Goal: Task Accomplishment & Management: Manage account settings

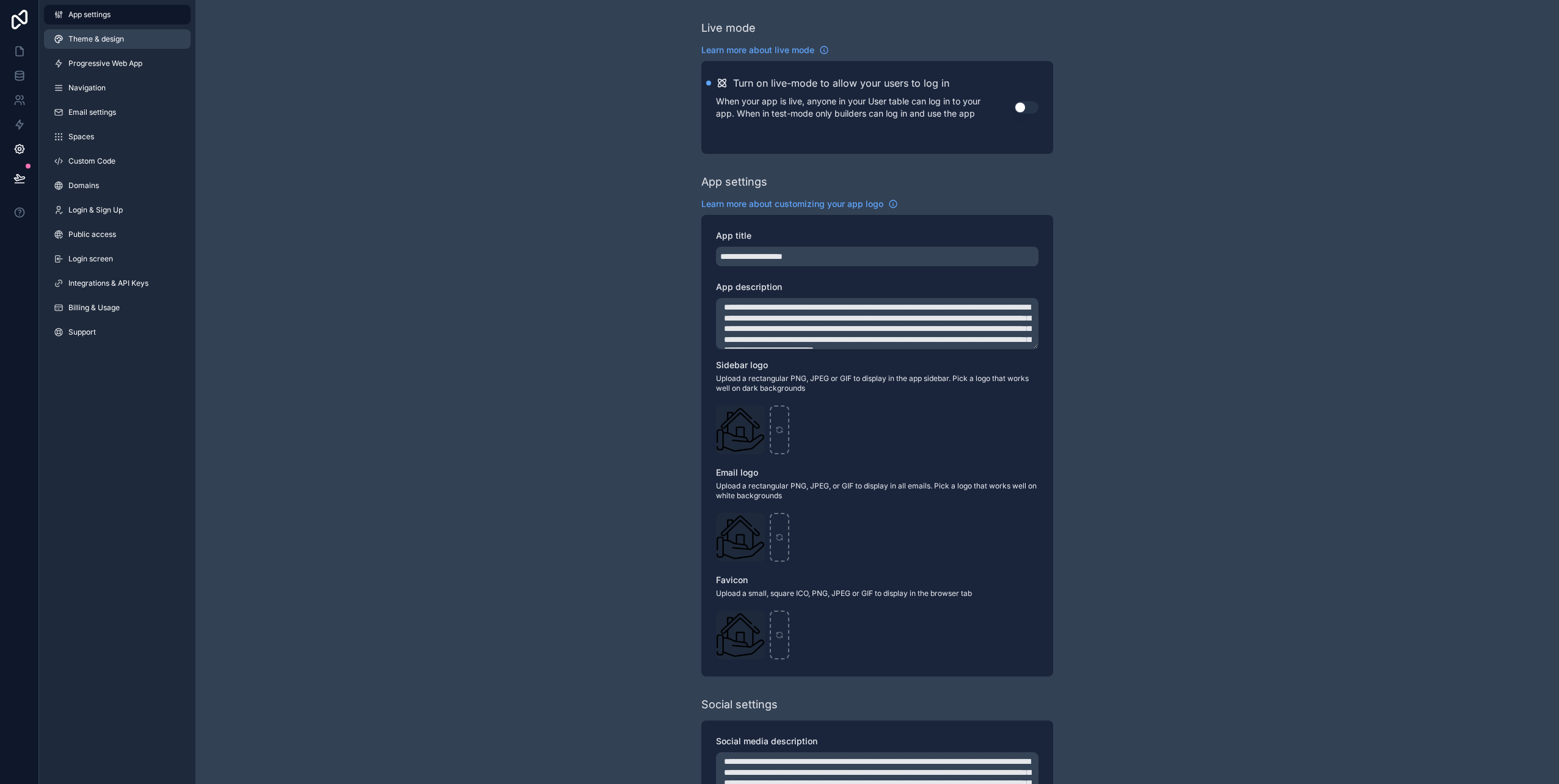
click at [98, 35] on span "Theme & design" at bounding box center [96, 39] width 56 height 10
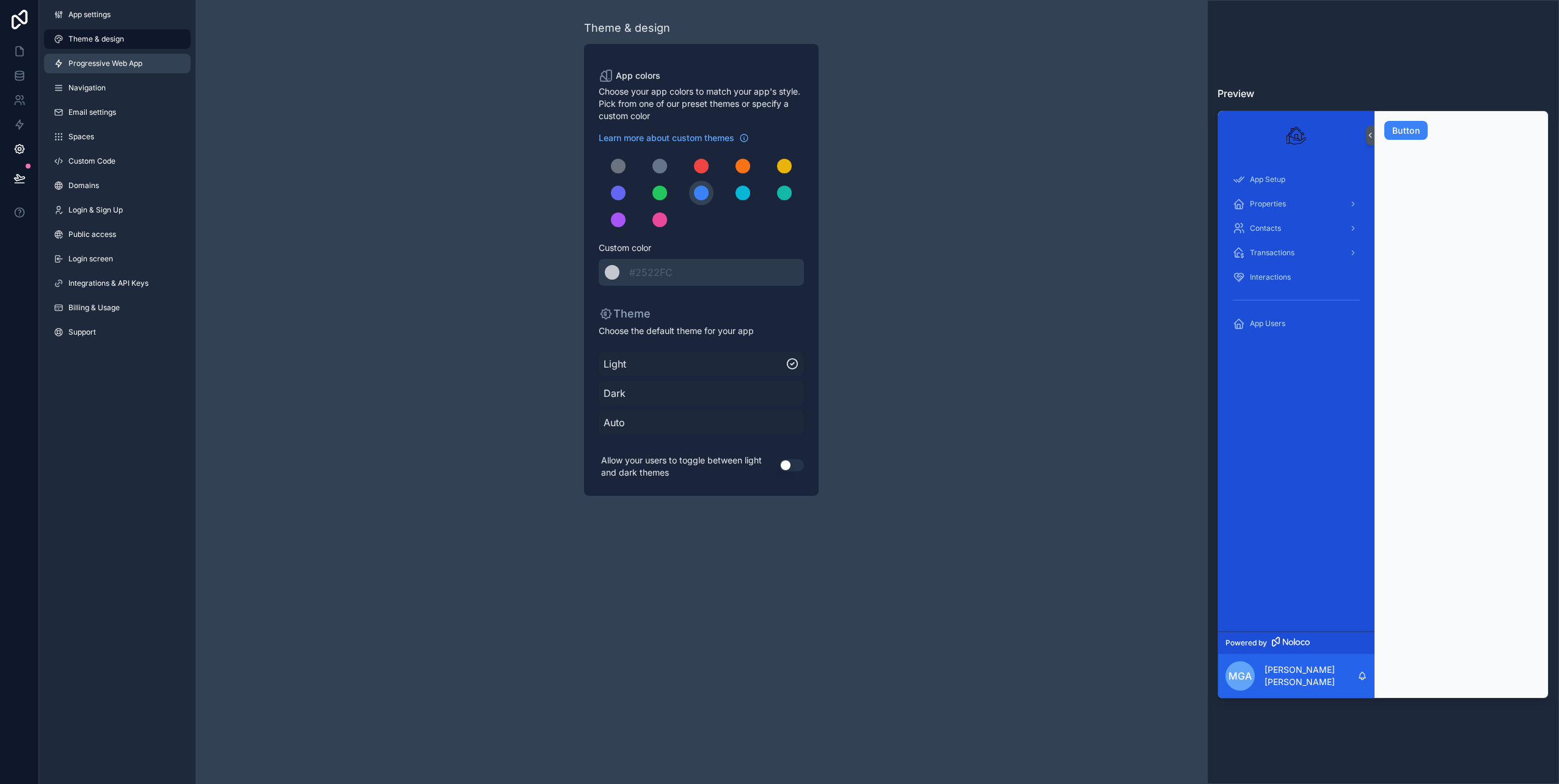
click at [127, 61] on span "Progressive Web App" at bounding box center [105, 63] width 74 height 10
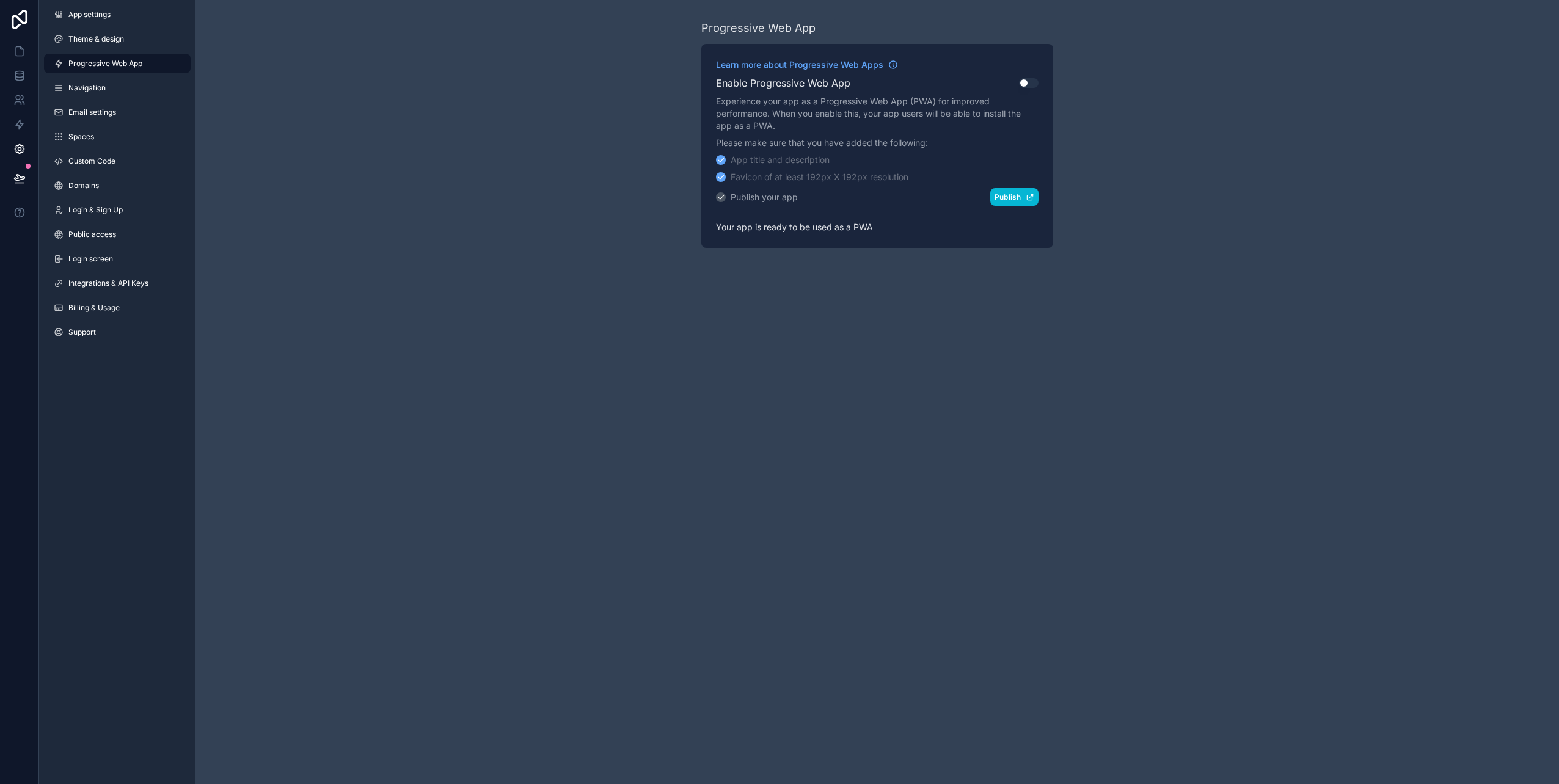
click at [1033, 199] on icon "scrollable content" at bounding box center [1030, 197] width 9 height 9
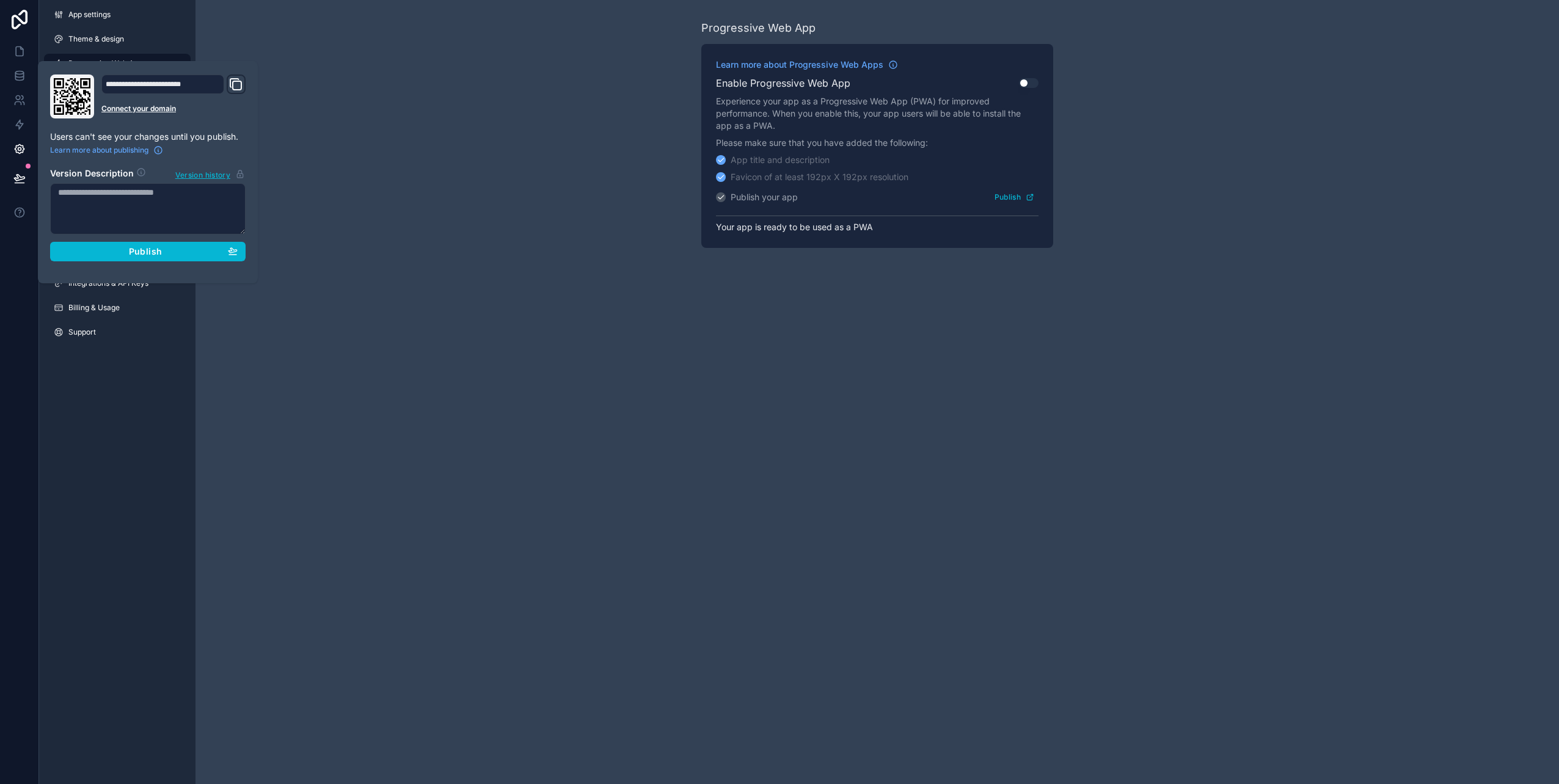
click at [536, 452] on div "Progressive Web App Learn more about Progressive Web Apps Enable Progressive We…" at bounding box center [877, 392] width 1363 height 784
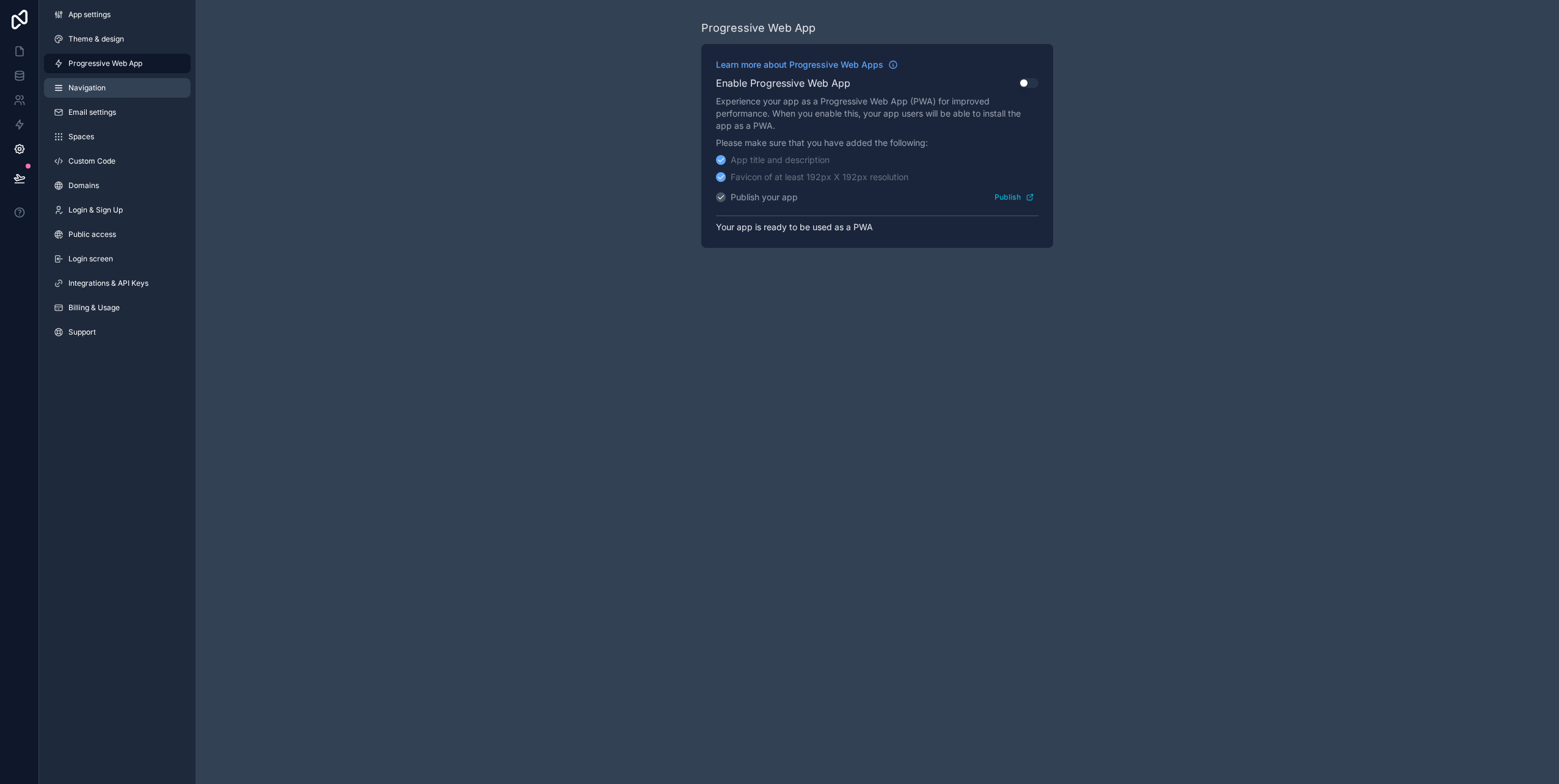
click at [86, 94] on link "Navigation" at bounding box center [117, 88] width 146 height 20
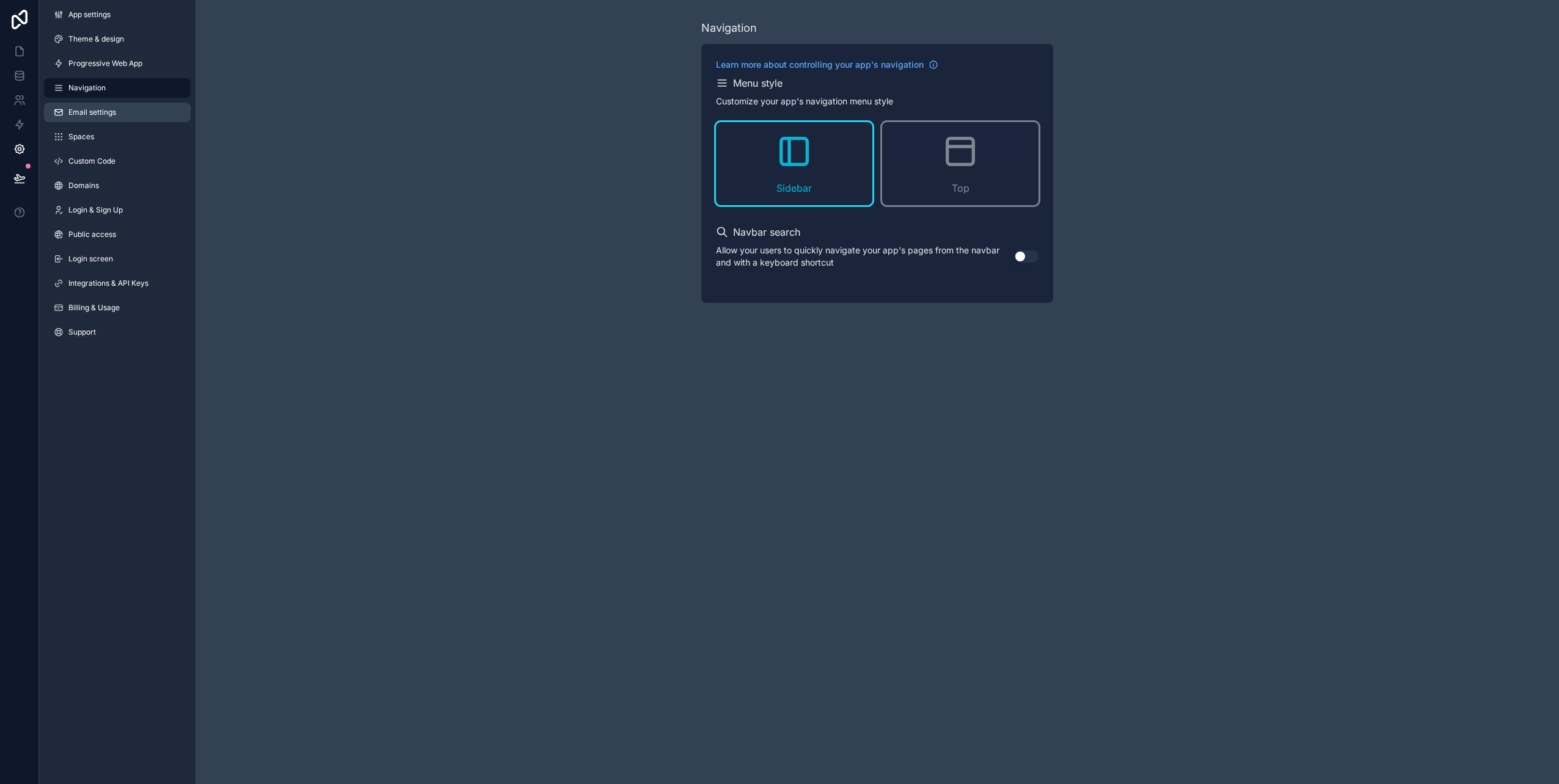
click at [117, 113] on link "Email settings" at bounding box center [117, 112] width 146 height 20
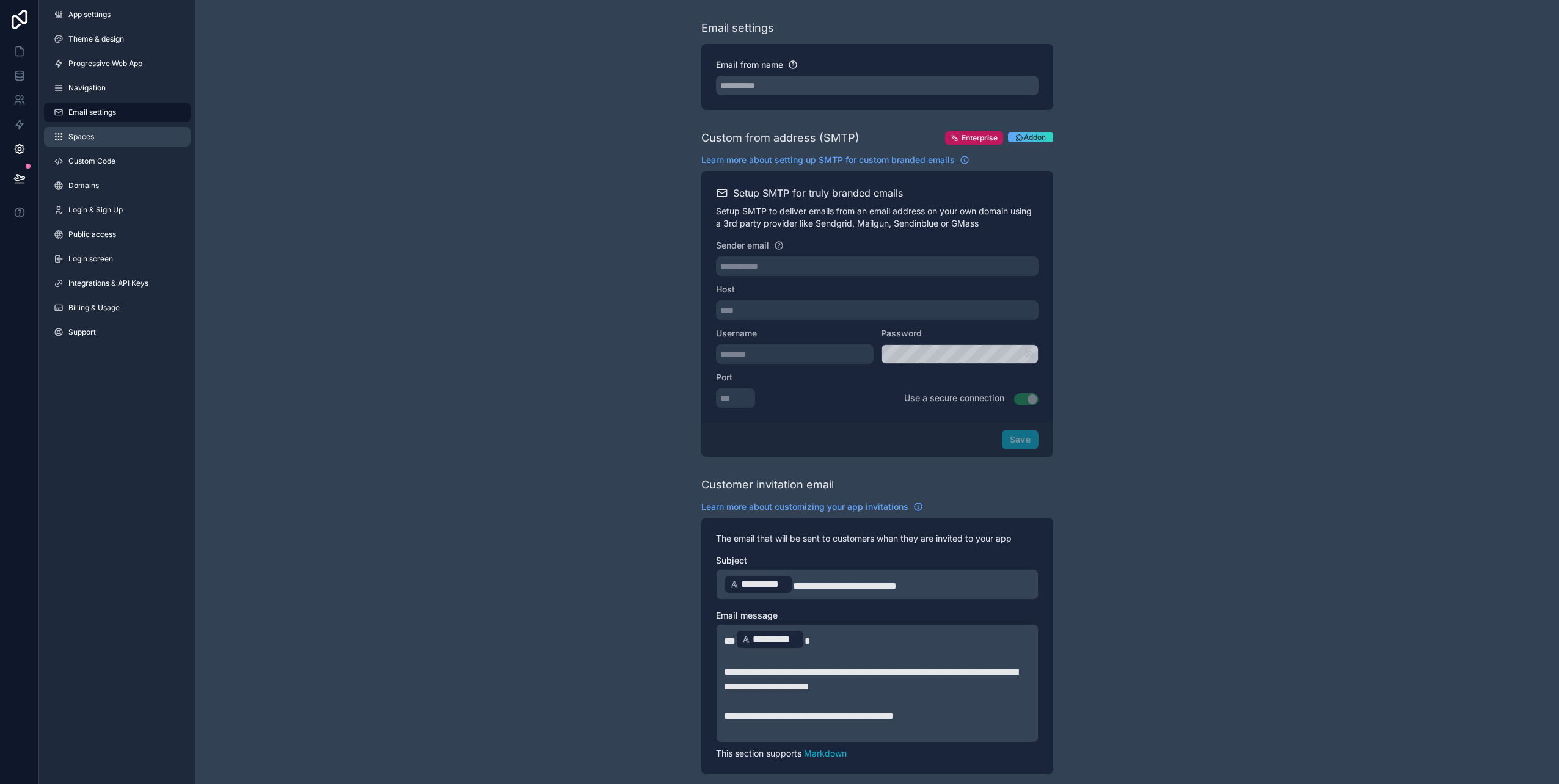
click at [80, 139] on span "Spaces" at bounding box center [81, 137] width 26 height 10
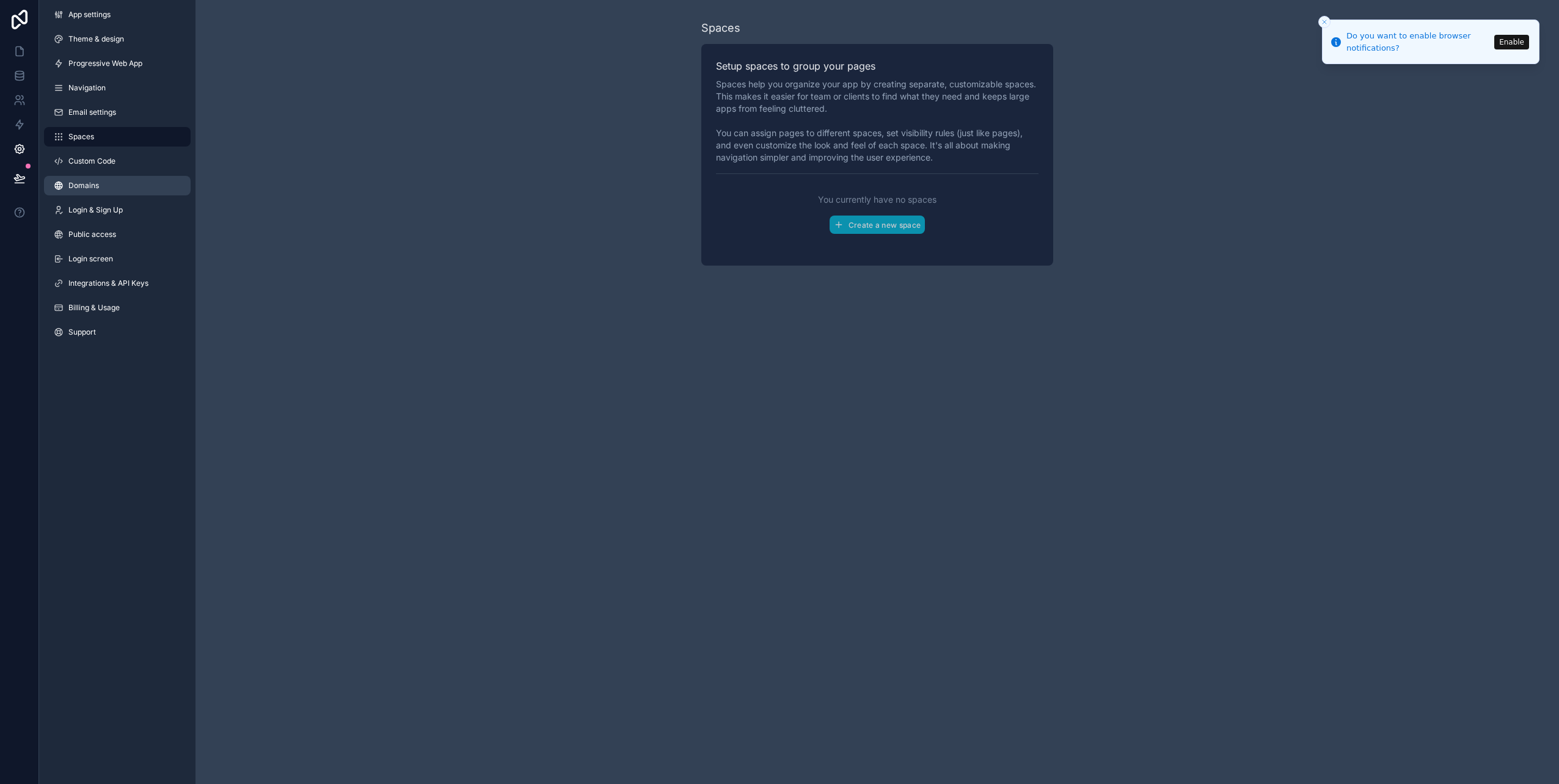
click at [90, 187] on span "Domains" at bounding box center [83, 185] width 31 height 10
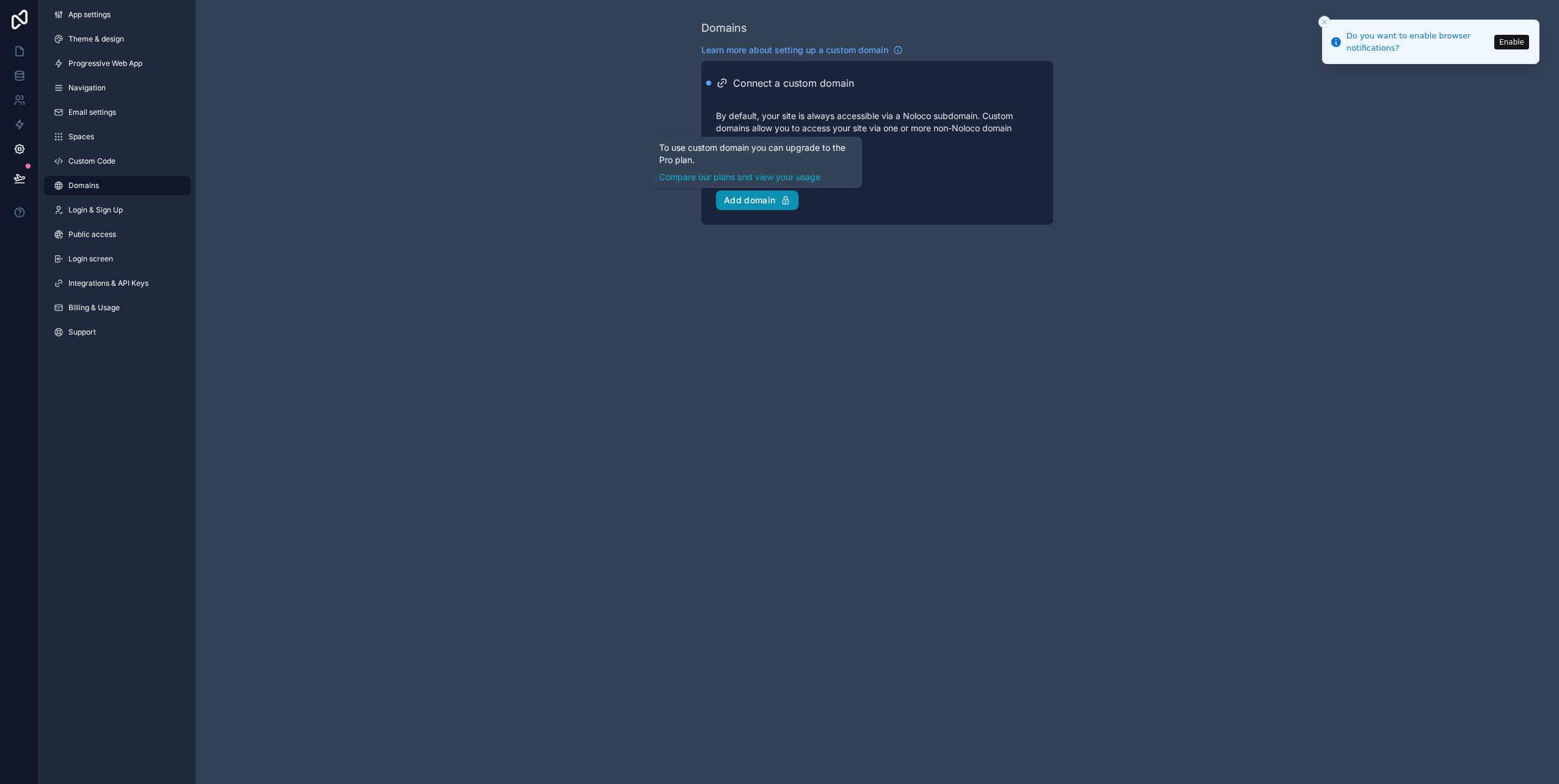
click at [750, 200] on div "Add domain" at bounding box center [758, 200] width 67 height 11
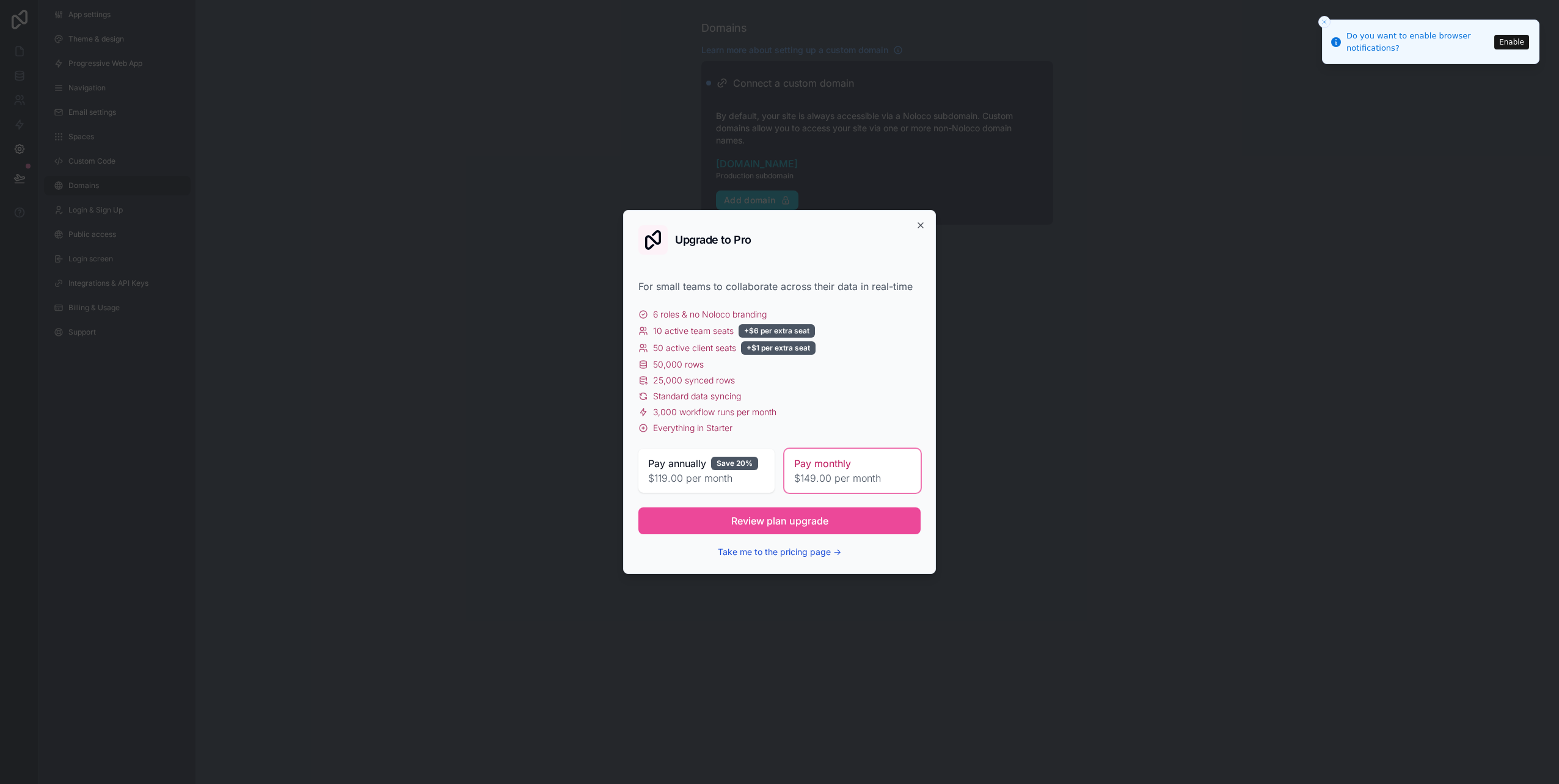
click at [760, 554] on button "Take me to the pricing page →" at bounding box center [780, 552] width 123 height 12
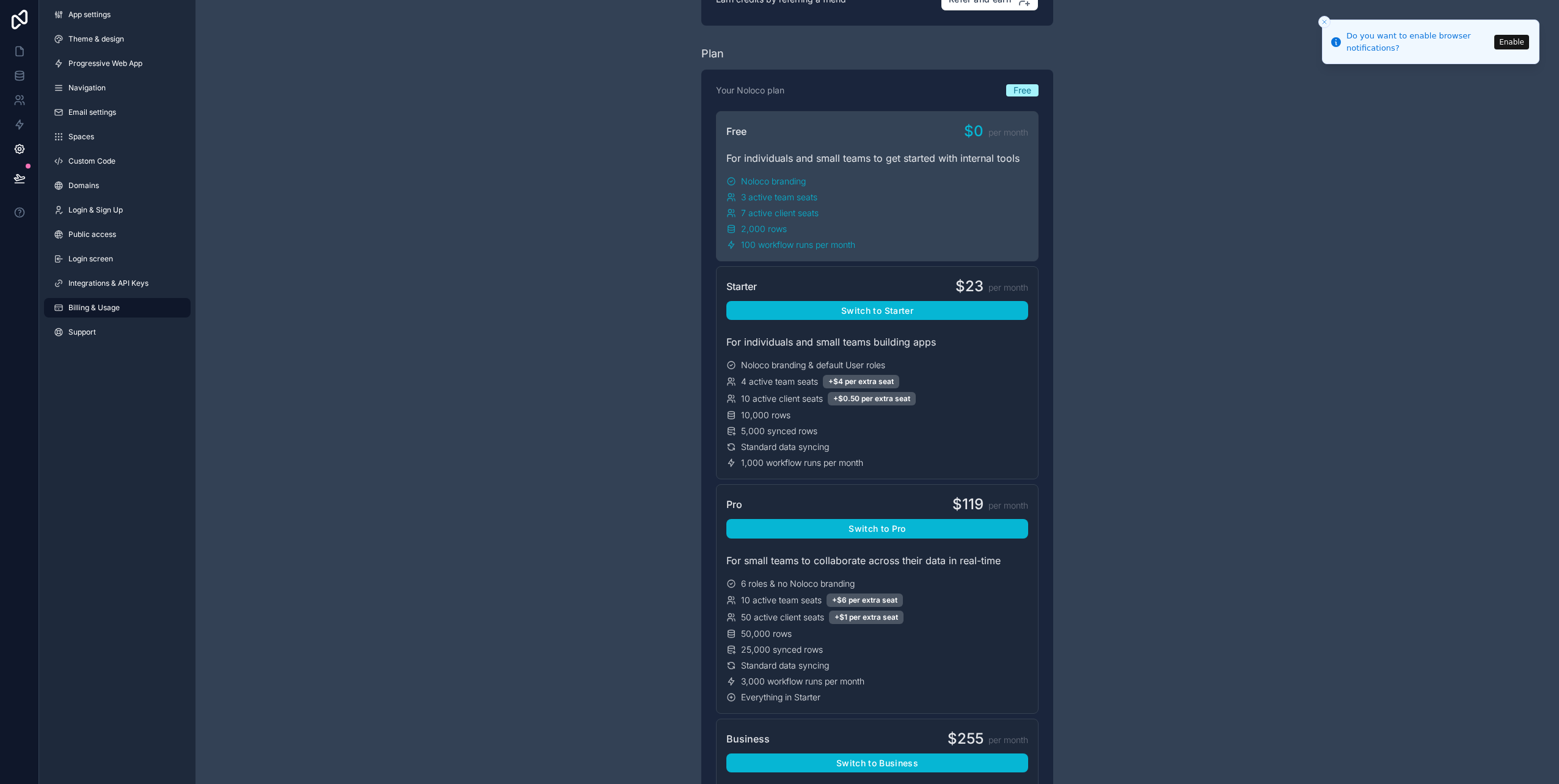
scroll to position [245, 0]
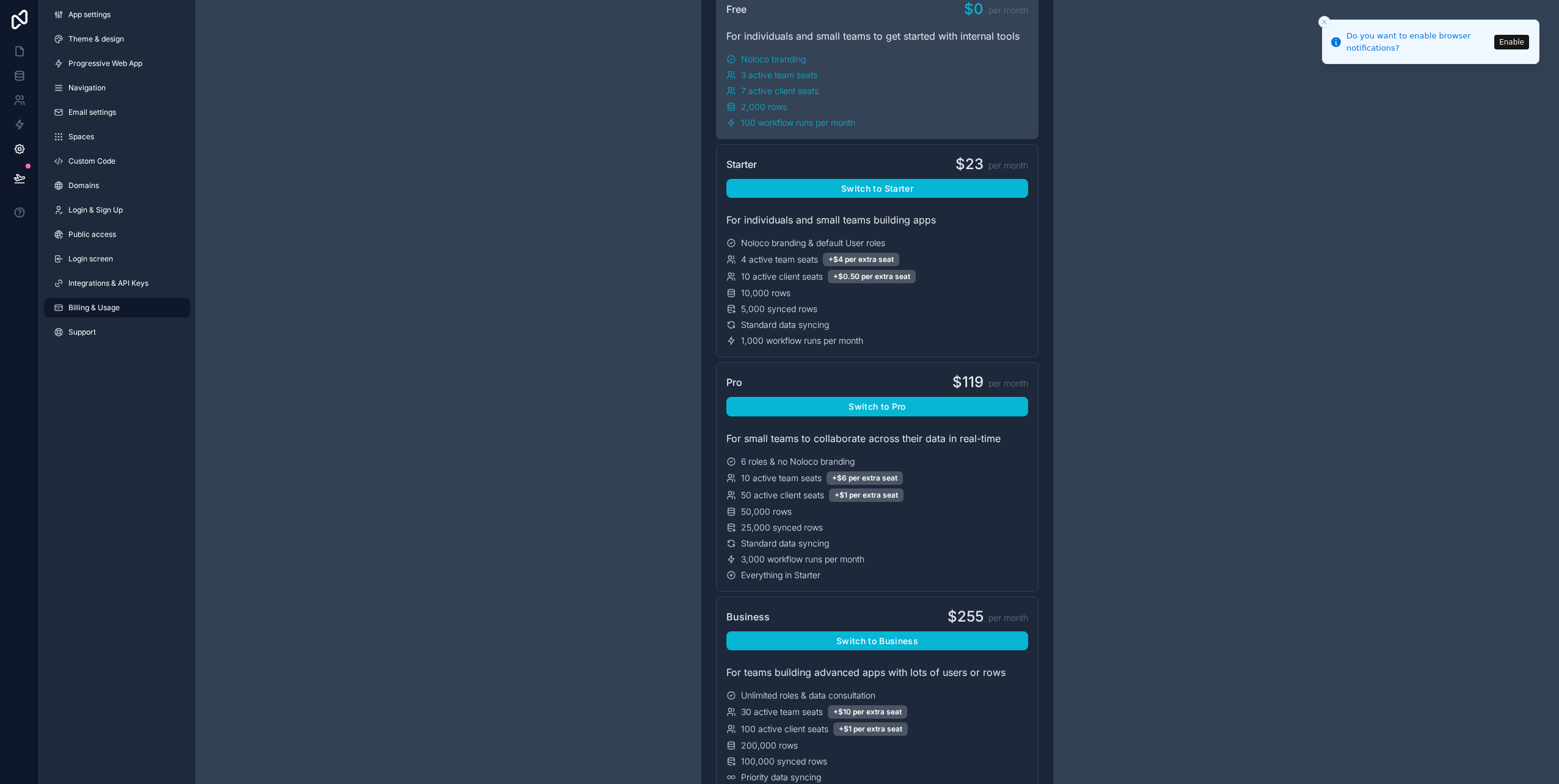
click at [95, 238] on span "Public access" at bounding box center [92, 234] width 48 height 10
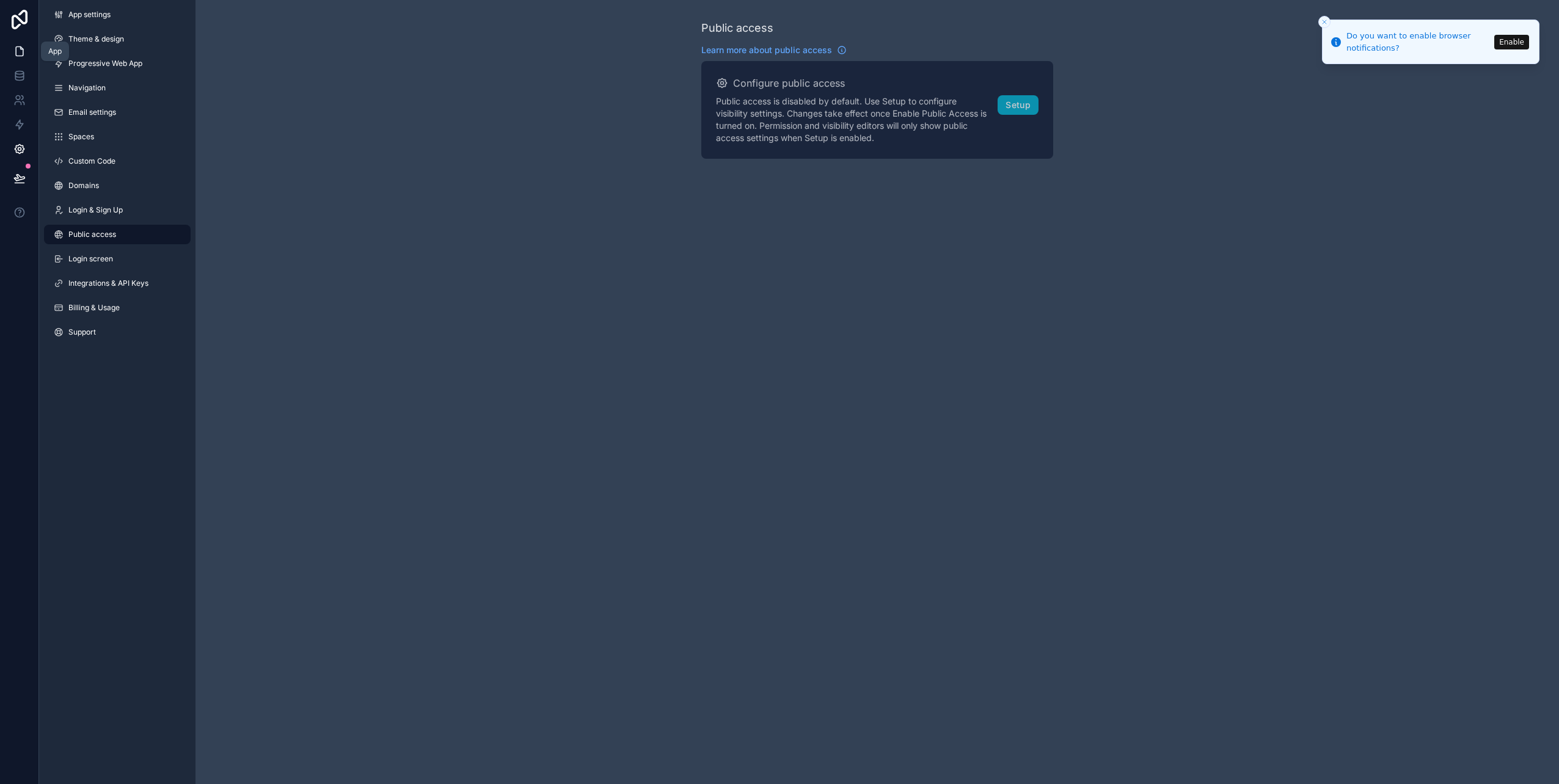
click at [20, 51] on icon at bounding box center [20, 51] width 12 height 12
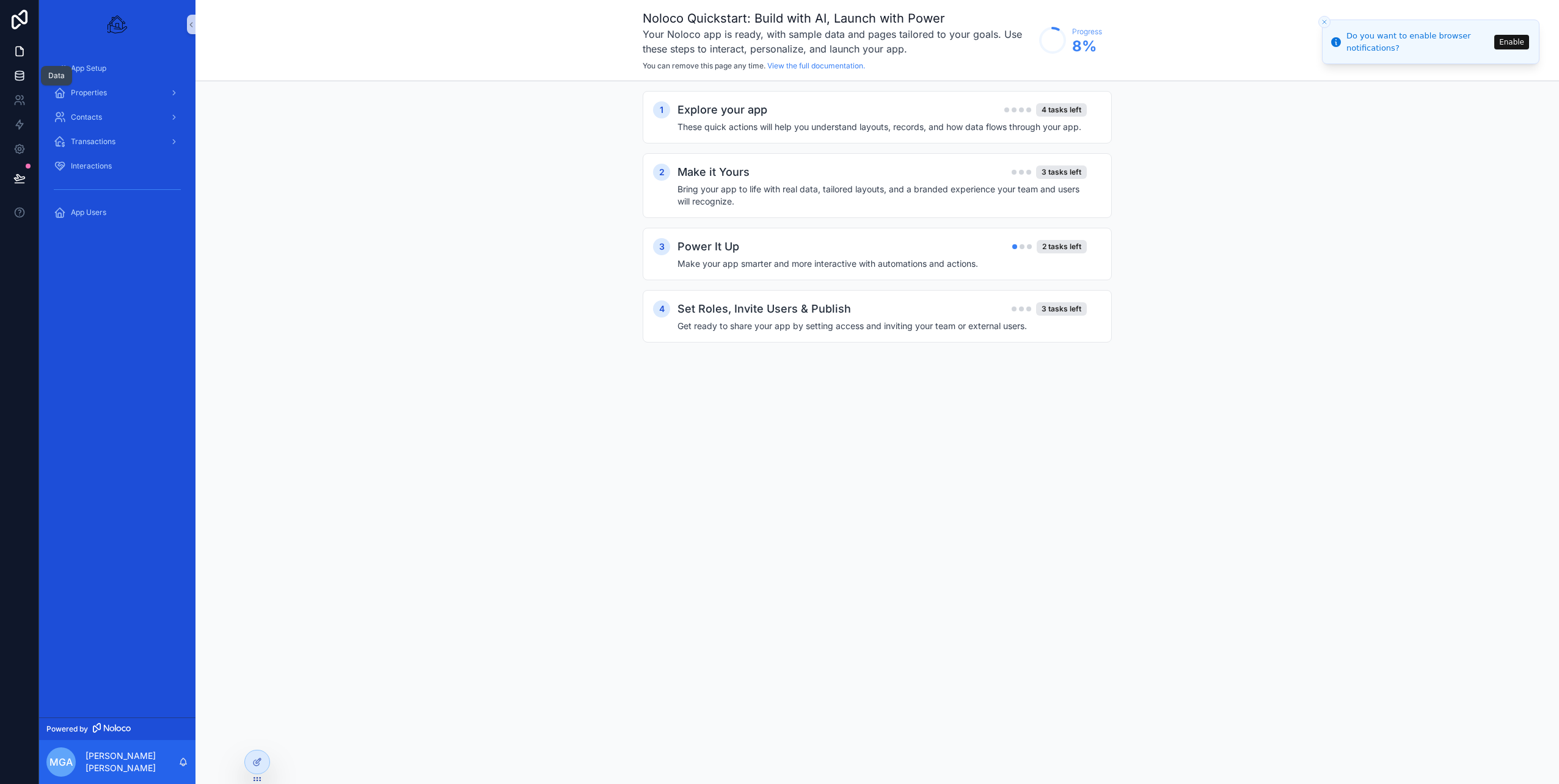
click at [22, 77] on icon at bounding box center [19, 75] width 8 height 5
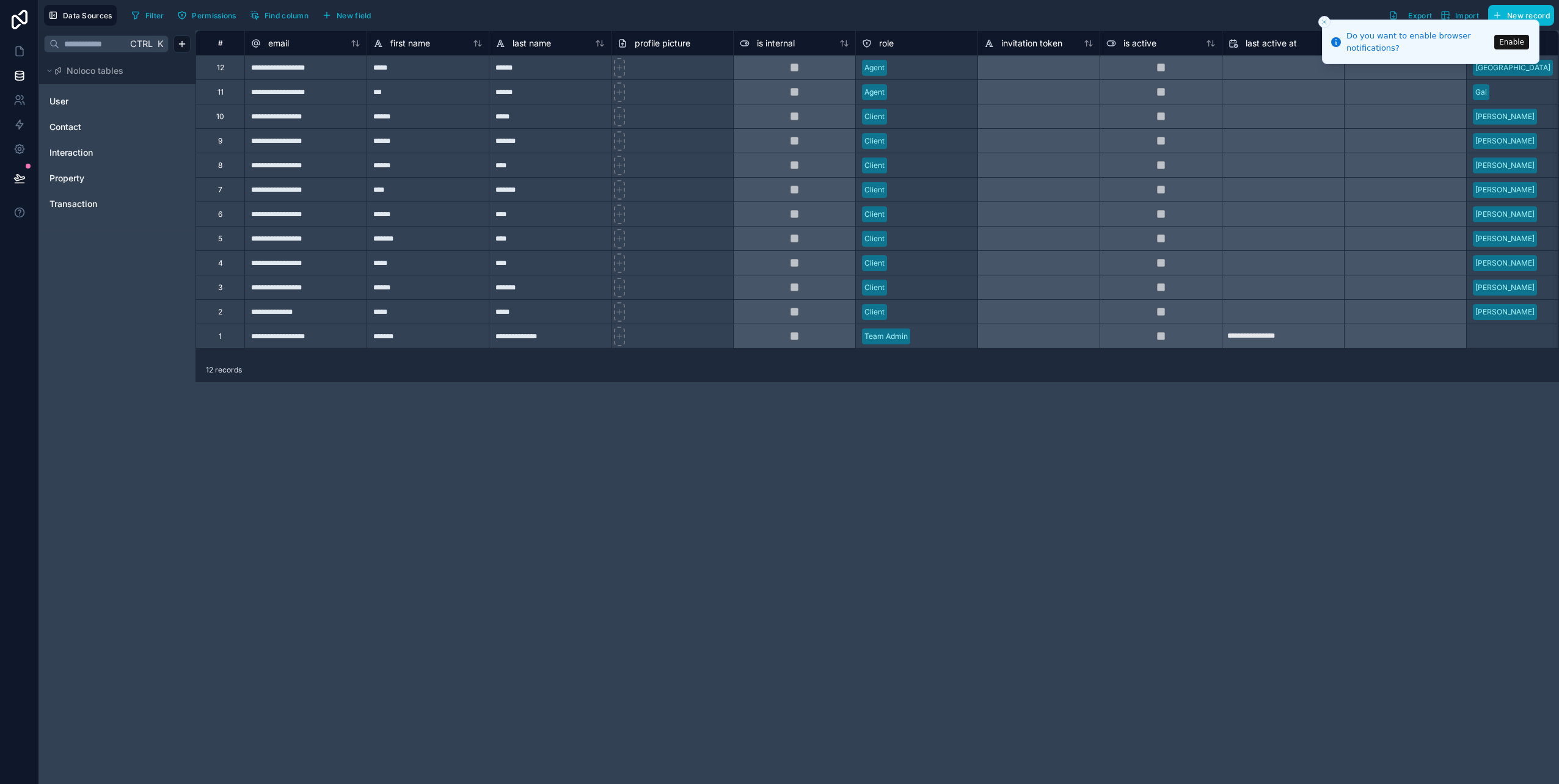
click at [450, 135] on div "******" at bounding box center [427, 140] width 122 height 25
click at [439, 140] on div "******" at bounding box center [427, 140] width 122 height 25
click at [439, 140] on input "******" at bounding box center [428, 140] width 121 height 24
click at [305, 134] on div "**********" at bounding box center [305, 140] width 122 height 25
click at [1325, 22] on icon "Close toast" at bounding box center [1325, 22] width 7 height 7
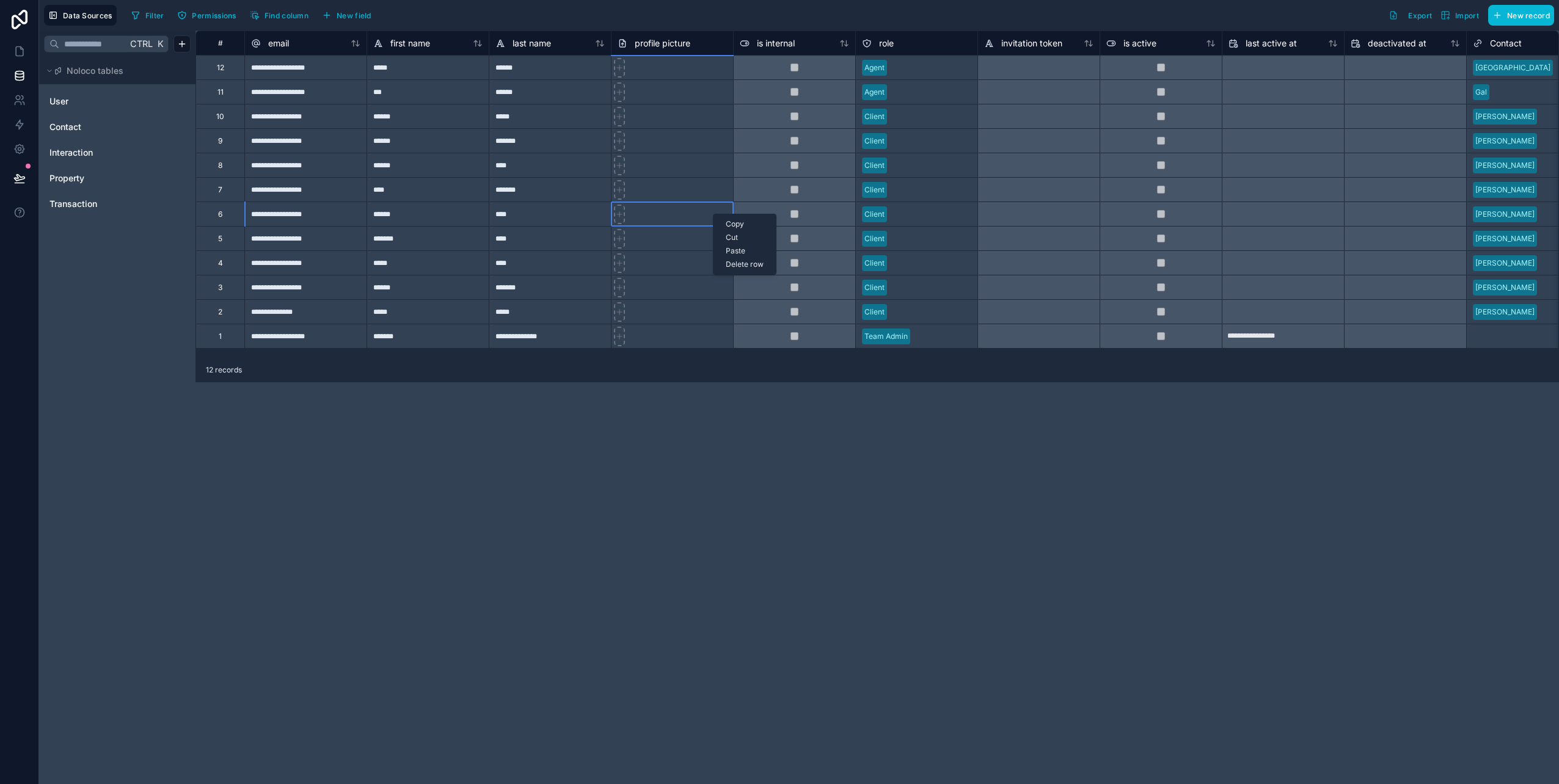
click at [712, 418] on div "**********" at bounding box center [877, 407] width 1363 height 754
click at [52, 96] on span "User" at bounding box center [59, 101] width 19 height 12
click at [68, 128] on span "Contact" at bounding box center [65, 127] width 32 height 12
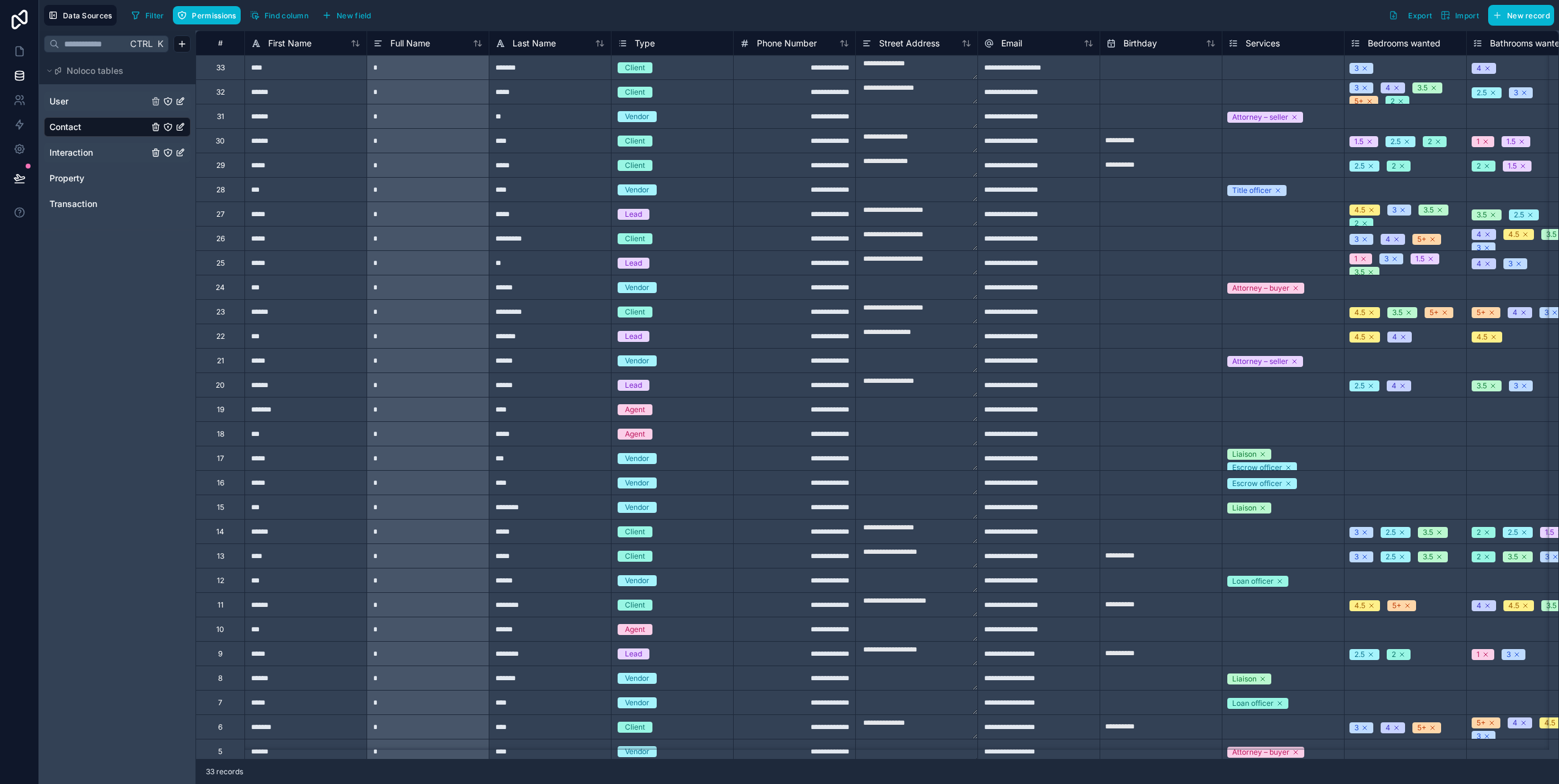
click at [74, 150] on span "Interaction" at bounding box center [72, 153] width 44 height 12
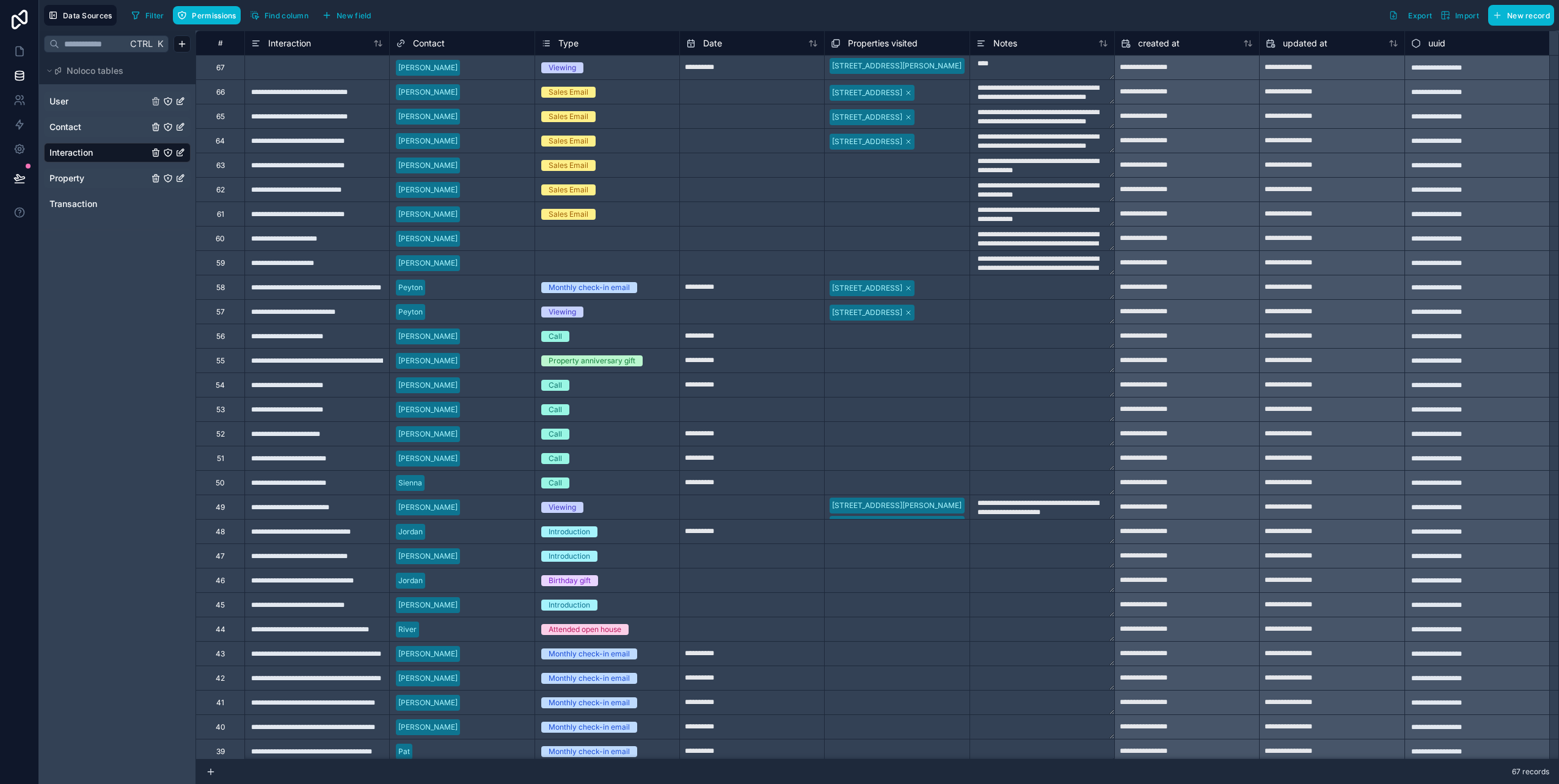
click at [74, 181] on span "Property" at bounding box center [67, 178] width 35 height 12
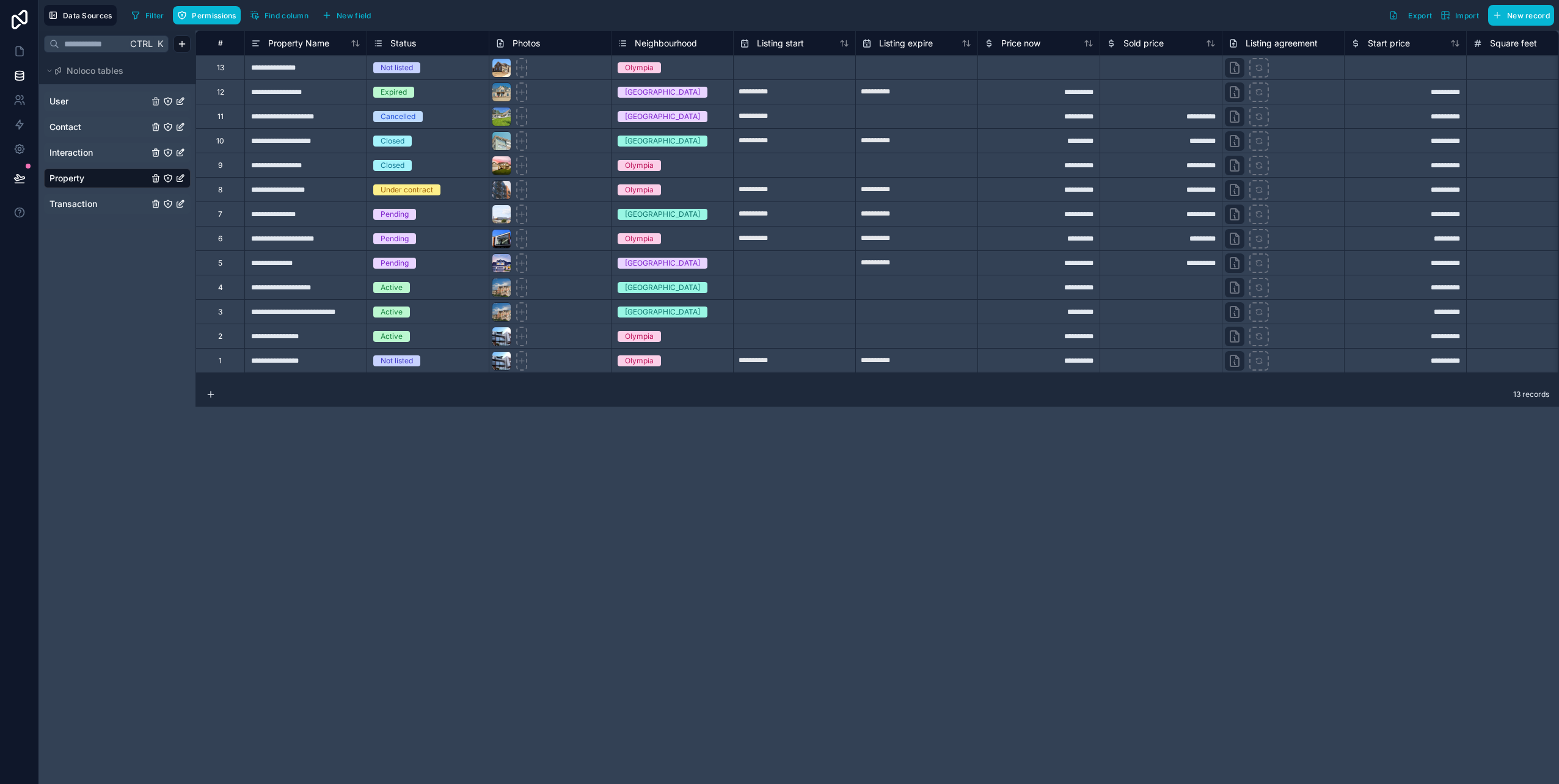
click at [80, 204] on span "Transaction" at bounding box center [74, 204] width 48 height 12
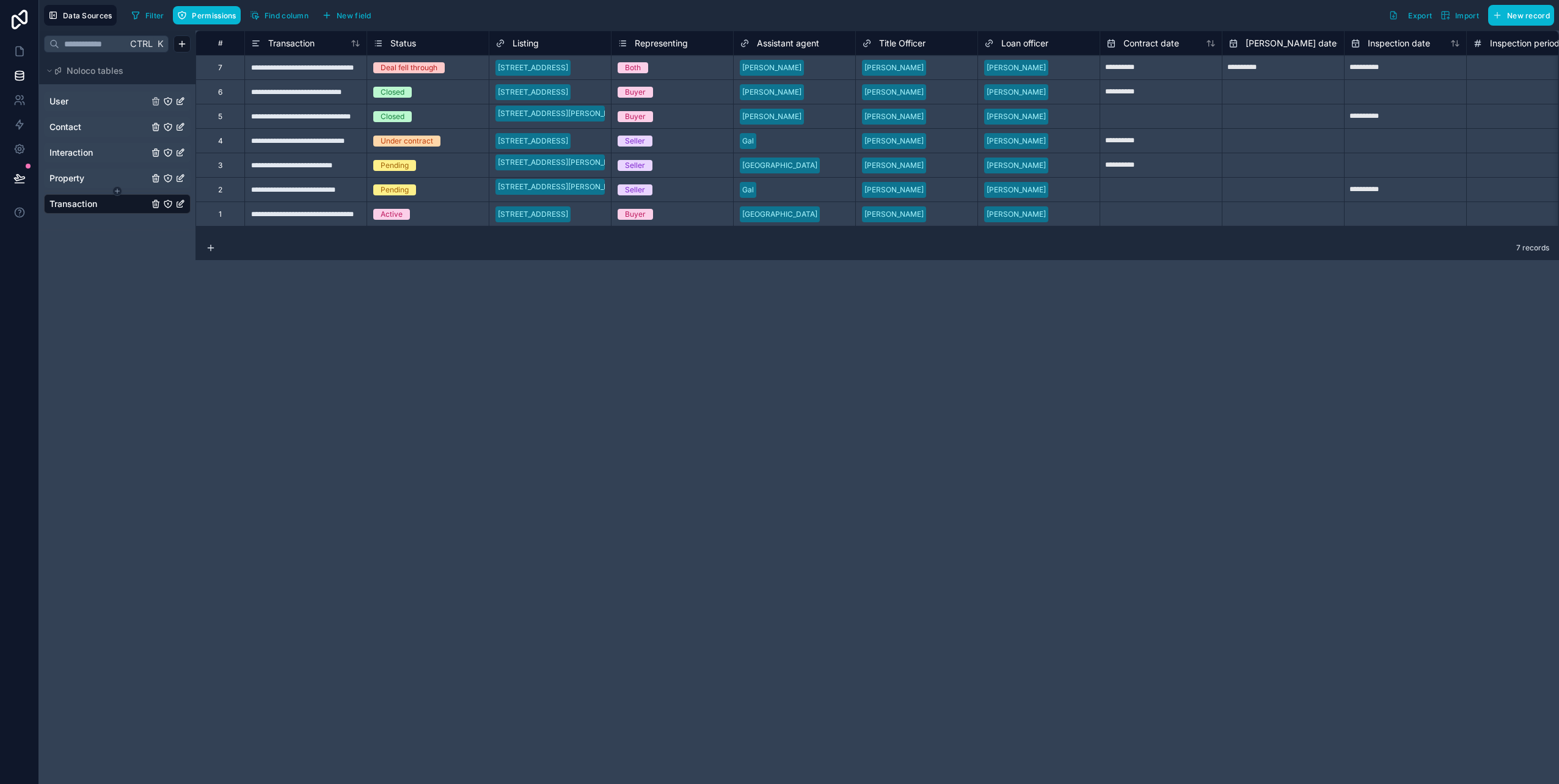
click at [76, 191] on html "**********" at bounding box center [780, 392] width 1559 height 784
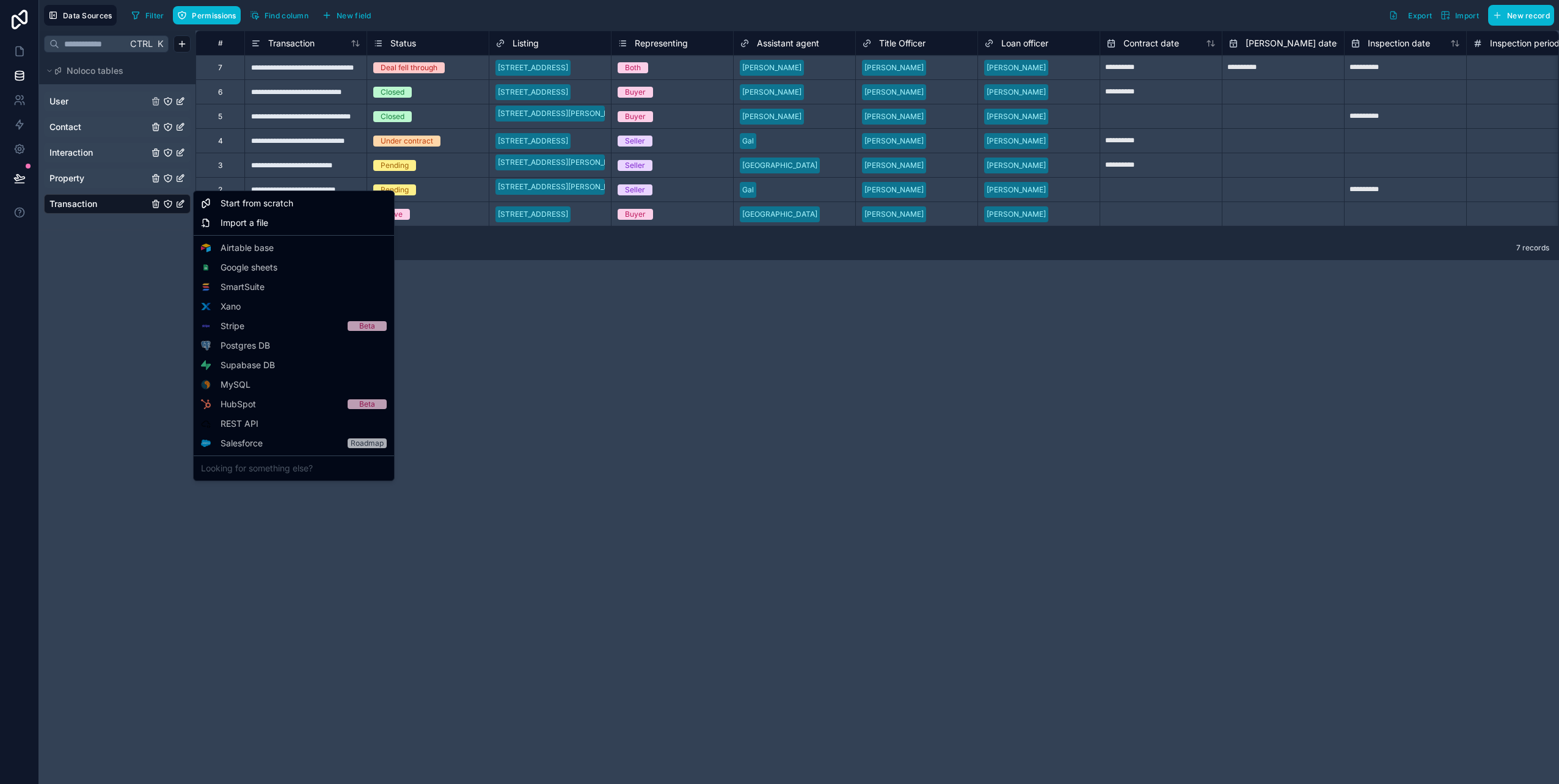
click at [1239, 429] on html "**********" at bounding box center [780, 392] width 1559 height 784
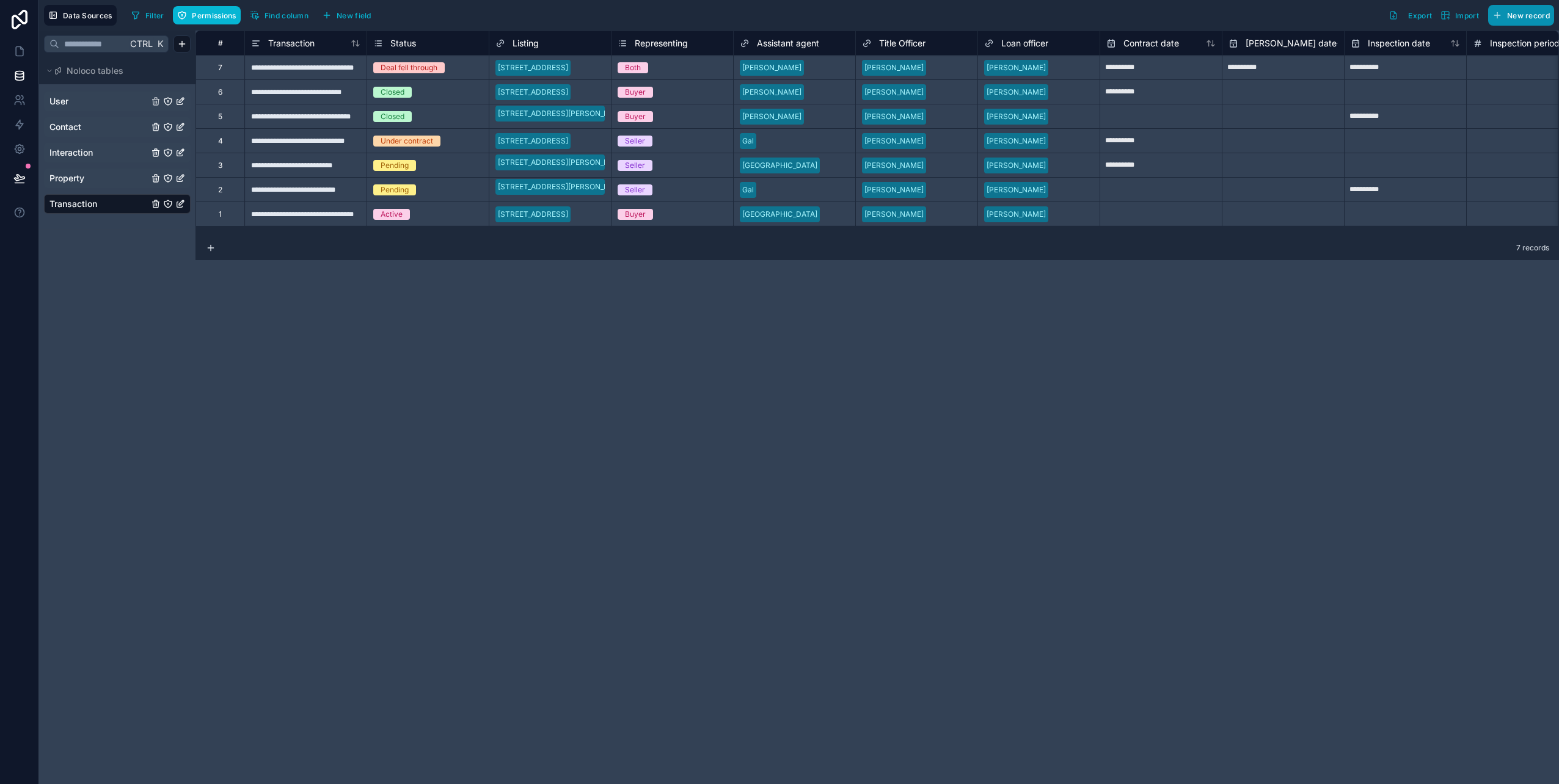
click at [1528, 20] on span "New record" at bounding box center [1528, 15] width 43 height 9
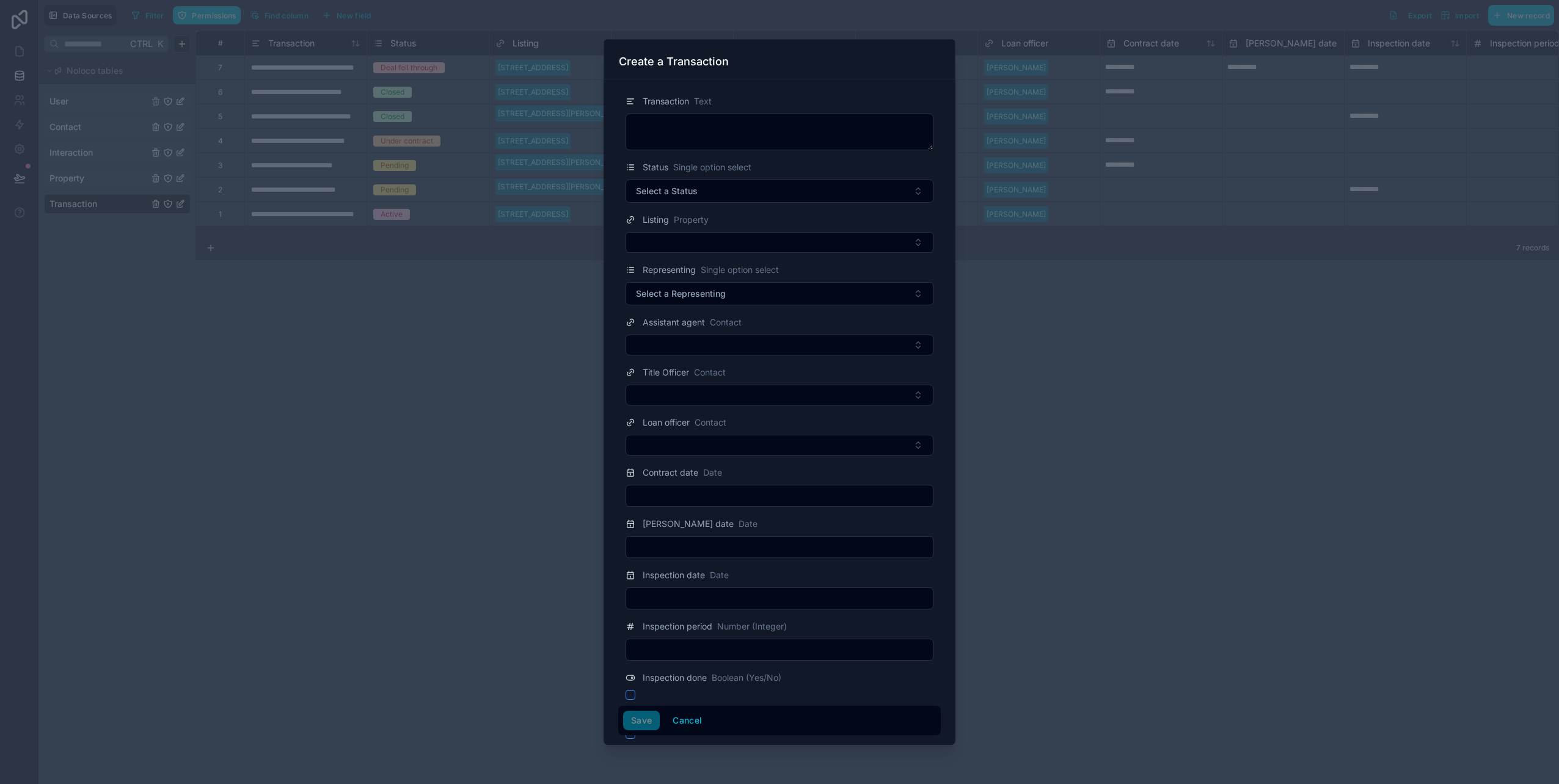
click at [465, 450] on div at bounding box center [780, 392] width 1559 height 784
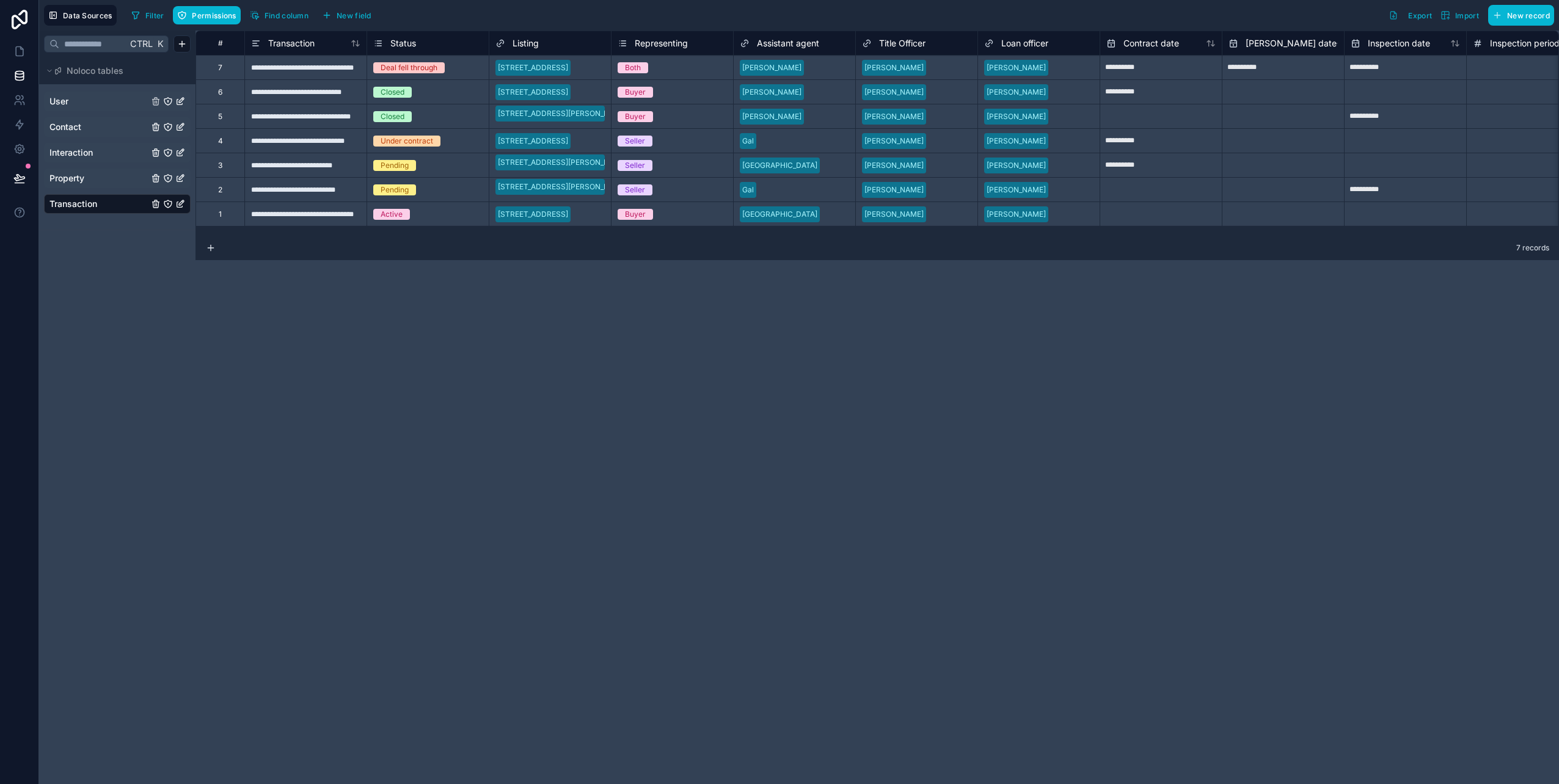
click at [305, 137] on div "**********" at bounding box center [305, 140] width 122 height 25
click at [469, 138] on div "Under contract" at bounding box center [428, 141] width 121 height 14
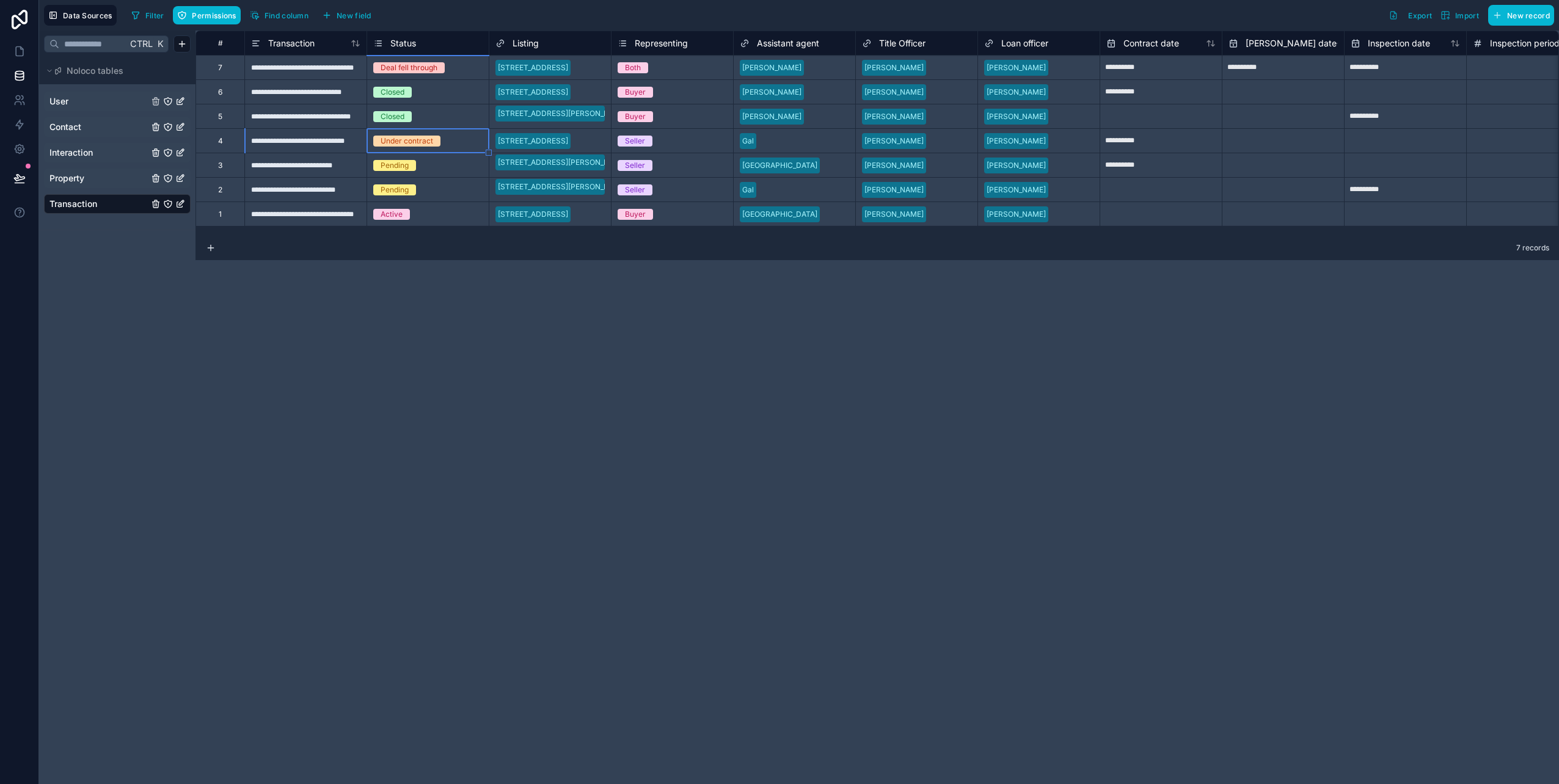
click at [469, 138] on div "Under contract" at bounding box center [428, 141] width 121 height 14
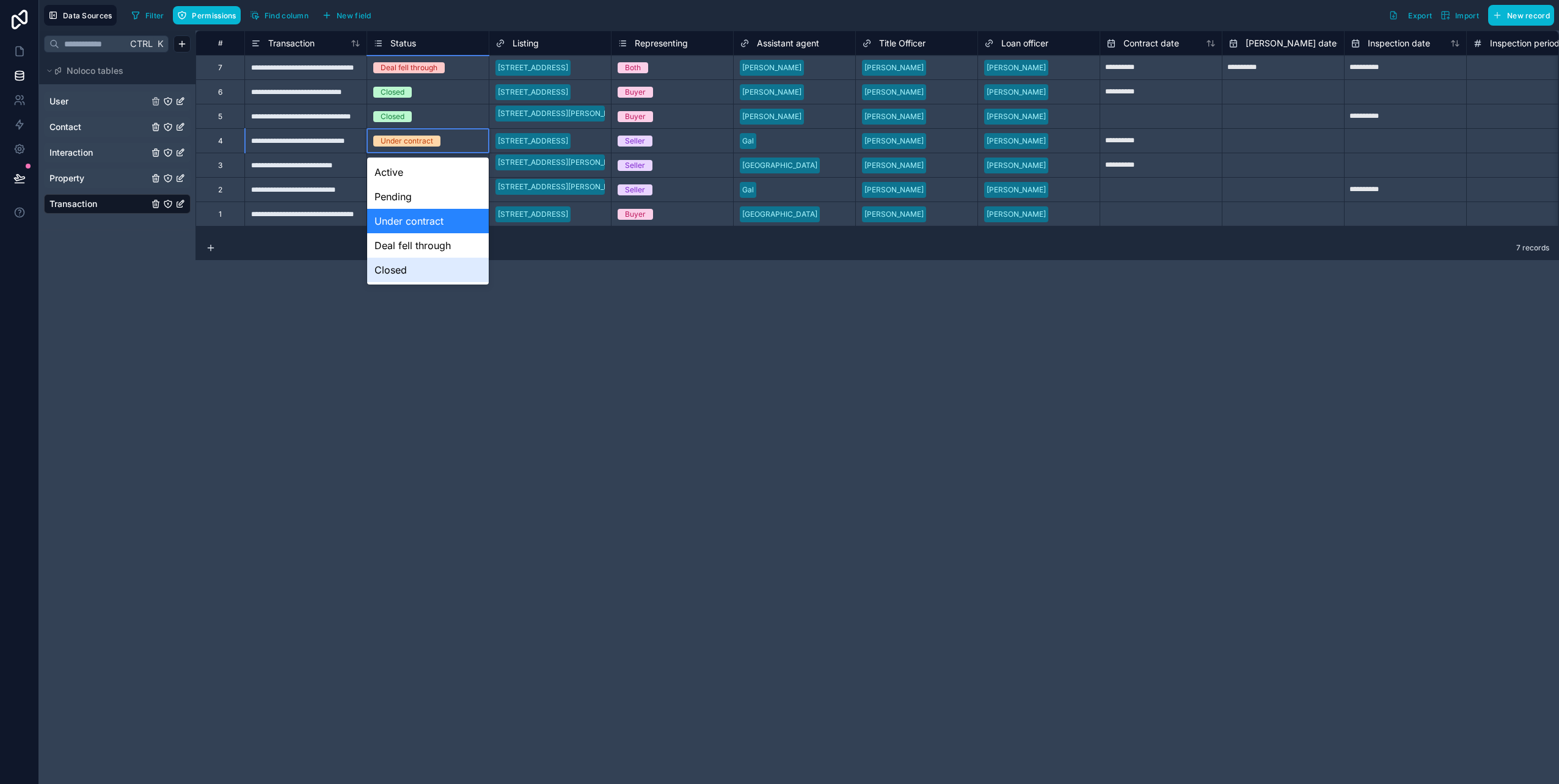
click at [453, 340] on div "**********" at bounding box center [877, 407] width 1363 height 754
click at [450, 343] on div "**********" at bounding box center [877, 407] width 1363 height 754
click at [389, 216] on div "Under contract" at bounding box center [428, 221] width 121 height 25
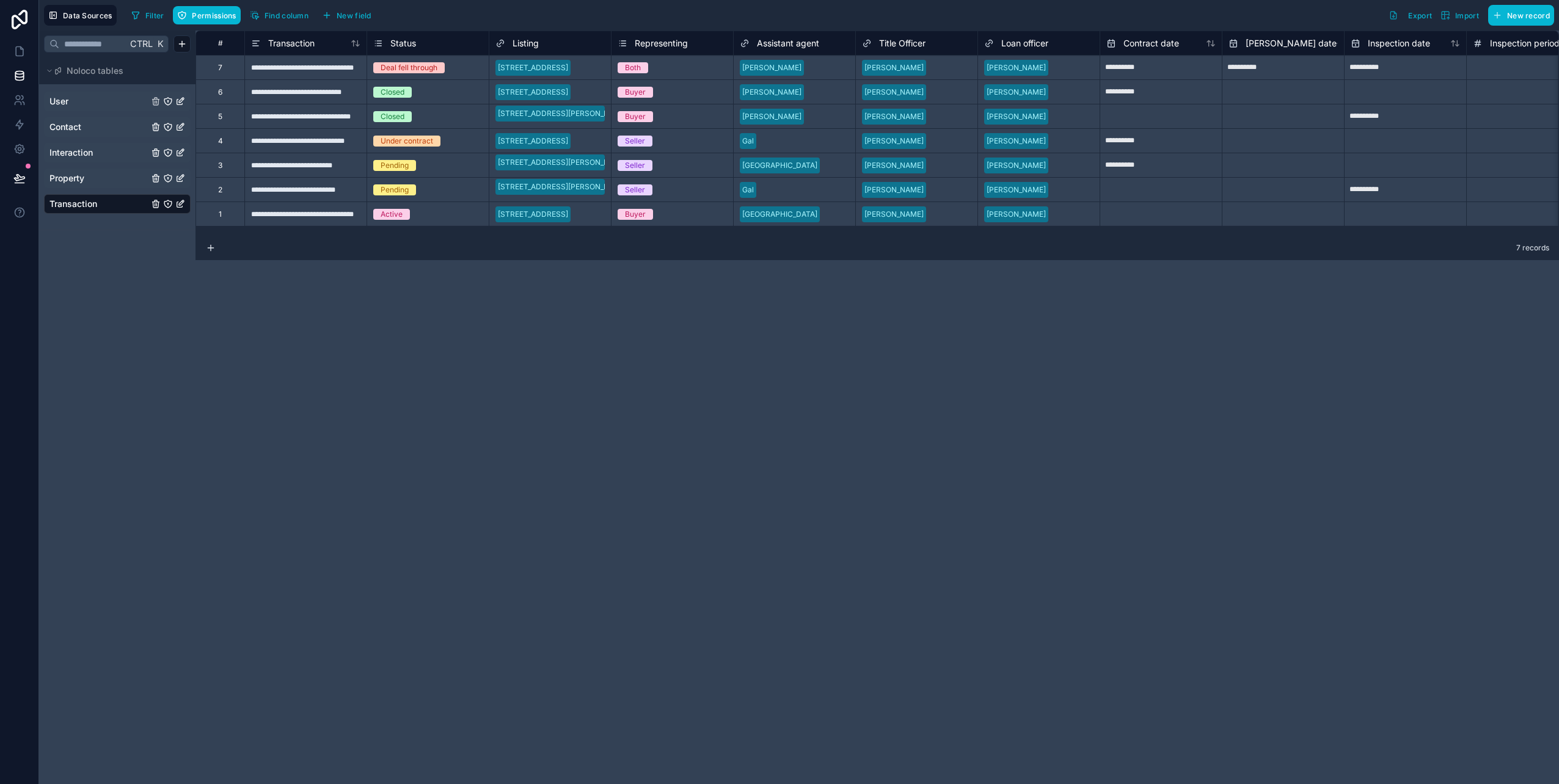
click at [303, 307] on div "**********" at bounding box center [877, 407] width 1363 height 754
click at [20, 104] on icon at bounding box center [18, 104] width 6 height 3
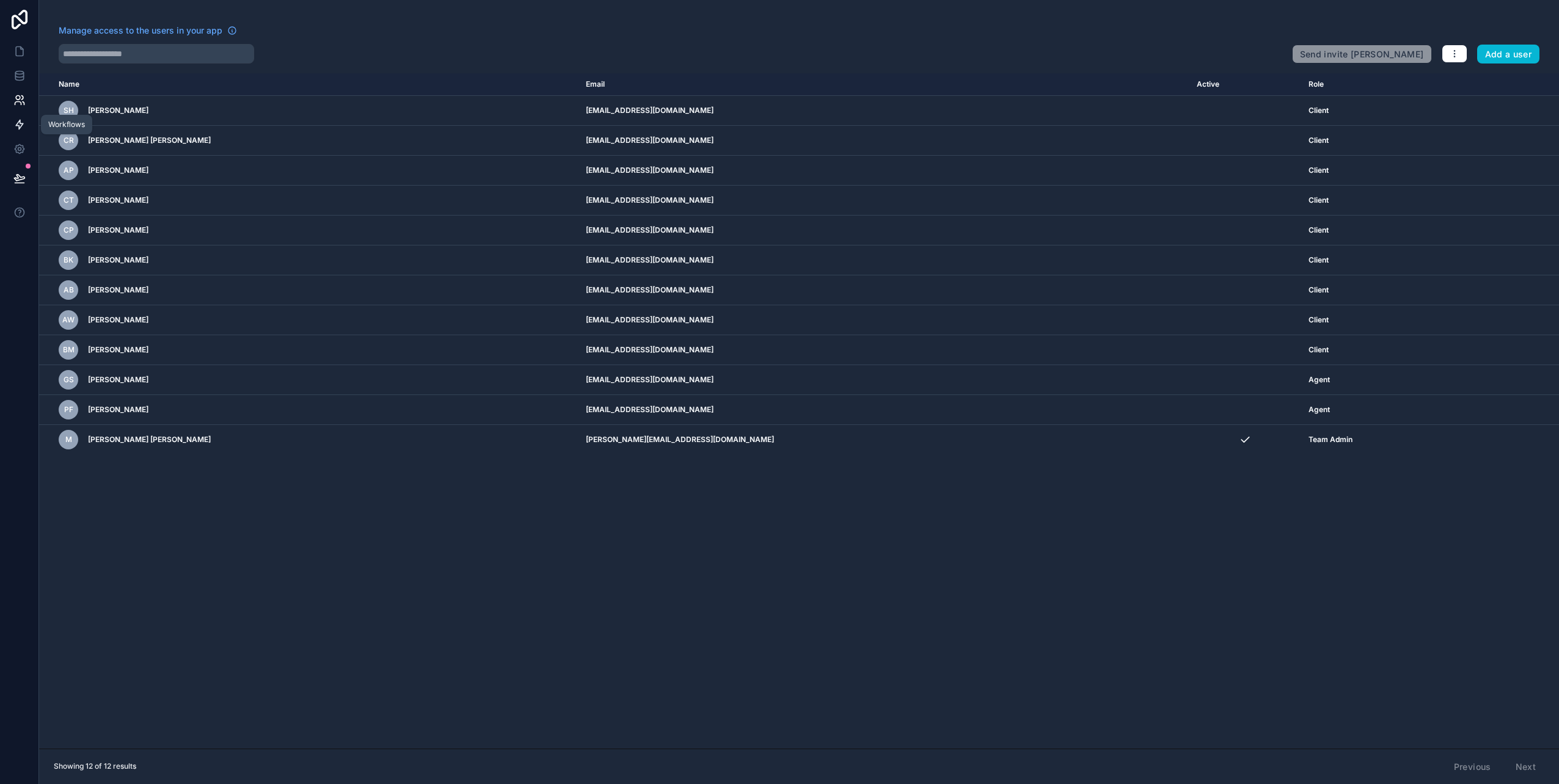
click at [15, 123] on icon at bounding box center [20, 125] width 12 height 12
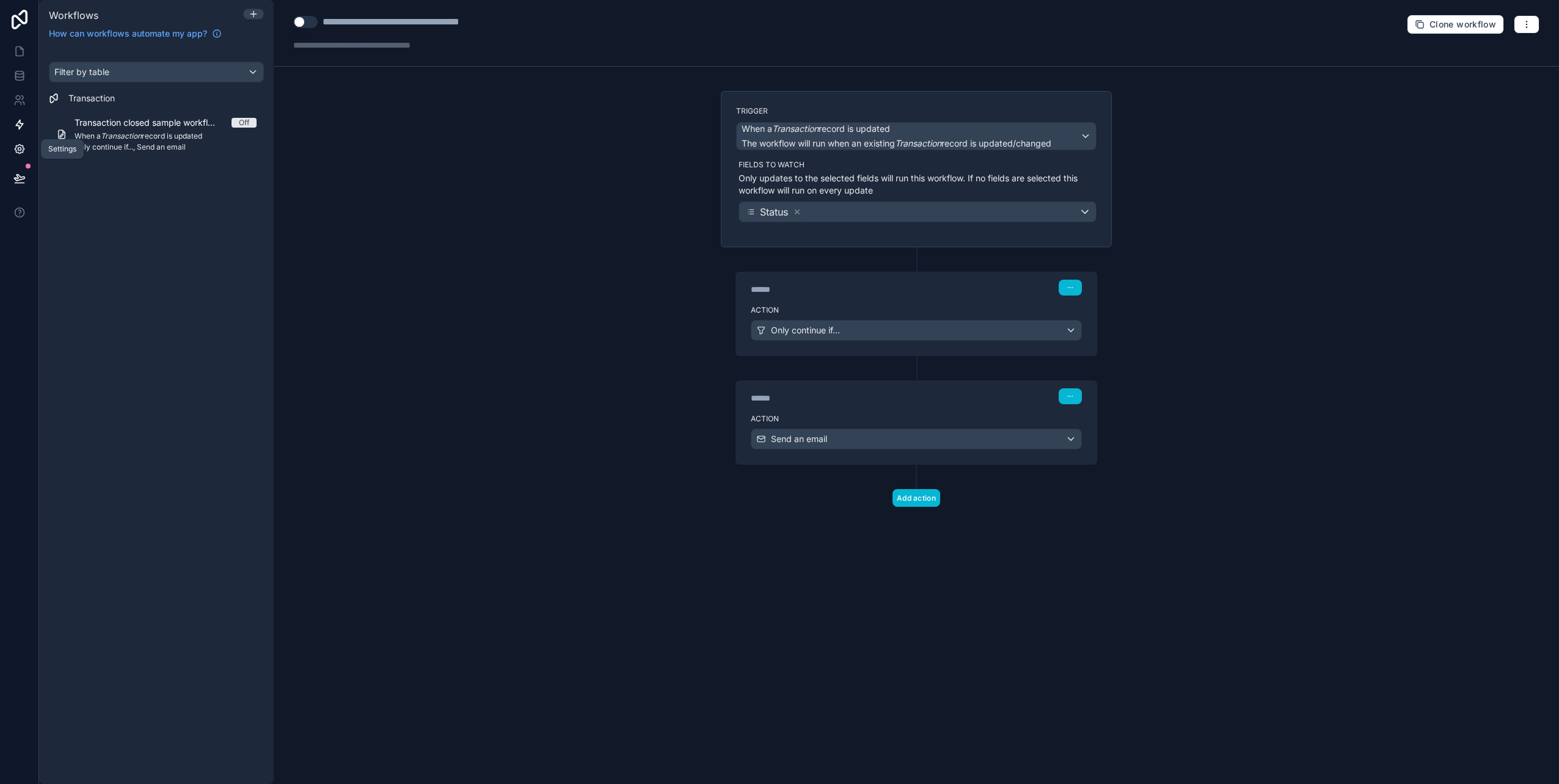
click at [16, 148] on icon at bounding box center [19, 149] width 9 height 9
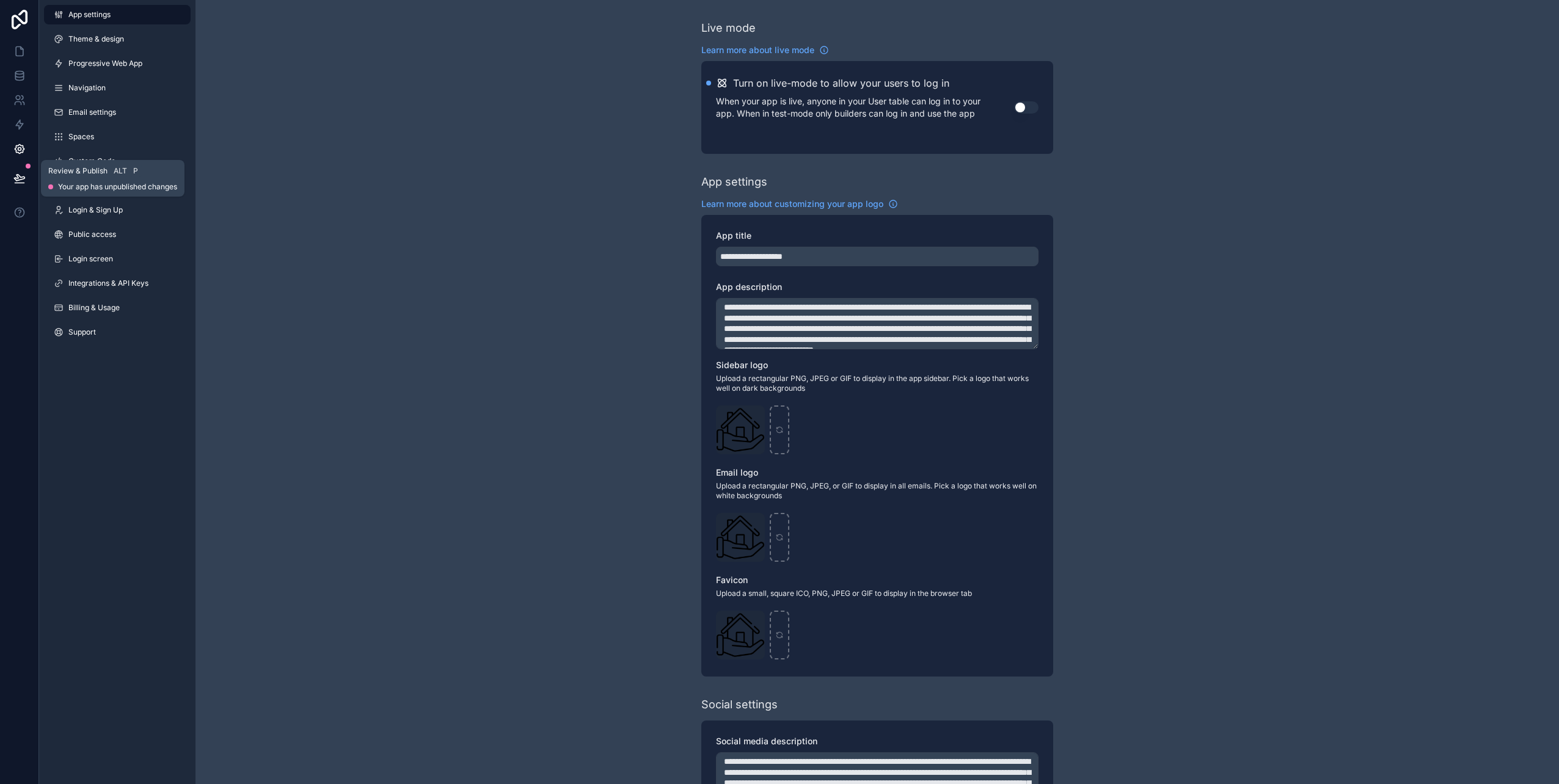
click at [23, 180] on icon at bounding box center [20, 178] width 12 height 12
click at [75, 424] on div "App settings Theme & design Progressive Web App Navigation Email settings Space…" at bounding box center [117, 392] width 157 height 784
click at [27, 18] on icon at bounding box center [19, 19] width 16 height 20
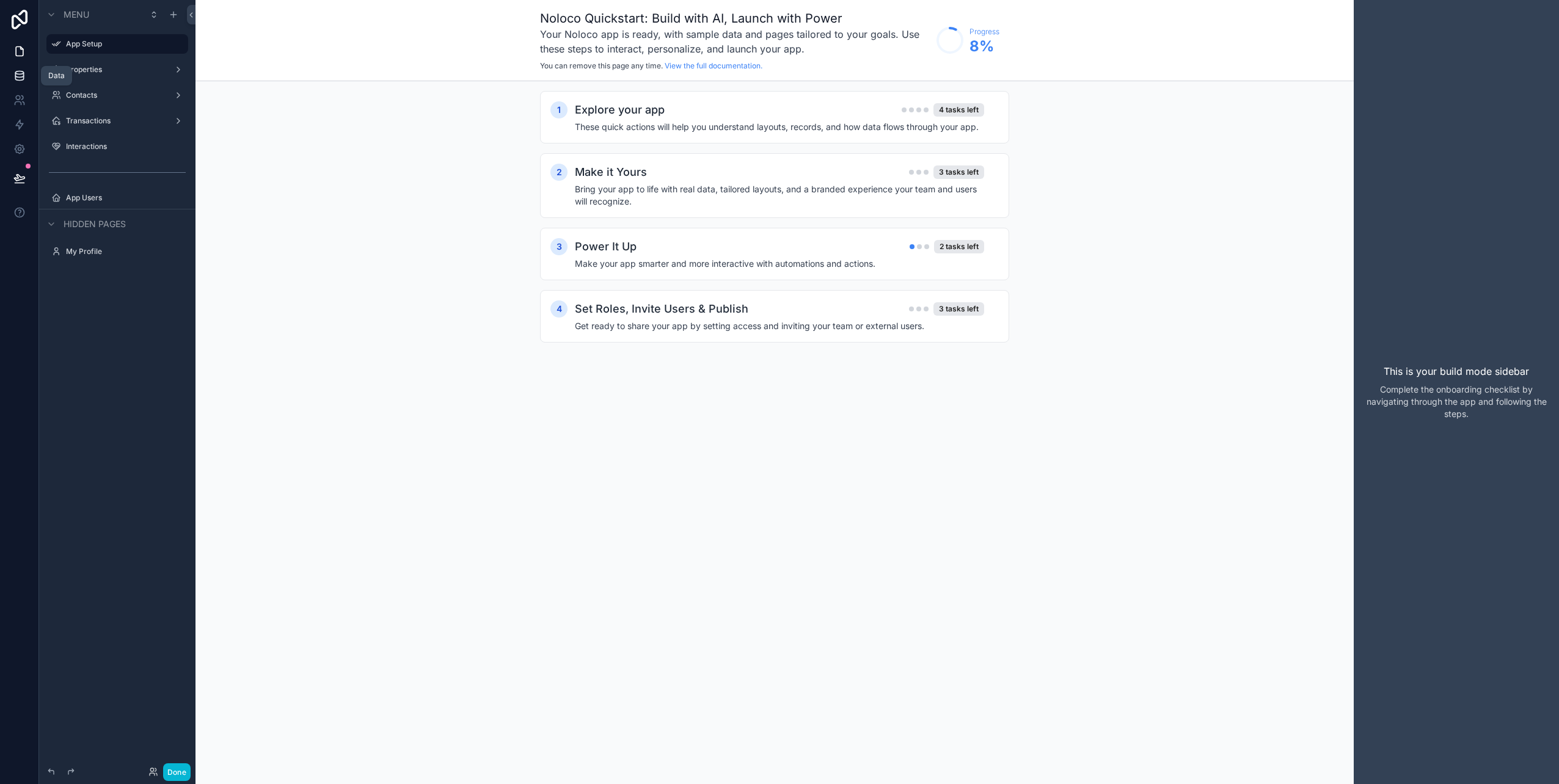
click at [26, 72] on link at bounding box center [19, 76] width 38 height 25
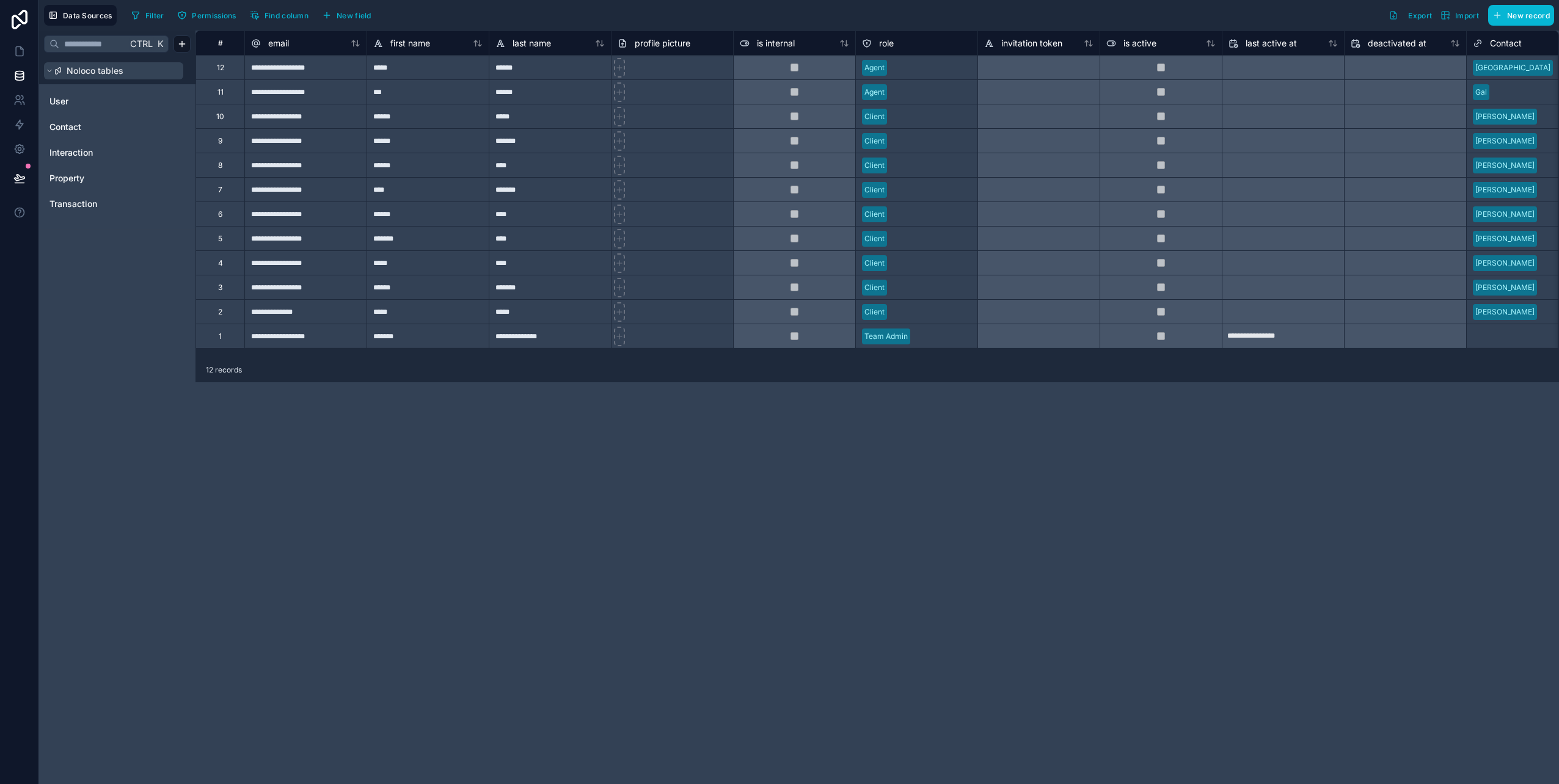
click at [50, 72] on icon at bounding box center [49, 71] width 3 height 2
click at [50, 72] on icon at bounding box center [50, 70] width 2 height 3
click at [142, 15] on button "Filter" at bounding box center [148, 15] width 42 height 18
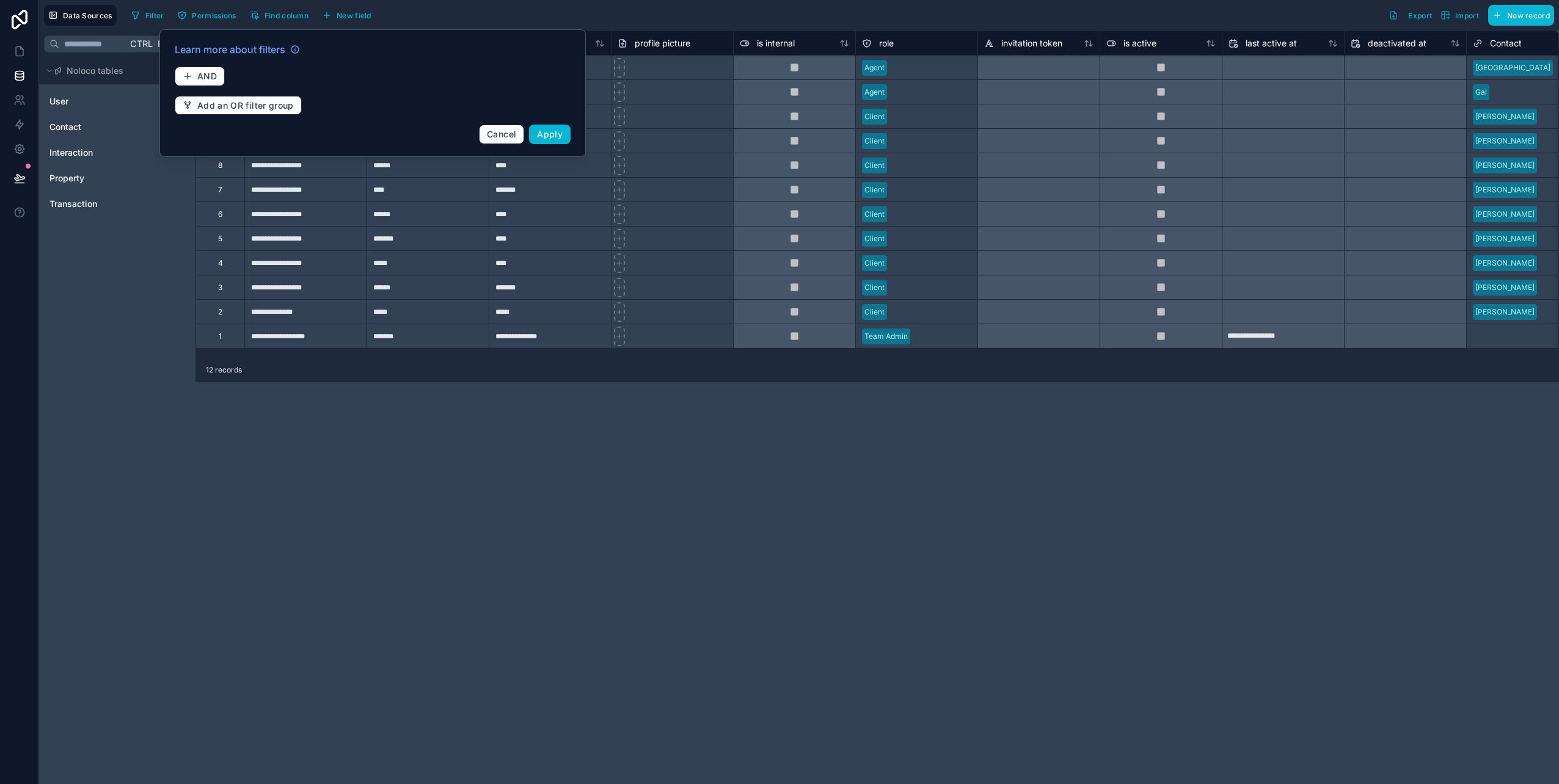
click at [334, 477] on div "**********" at bounding box center [877, 407] width 1363 height 754
click at [500, 135] on span "Cancel" at bounding box center [501, 134] width 29 height 10
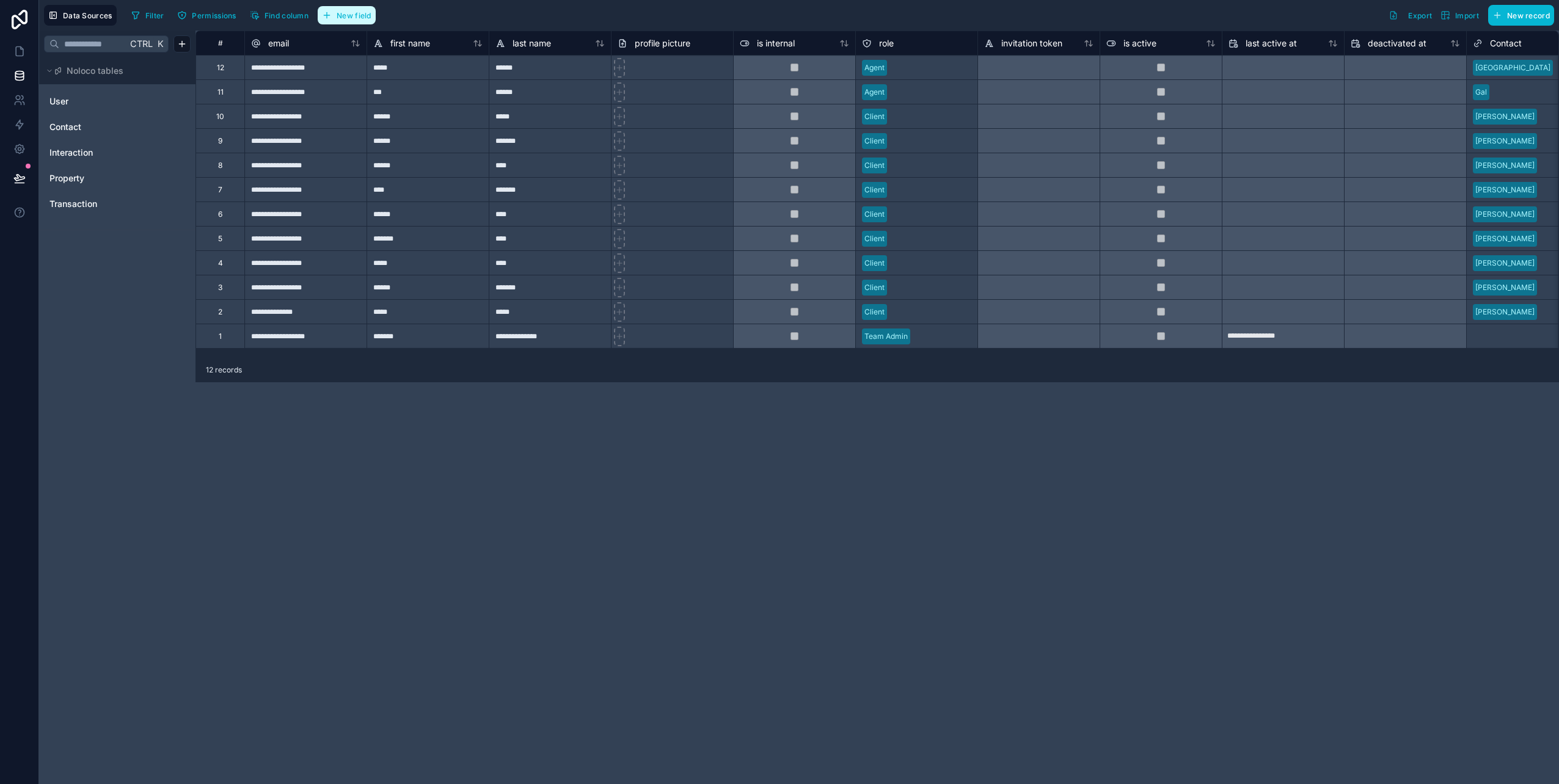
click at [347, 21] on button "New field" at bounding box center [346, 15] width 58 height 18
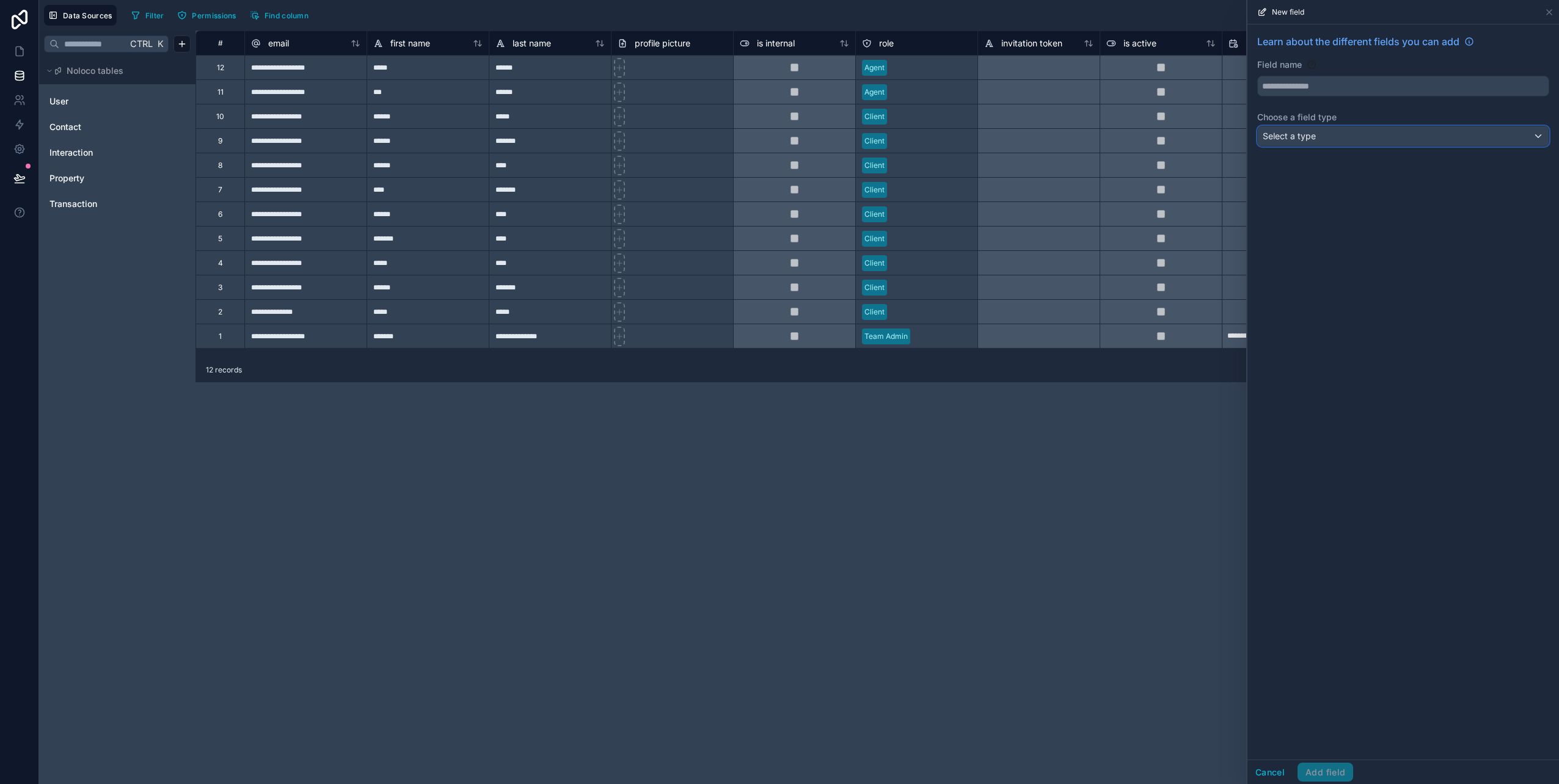
click at [1339, 136] on div "Select a type" at bounding box center [1403, 136] width 291 height 20
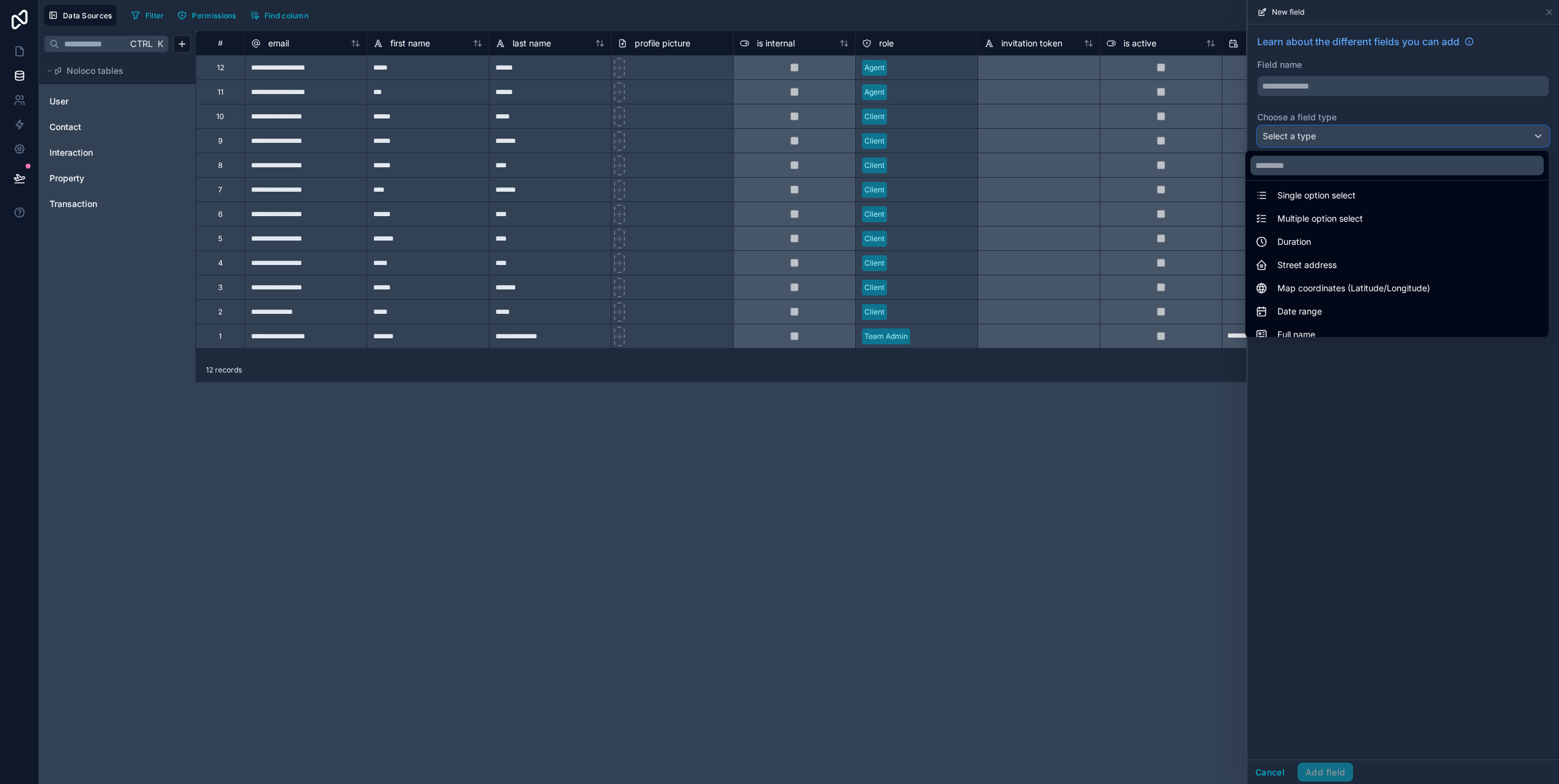
scroll to position [245, 0]
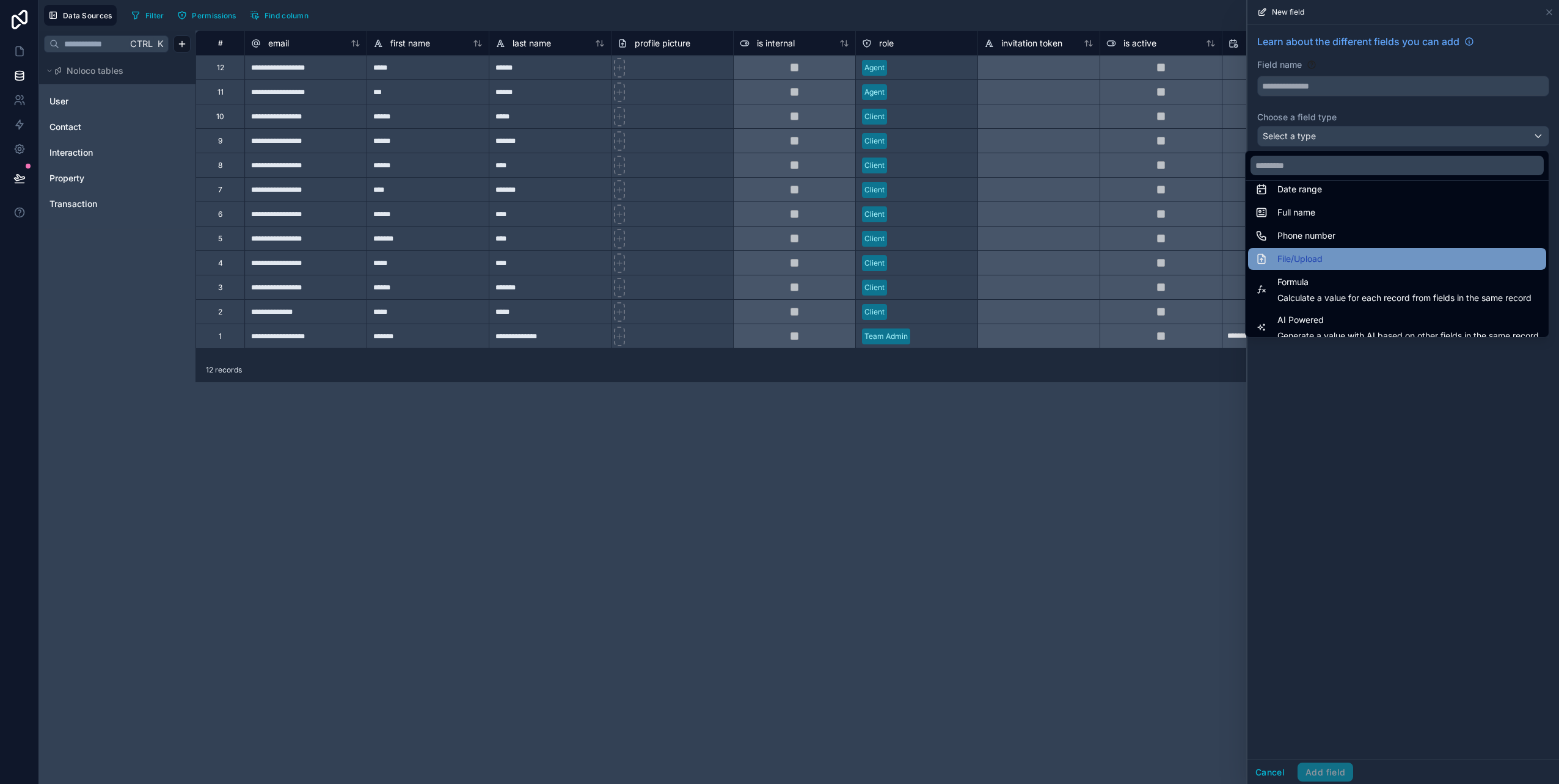
click at [1356, 255] on div "File/Upload" at bounding box center [1398, 259] width 283 height 15
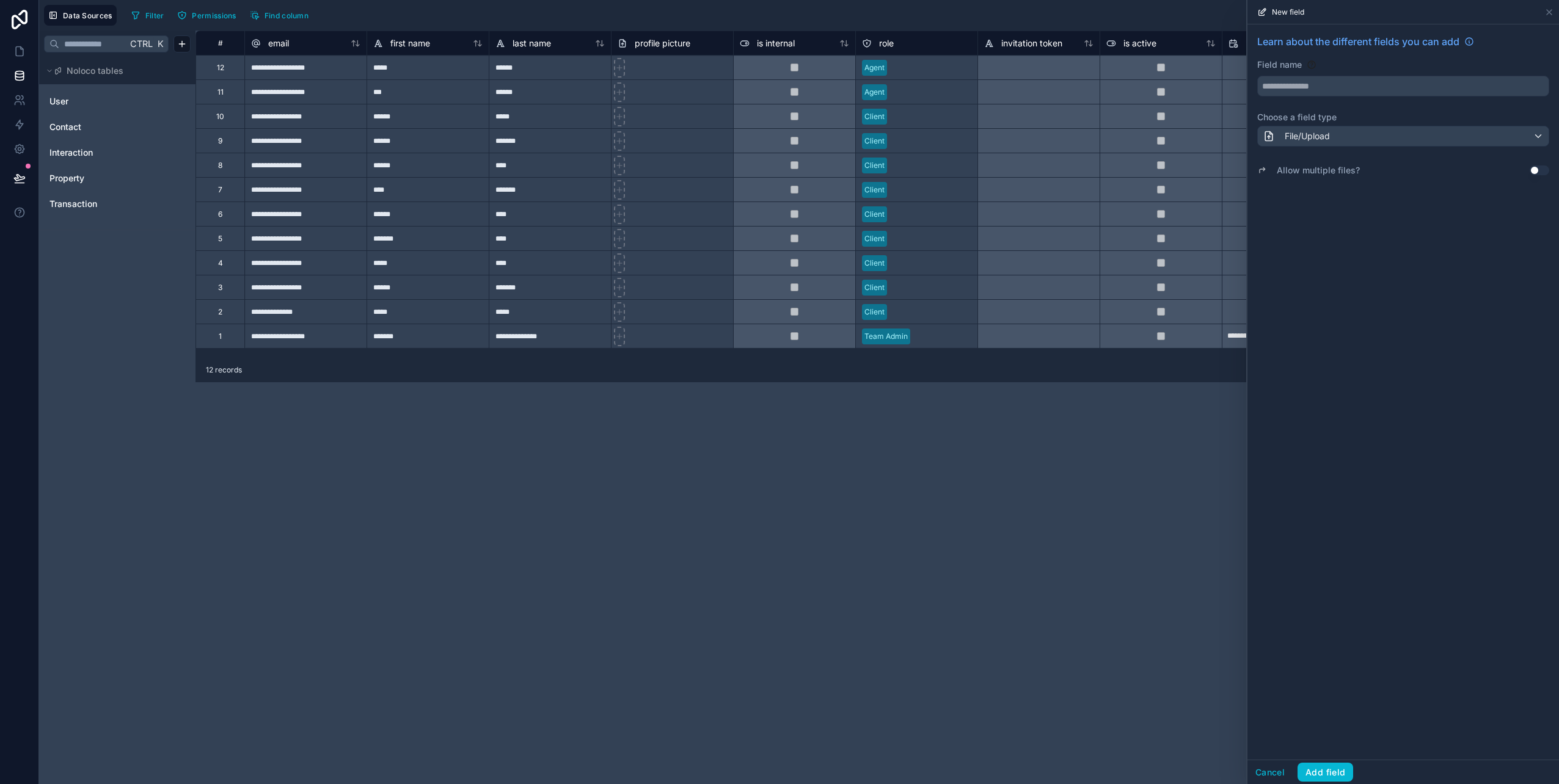
type input "****"
click at [1541, 172] on button "Use setting" at bounding box center [1539, 170] width 20 height 10
click at [1278, 775] on button "Cancel" at bounding box center [1270, 772] width 45 height 20
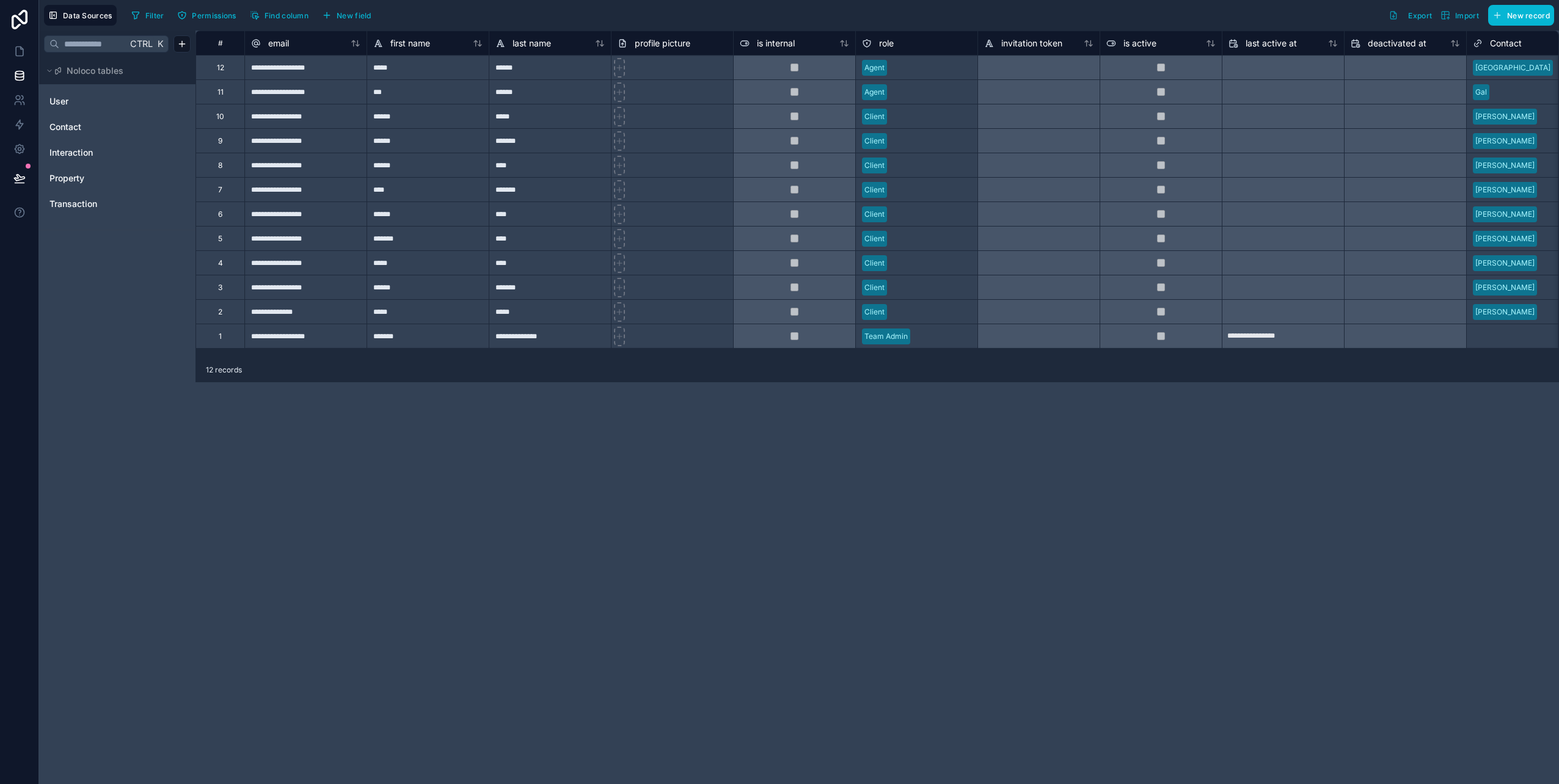
click at [1105, 708] on div "**********" at bounding box center [877, 407] width 1363 height 754
click at [17, 145] on icon at bounding box center [19, 149] width 9 height 9
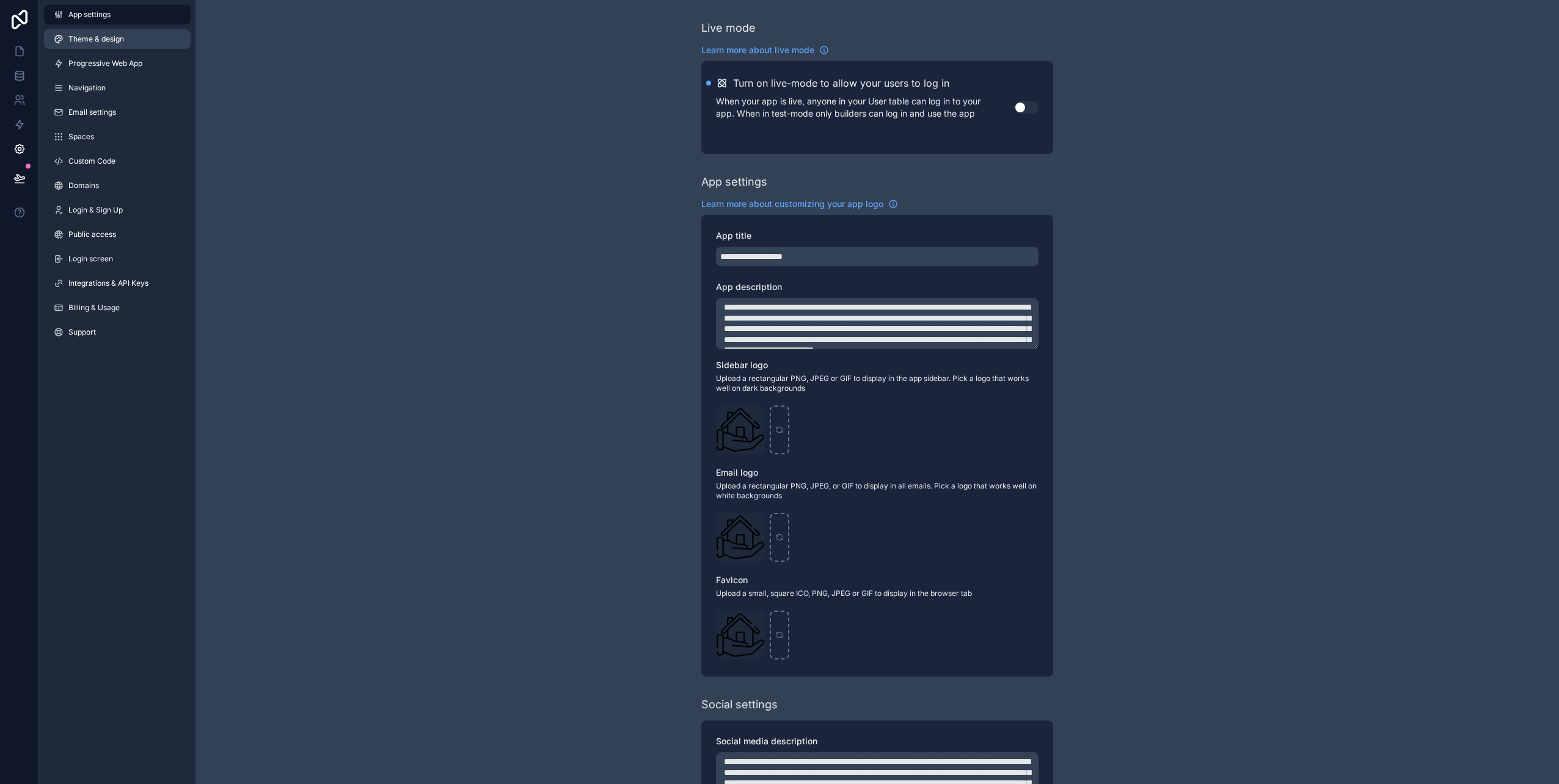
click at [86, 41] on span "Theme & design" at bounding box center [96, 39] width 56 height 10
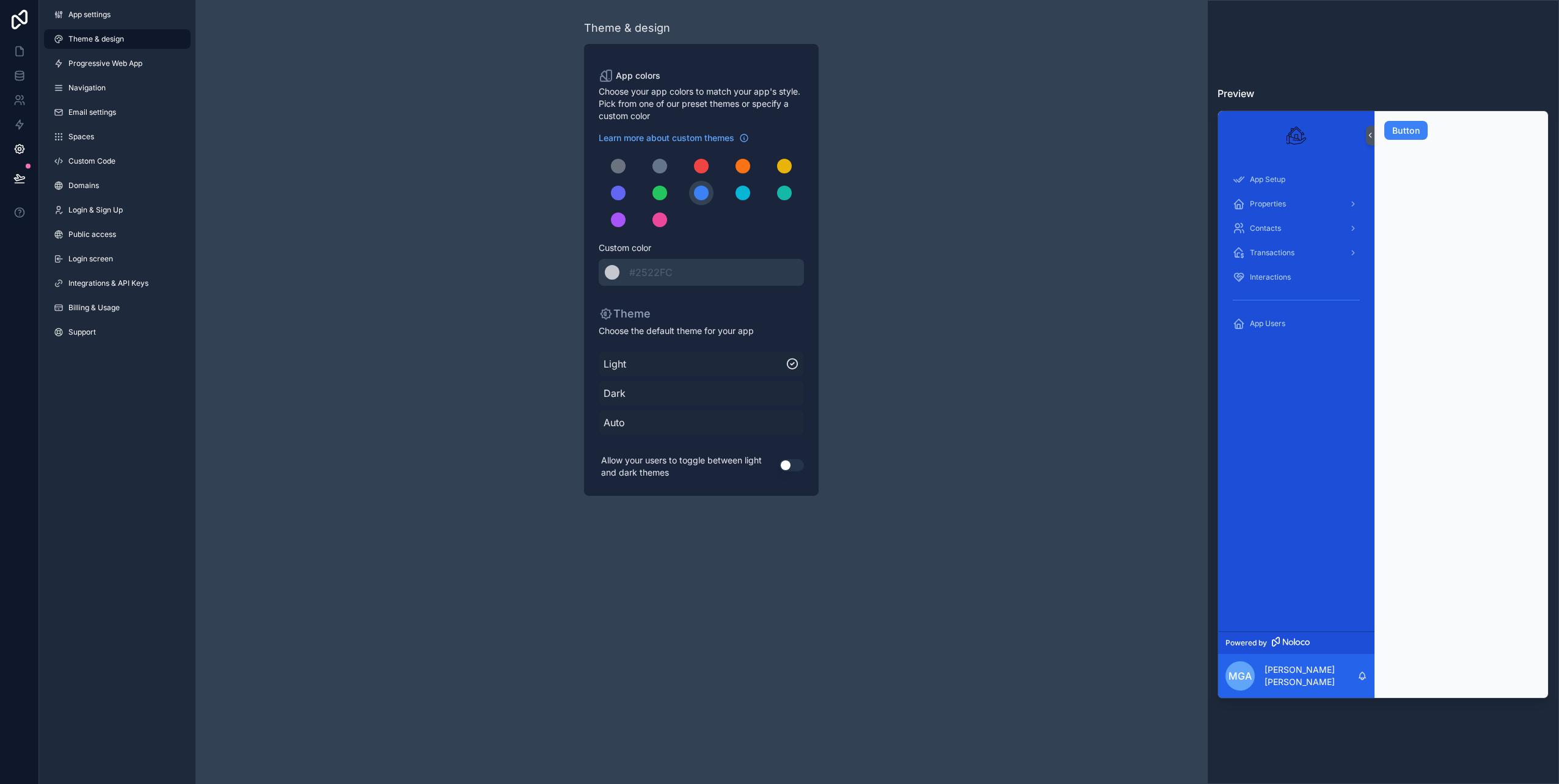
click at [690, 392] on span "Dark" at bounding box center [701, 394] width 196 height 15
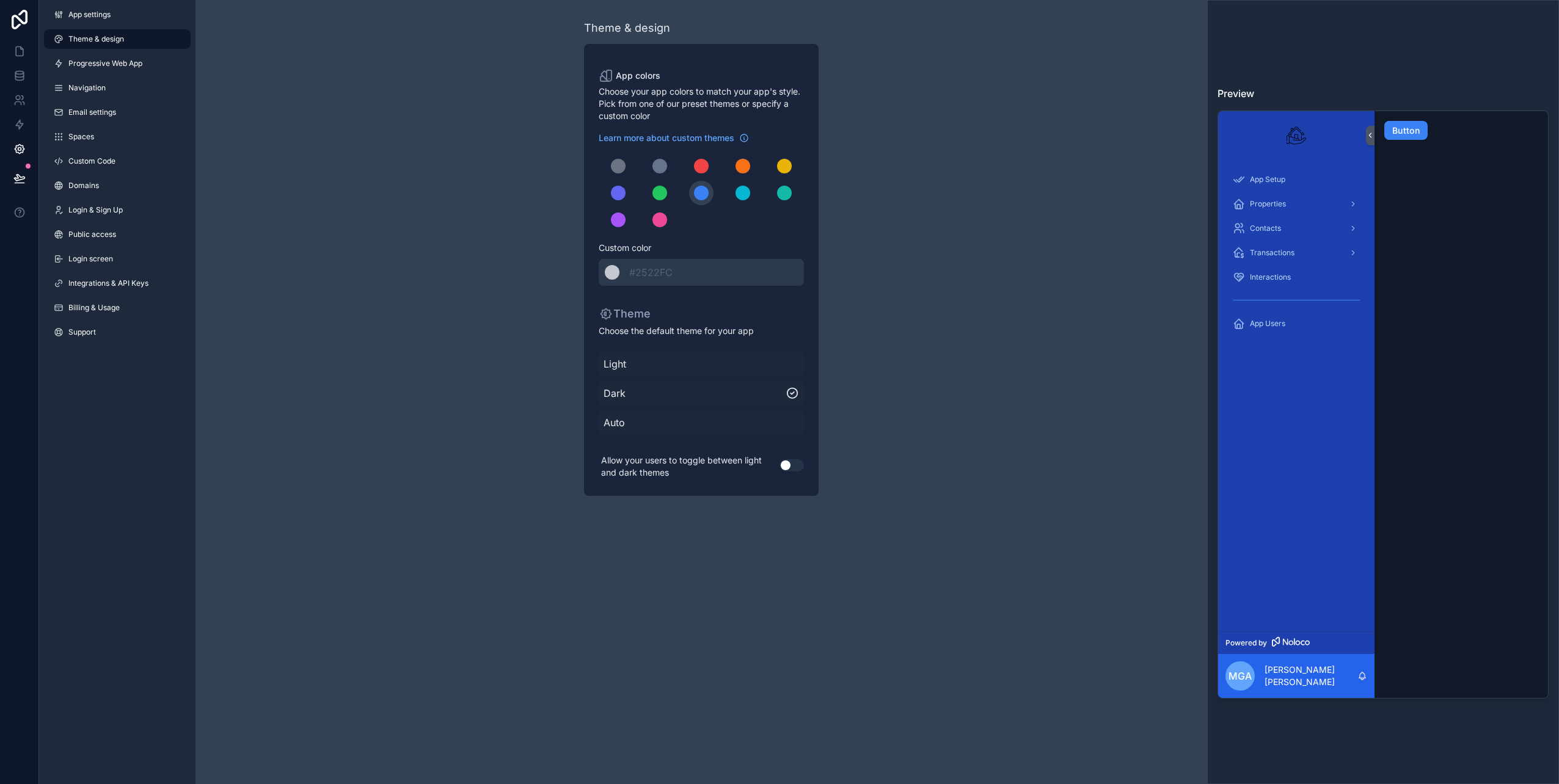
click at [683, 417] on span "Auto" at bounding box center [701, 423] width 196 height 15
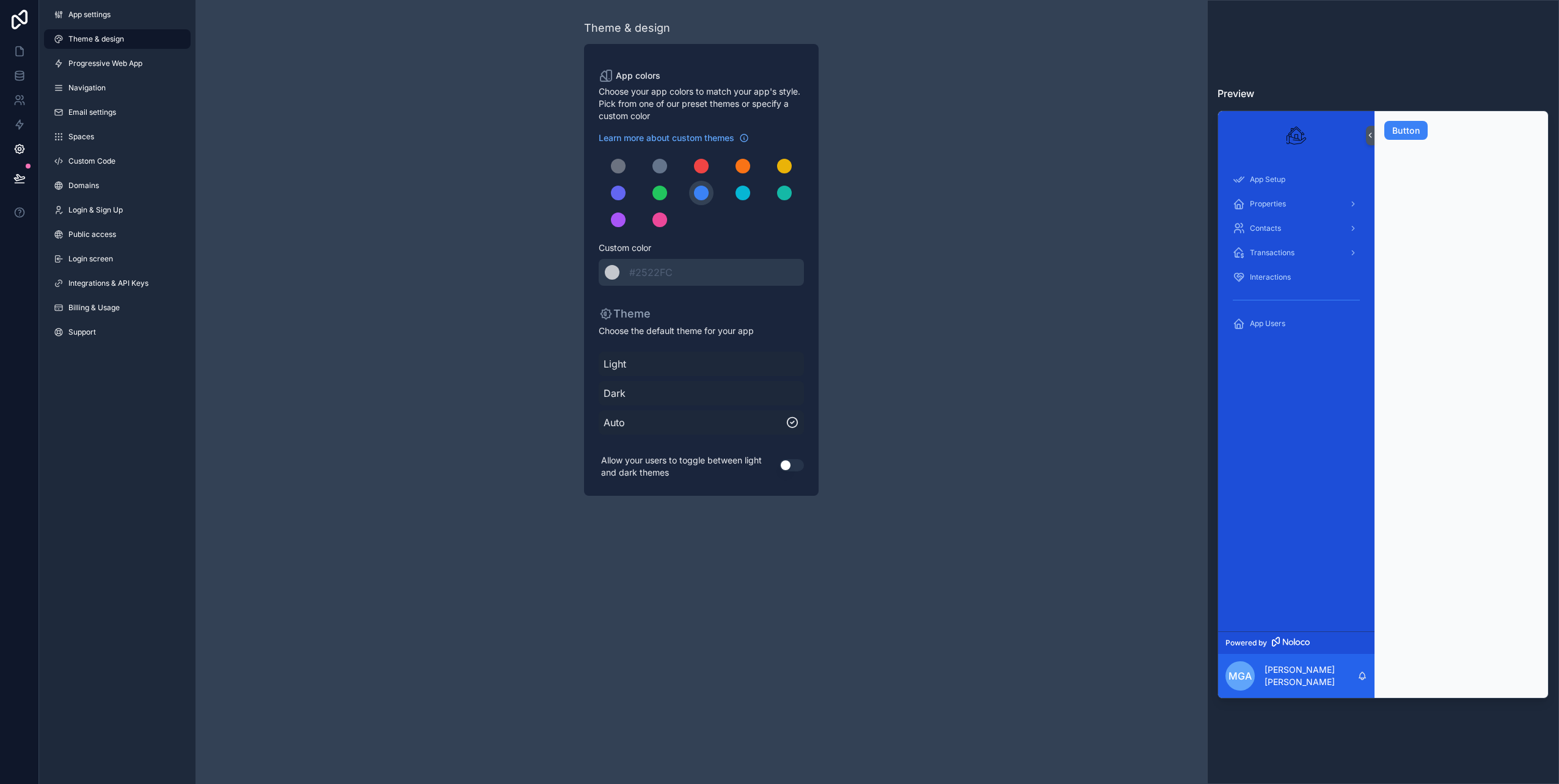
click at [686, 364] on span "Light" at bounding box center [701, 364] width 196 height 15
click at [463, 285] on div "Theme & design App colors Choose your app colors to match your app's style. Pic…" at bounding box center [701, 257] width 1012 height 516
click at [17, 20] on icon at bounding box center [20, 19] width 25 height 20
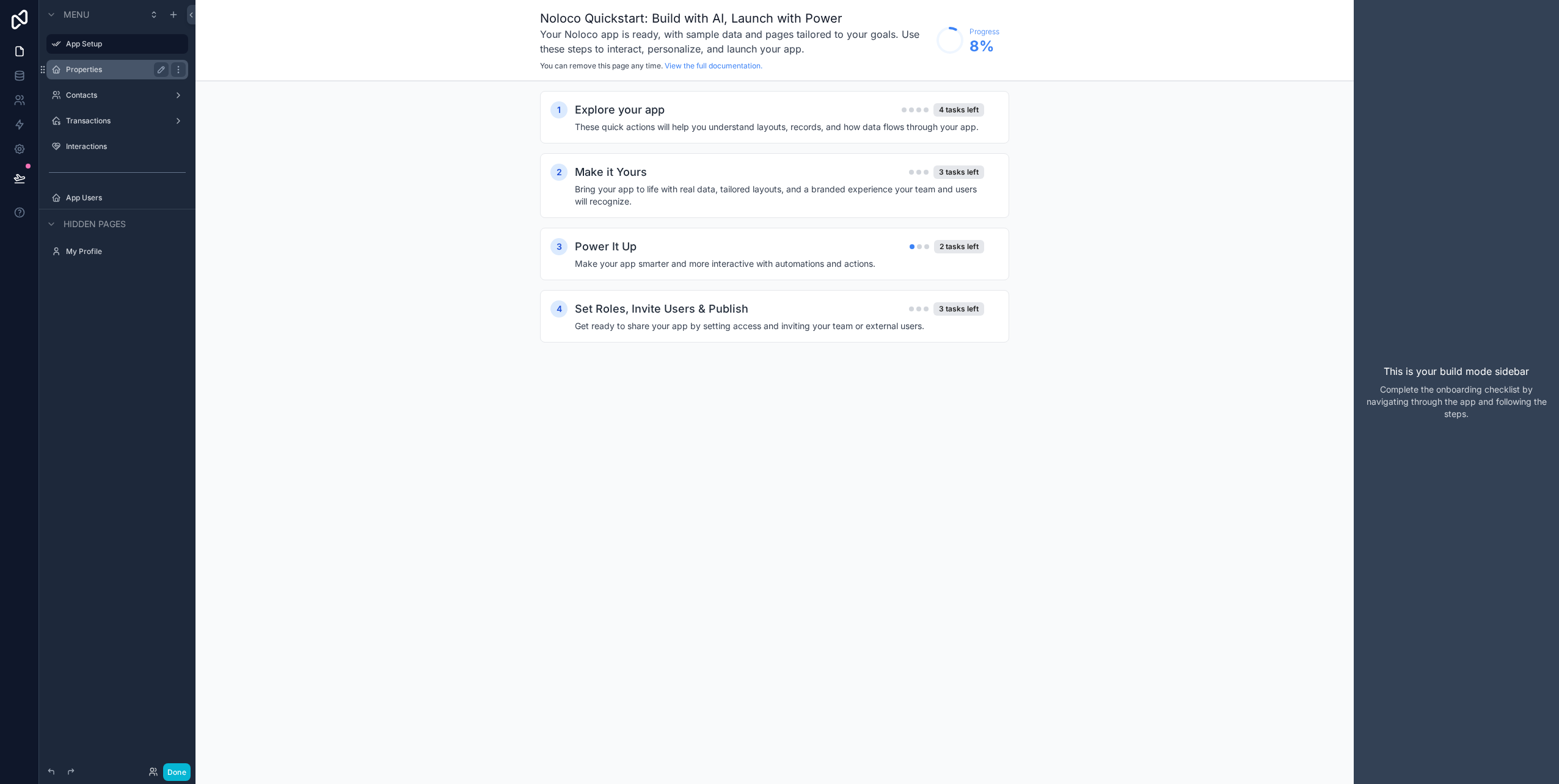
click at [112, 70] on label "Properties" at bounding box center [114, 69] width 97 height 10
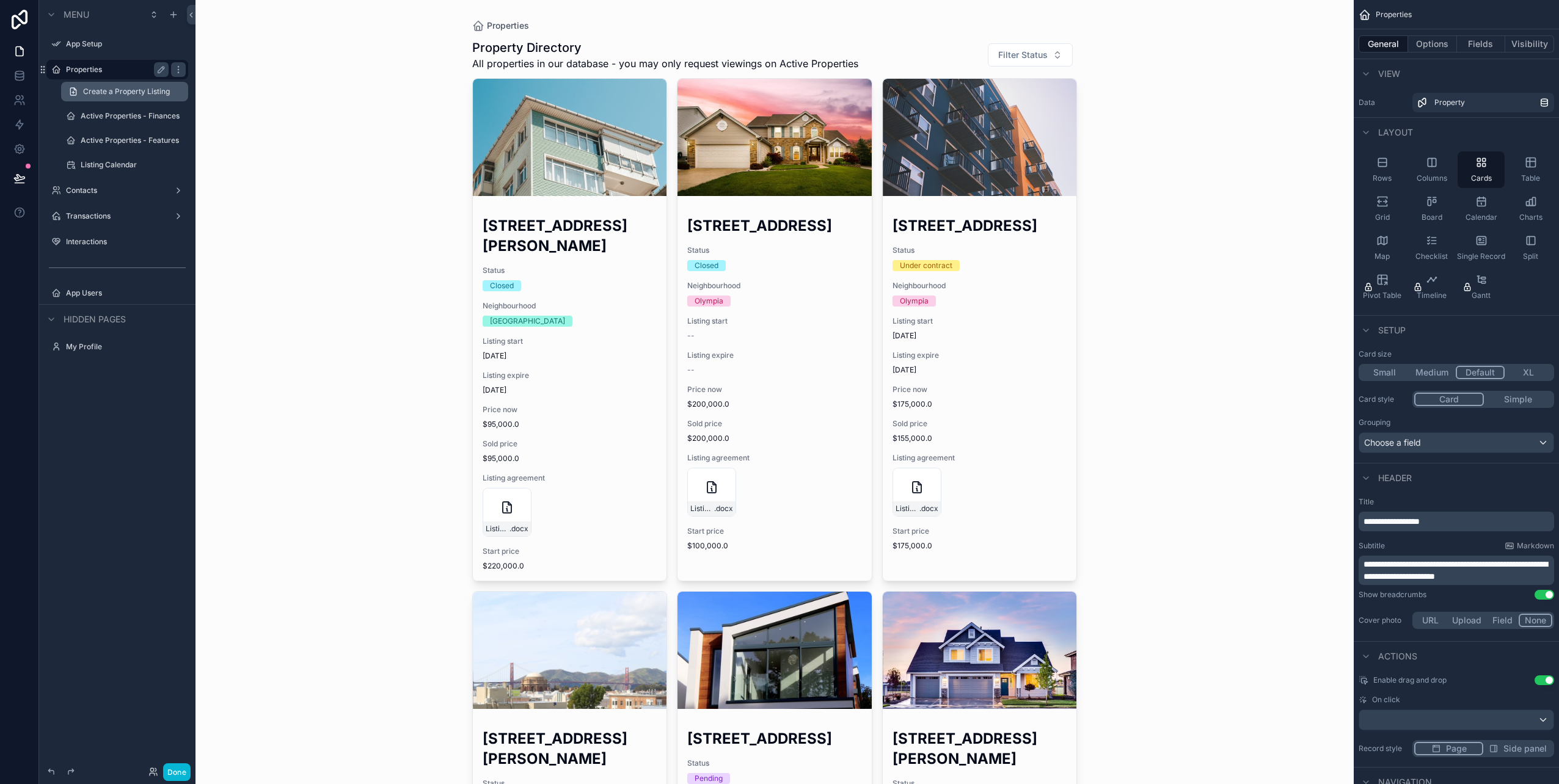
click at [108, 87] on span "Create a Property Listing" at bounding box center [126, 91] width 87 height 10
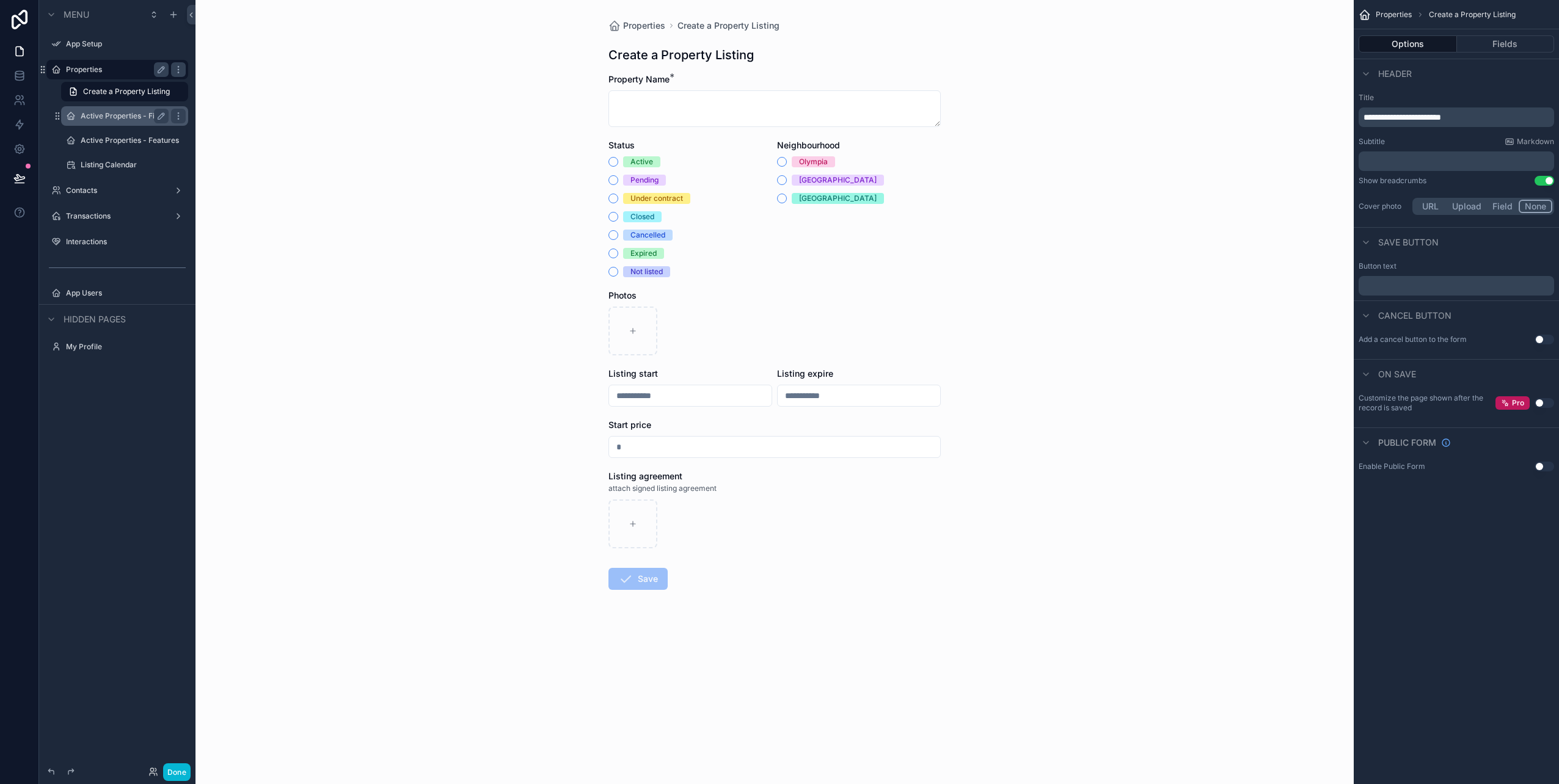
click at [120, 116] on label "Active Properties - Finances" at bounding box center [124, 116] width 88 height 10
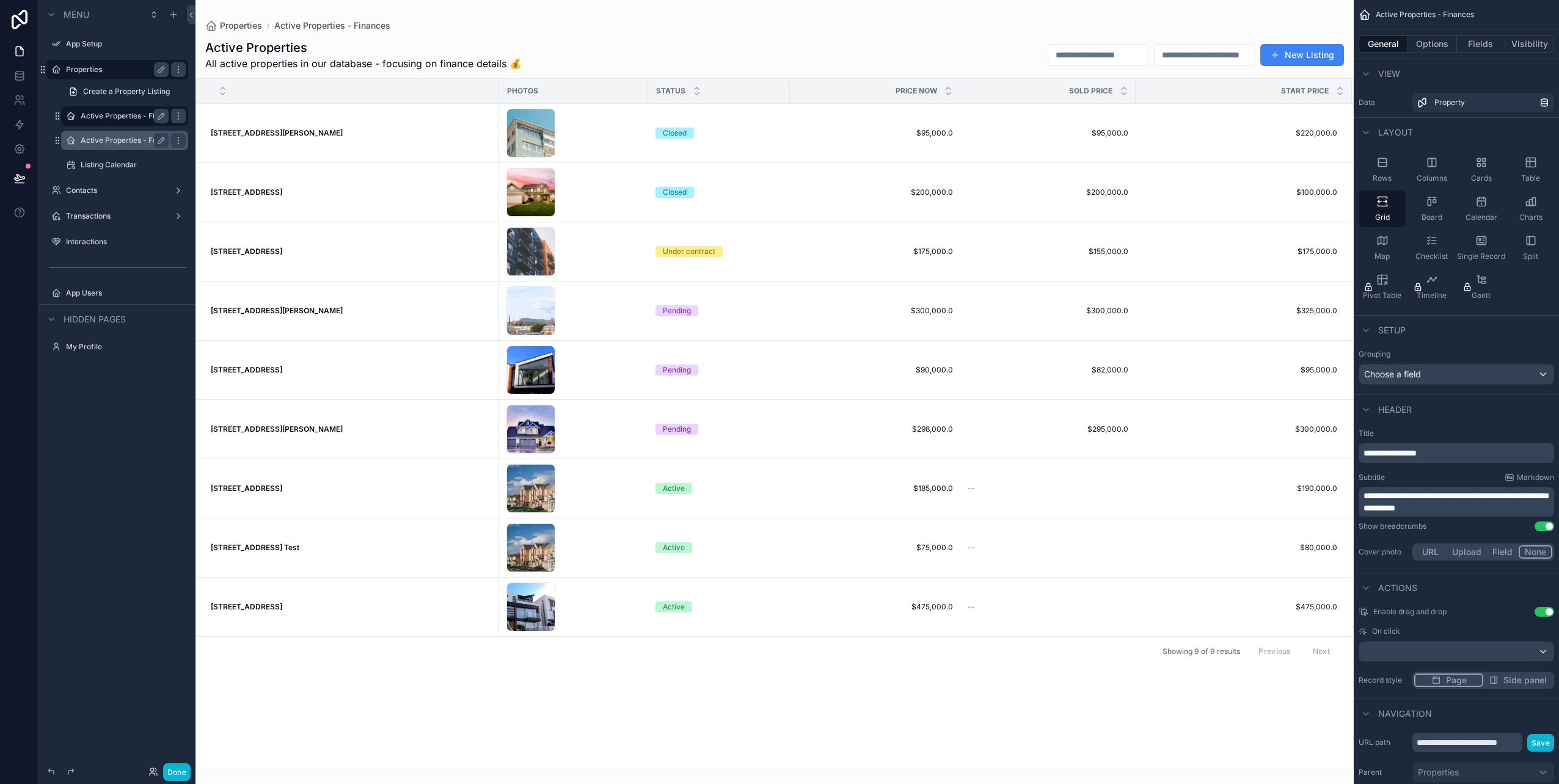
click at [99, 137] on label "Active Properties - Features" at bounding box center [124, 140] width 88 height 10
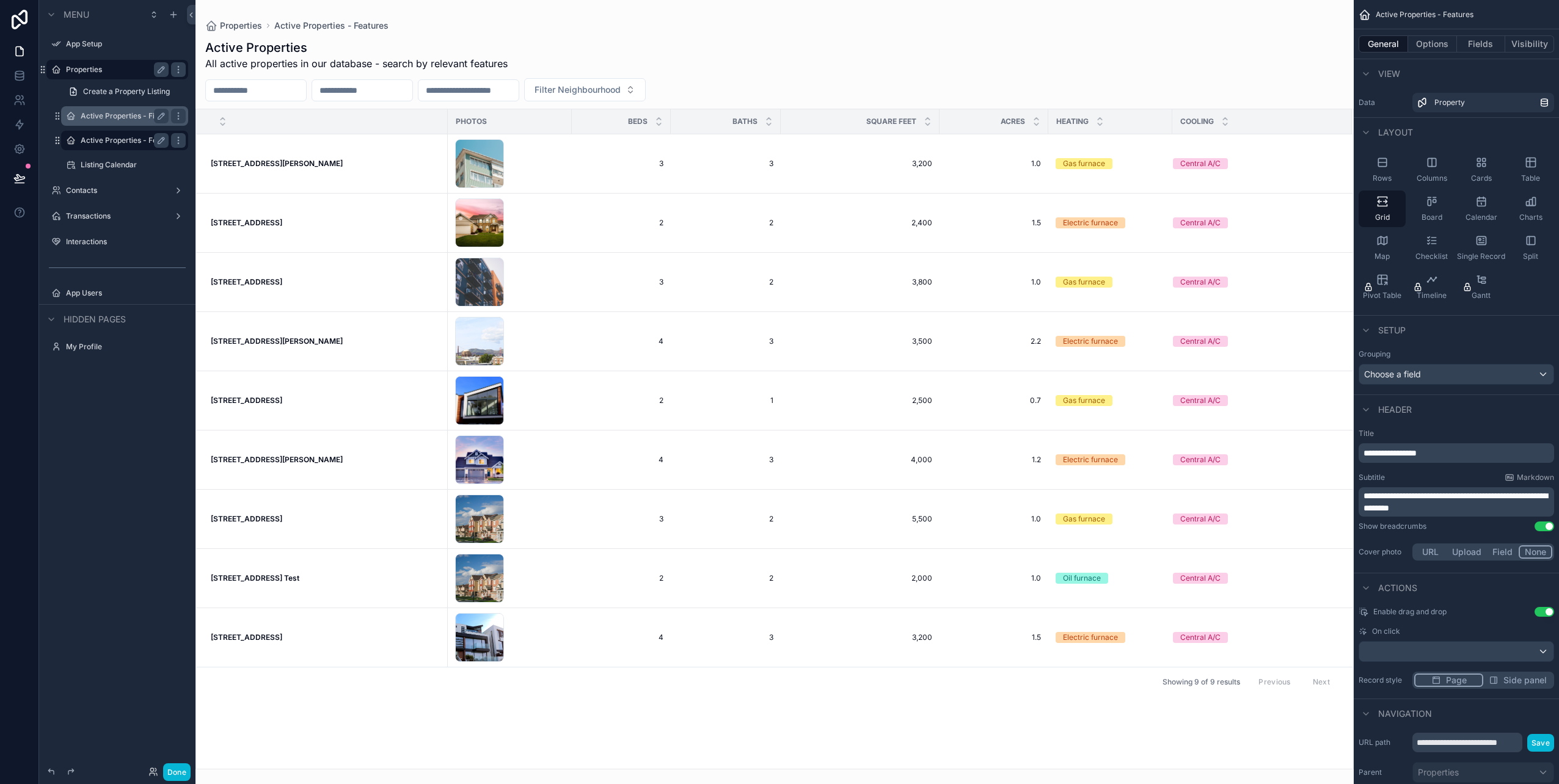
click at [296, 90] on div "scrollable content" at bounding box center [775, 392] width 1158 height 784
click at [696, 37] on div "Active Properties All active properties in our database - search by relevant fe…" at bounding box center [775, 401] width 1158 height 738
click at [621, 88] on span "Filter Neighbourhood" at bounding box center [578, 90] width 86 height 12
click at [660, 46] on div "Active Properties All active properties in our database - search by relevant fe…" at bounding box center [775, 54] width 1139 height 32
click at [159, 16] on div "scrollable content" at bounding box center [154, 15] width 15 height 15
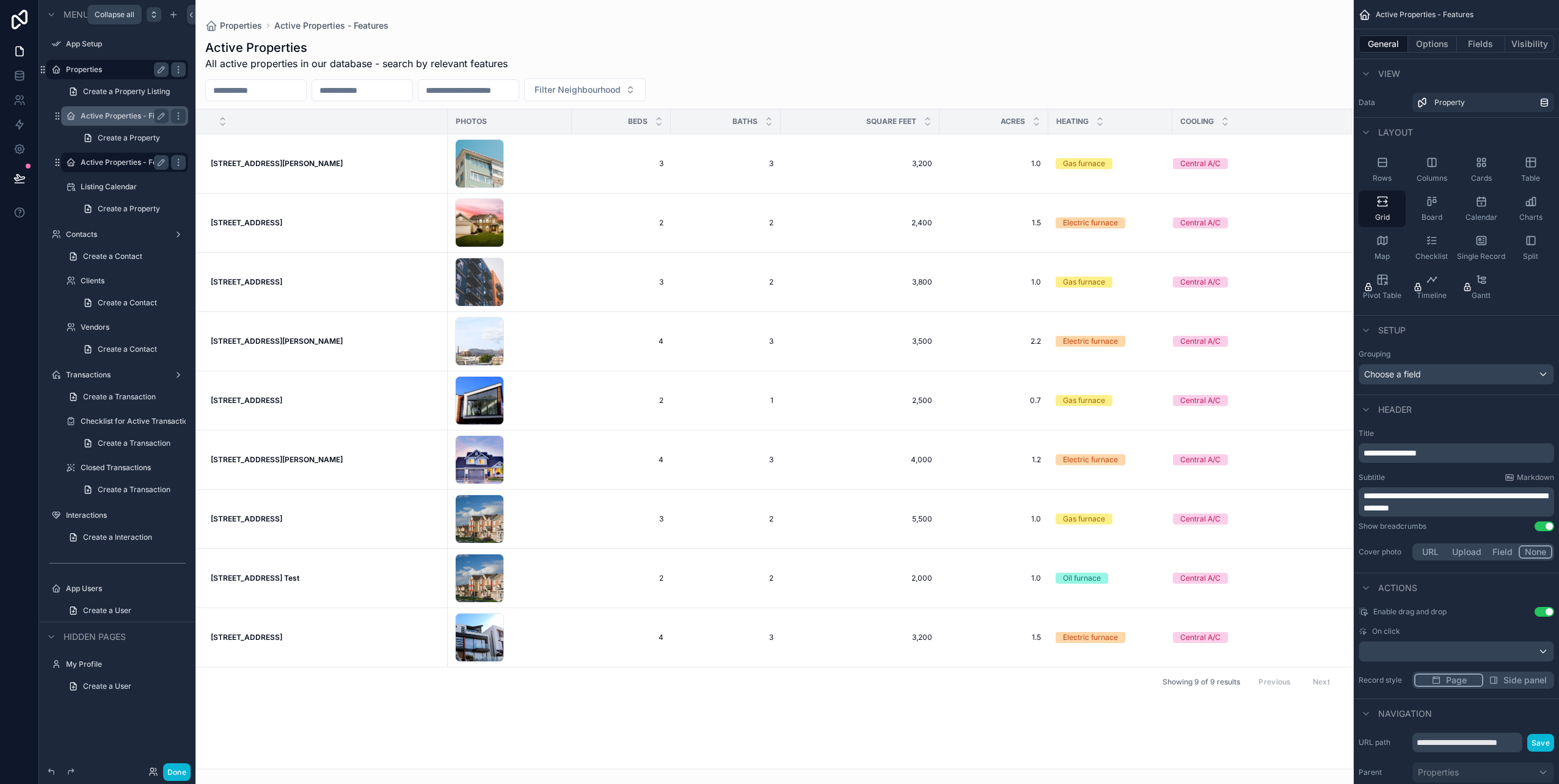
click at [159, 16] on div "scrollable content" at bounding box center [154, 15] width 15 height 15
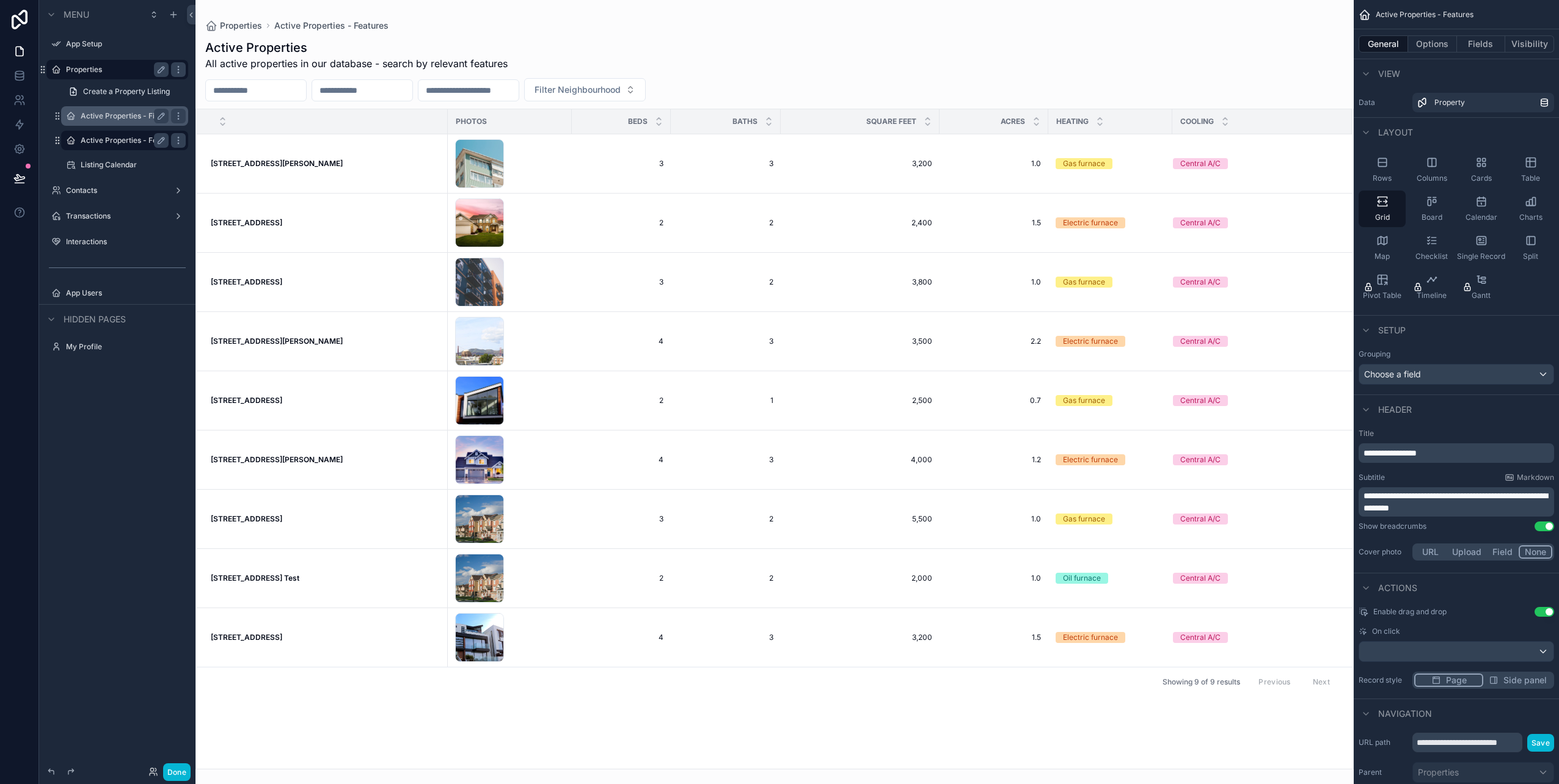
click at [102, 74] on label "Properties" at bounding box center [114, 69] width 97 height 10
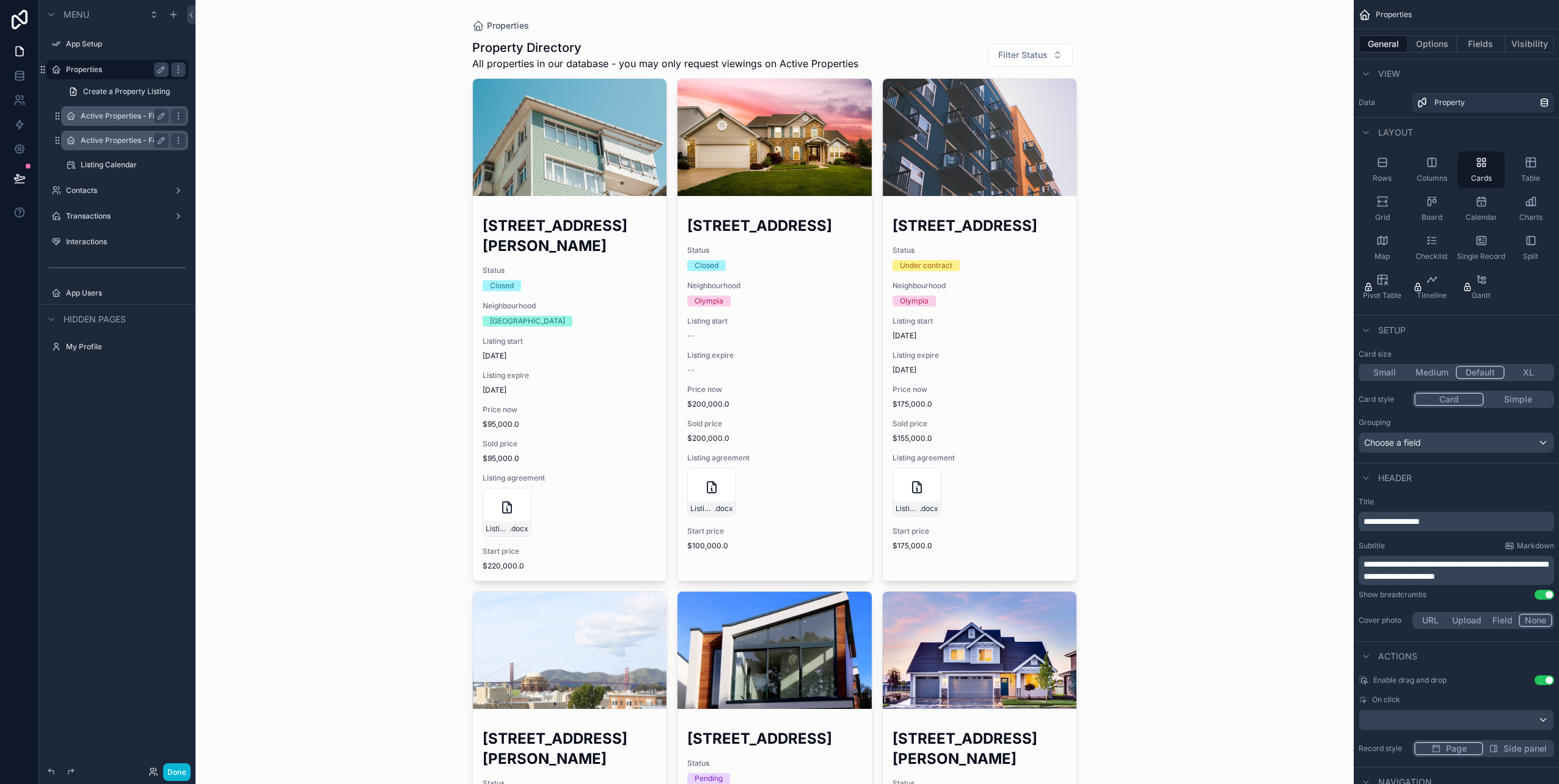
drag, startPoint x: 600, startPoint y: 162, endPoint x: 491, endPoint y: 183, distance: 111.0
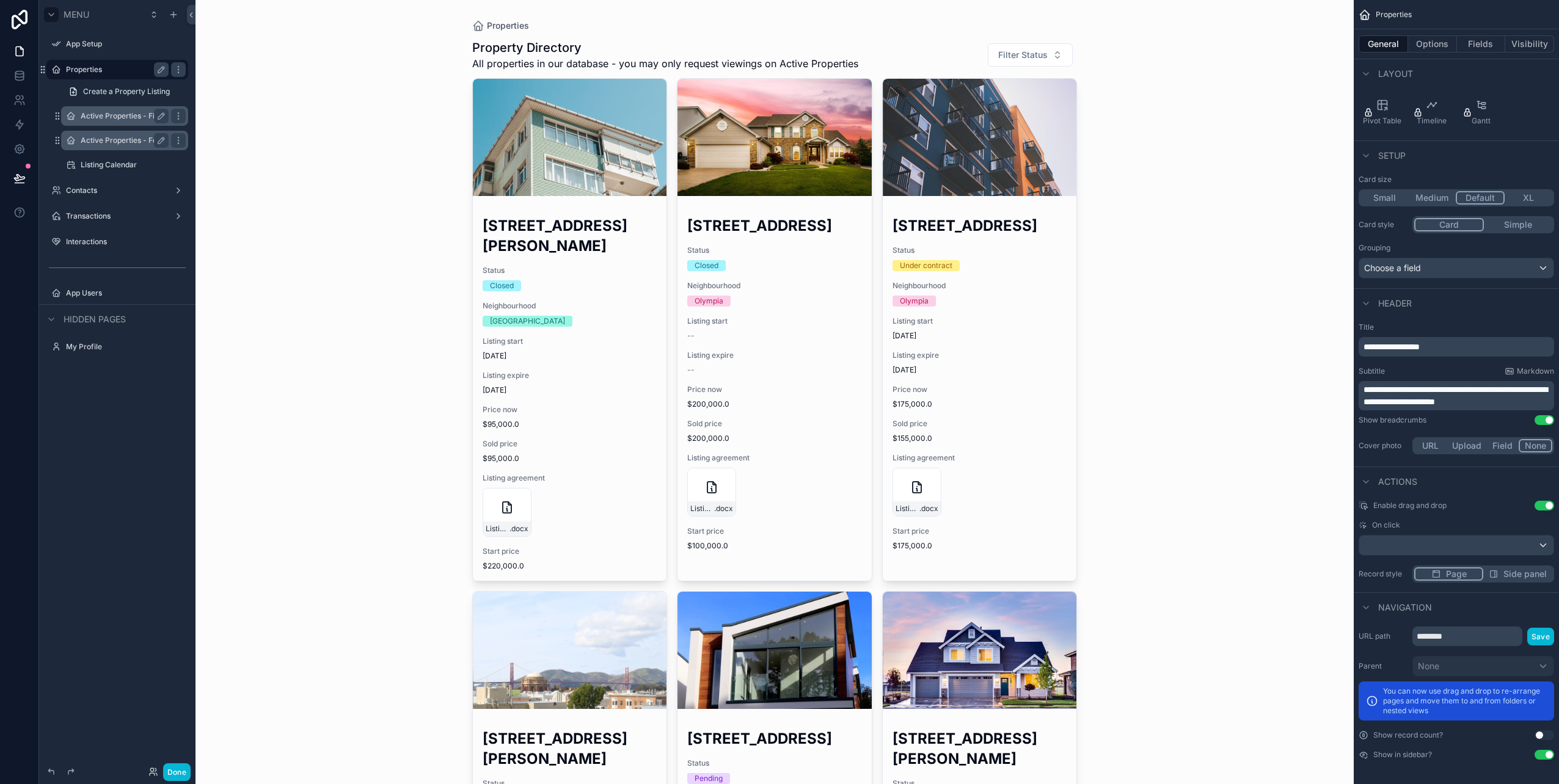
click at [50, 15] on icon "scrollable content" at bounding box center [51, 15] width 5 height 3
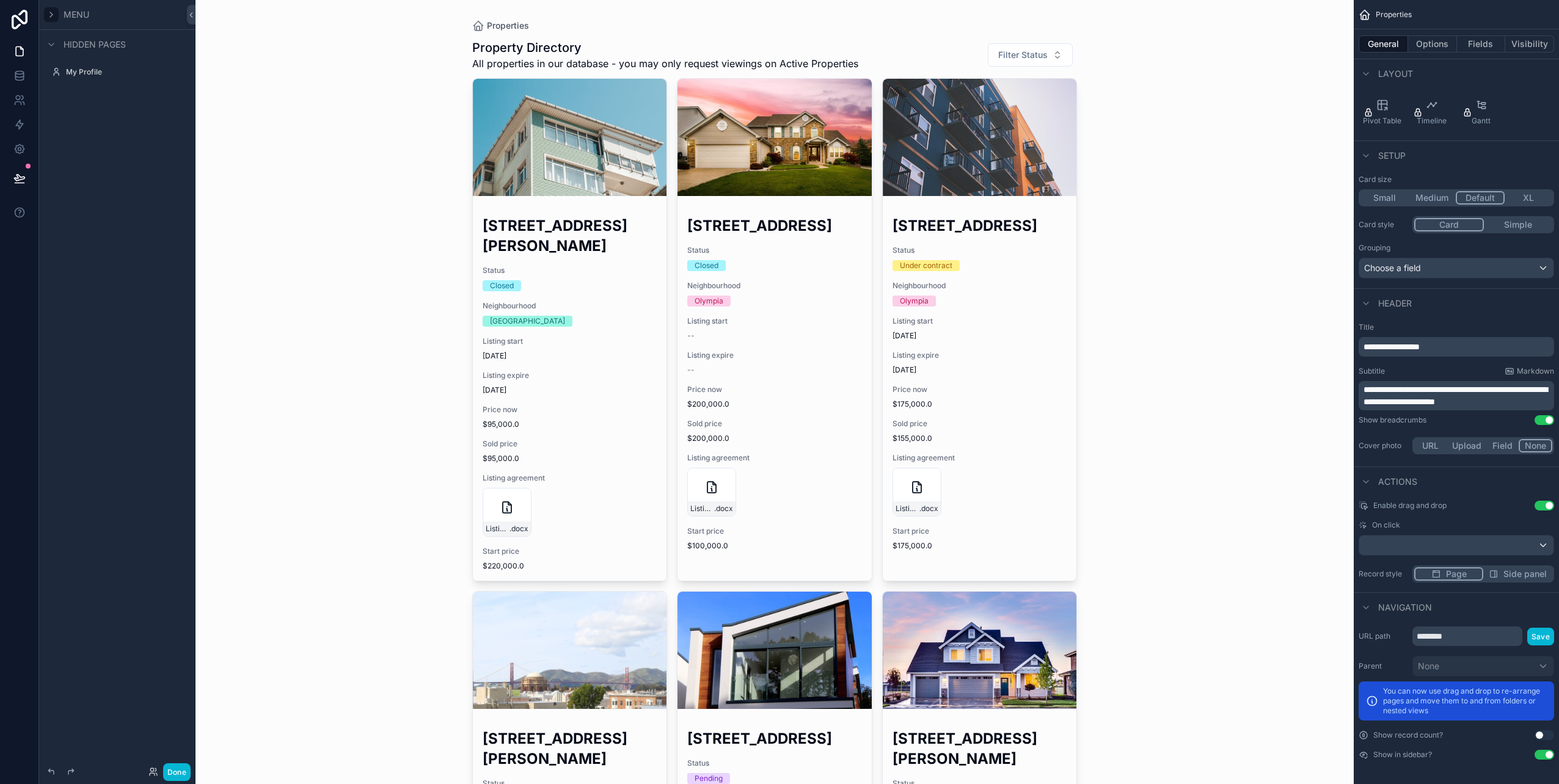
click at [50, 15] on icon "scrollable content" at bounding box center [51, 14] width 10 height 10
click at [20, 52] on icon at bounding box center [20, 51] width 12 height 12
click at [178, 73] on icon "scrollable content" at bounding box center [178, 72] width 1 height 1
click at [133, 89] on span "Create a Property Listing" at bounding box center [126, 91] width 87 height 10
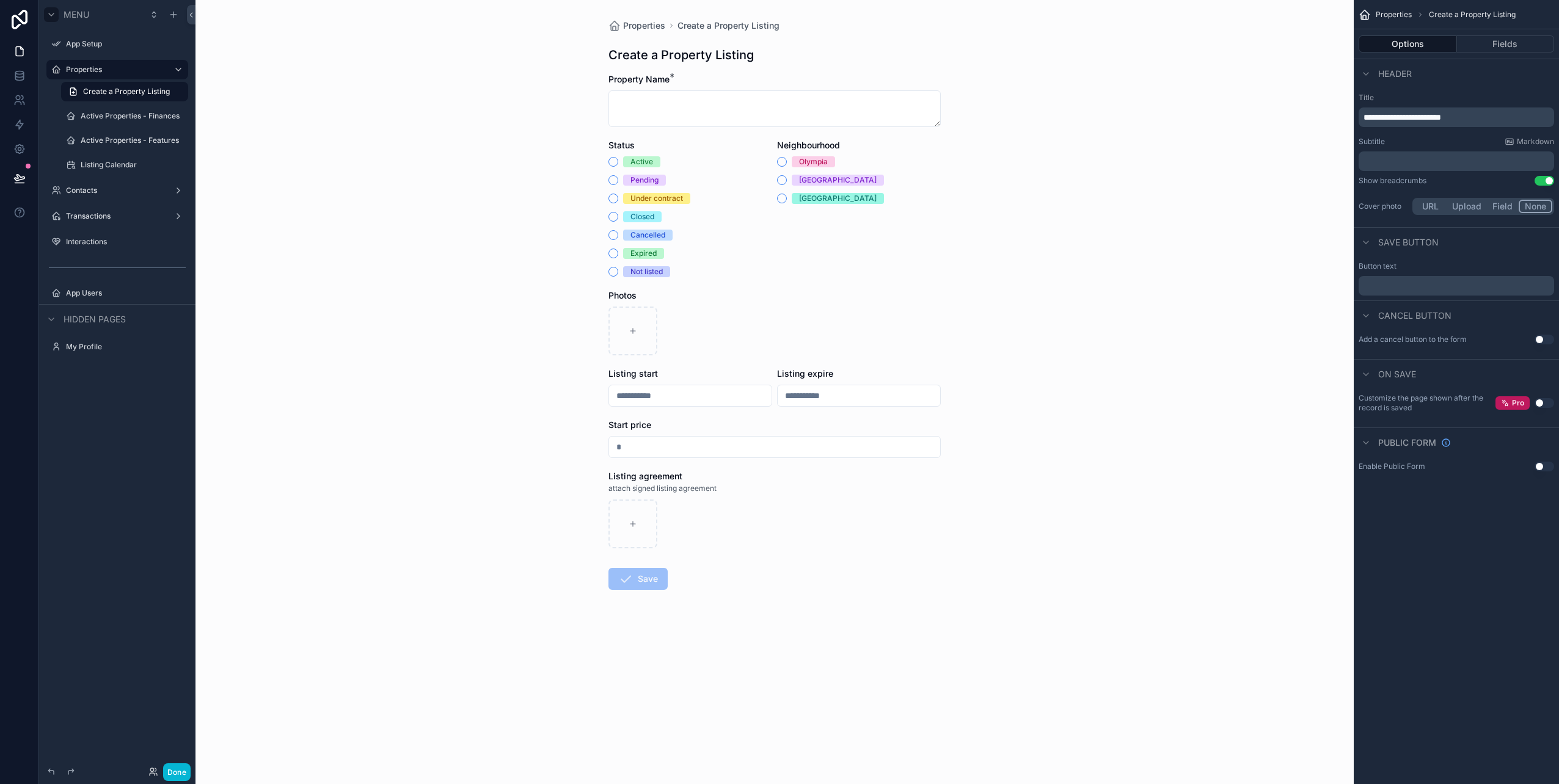
click at [763, 192] on div "Active Pending Under contract Closed Cancelled Expired Not listed" at bounding box center [690, 217] width 164 height 121
click at [616, 183] on button "Pending" at bounding box center [613, 180] width 10 height 10
click at [753, 111] on textarea "scrollable content" at bounding box center [775, 109] width 333 height 37
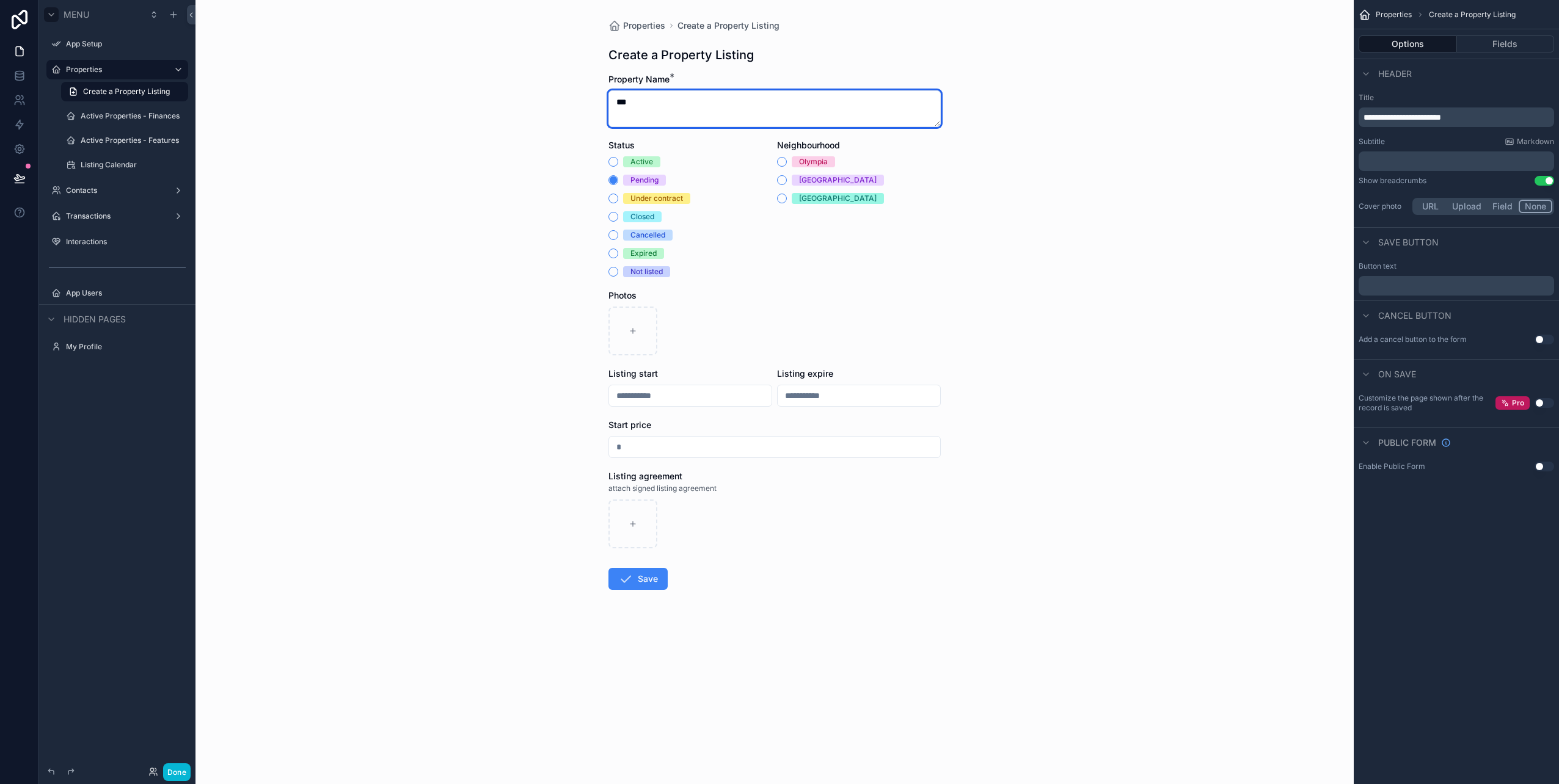
type textarea "***"
click at [439, 442] on div "Properties Create a Property Listing Create a Property Listing Property Name * …" at bounding box center [775, 392] width 1158 height 784
click at [1455, 283] on p "﻿" at bounding box center [1457, 285] width 188 height 10
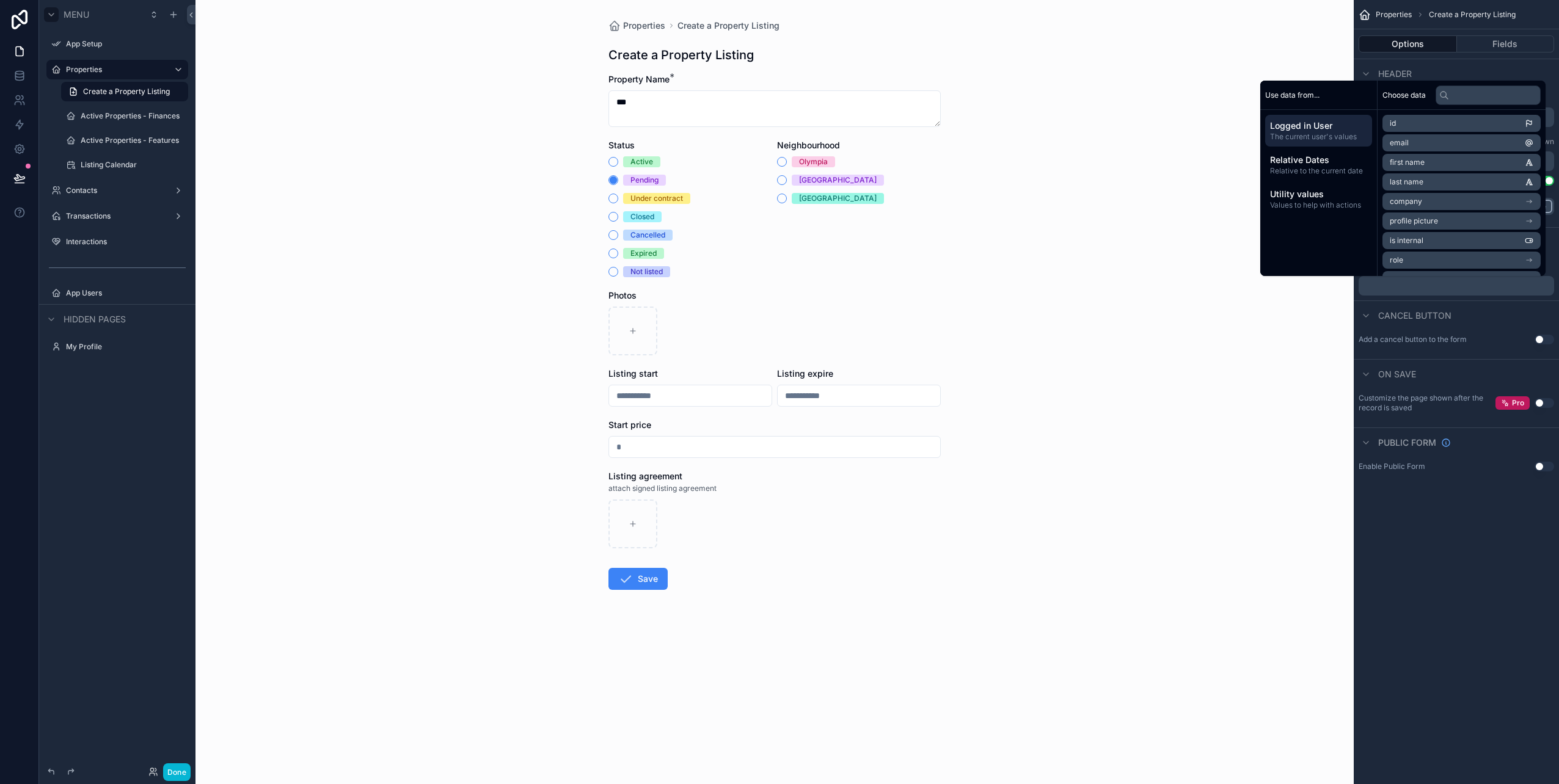
click at [1213, 527] on div "Properties Create a Property Listing Create a Property Listing Property Name * …" at bounding box center [775, 392] width 1158 height 784
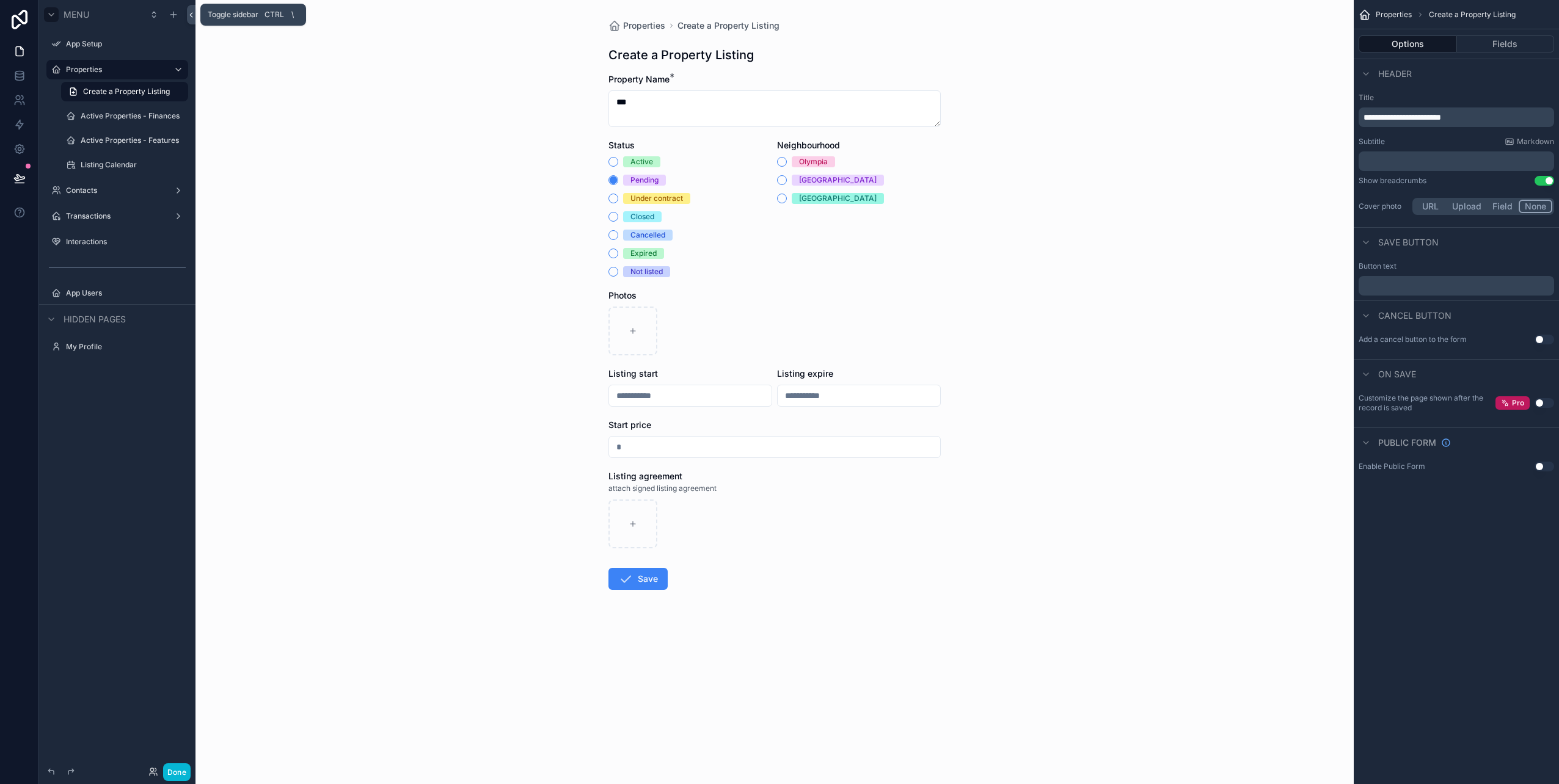
click at [191, 13] on icon at bounding box center [191, 14] width 9 height 9
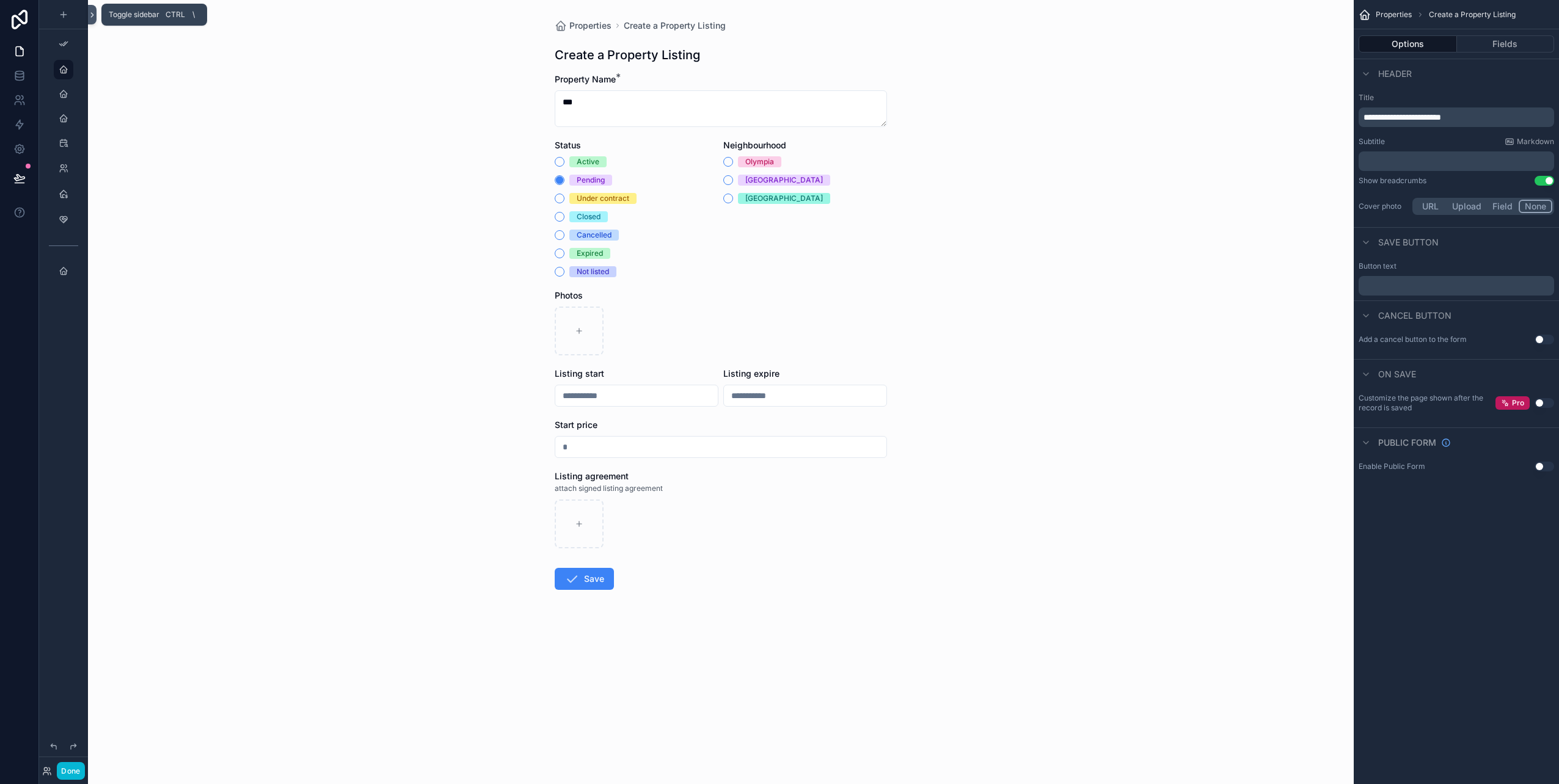
click at [94, 15] on icon at bounding box center [92, 14] width 9 height 9
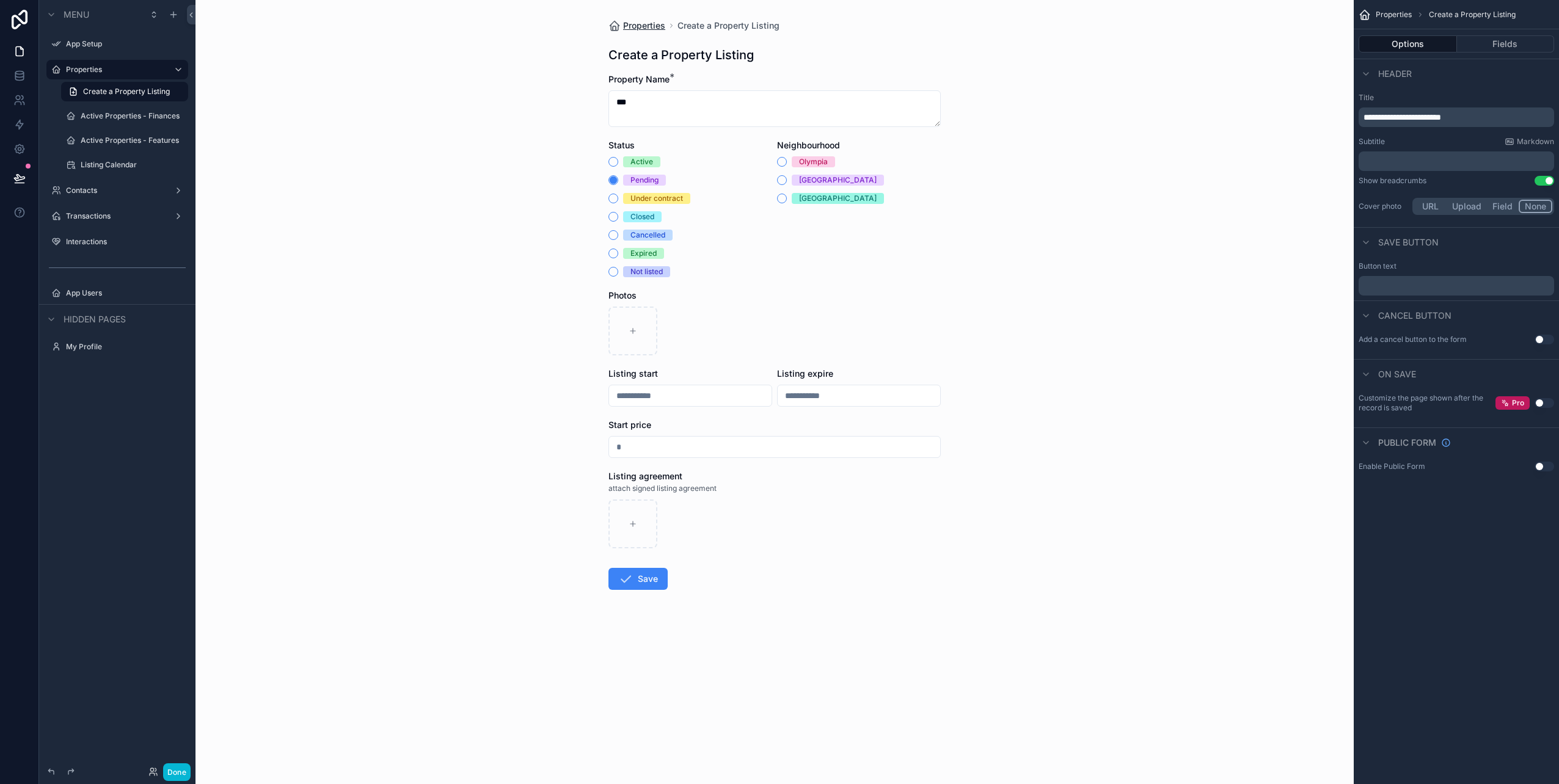
click at [645, 27] on span "Properties" at bounding box center [645, 26] width 42 height 12
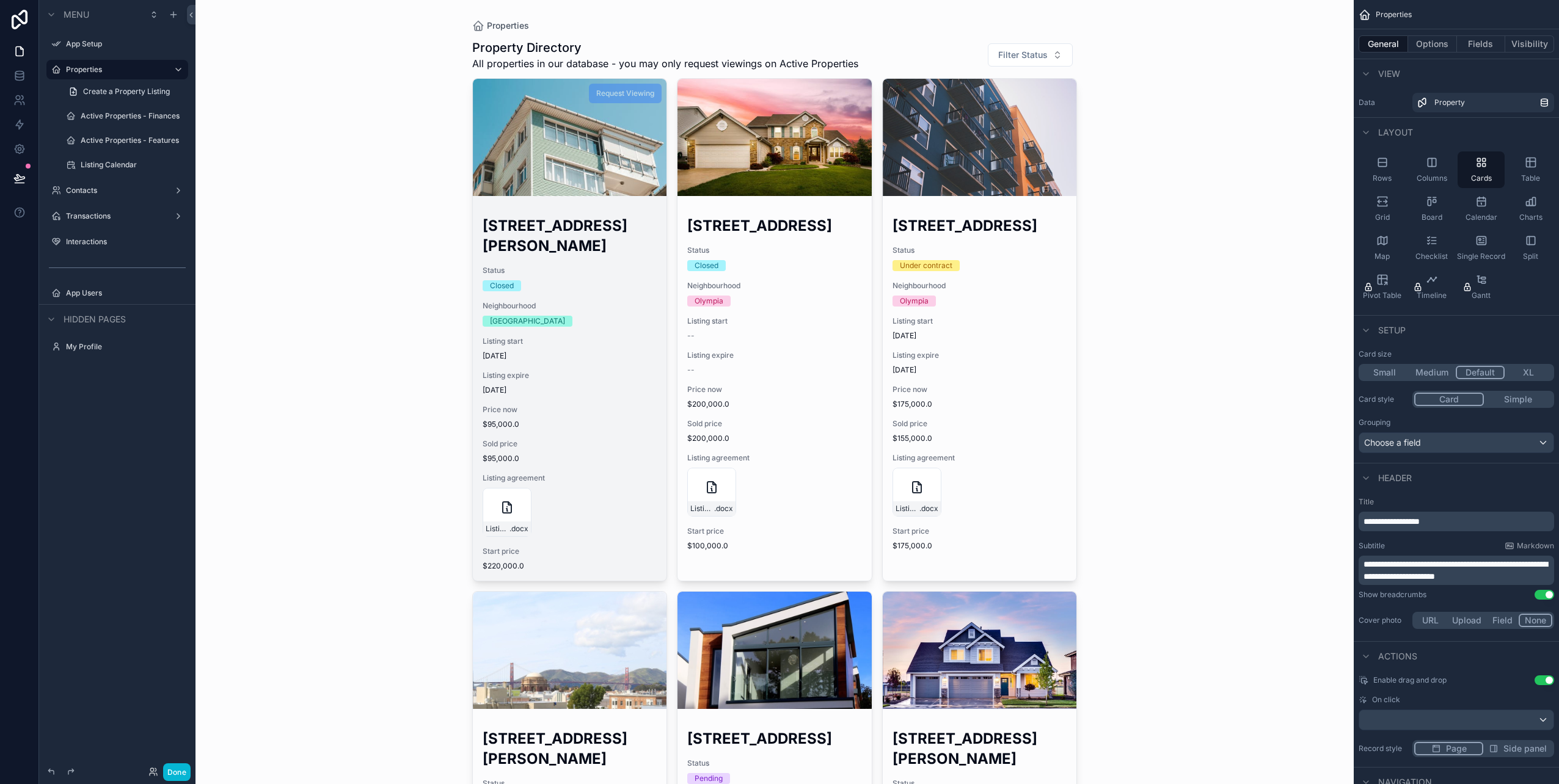
click at [598, 281] on div "Closed" at bounding box center [570, 286] width 174 height 11
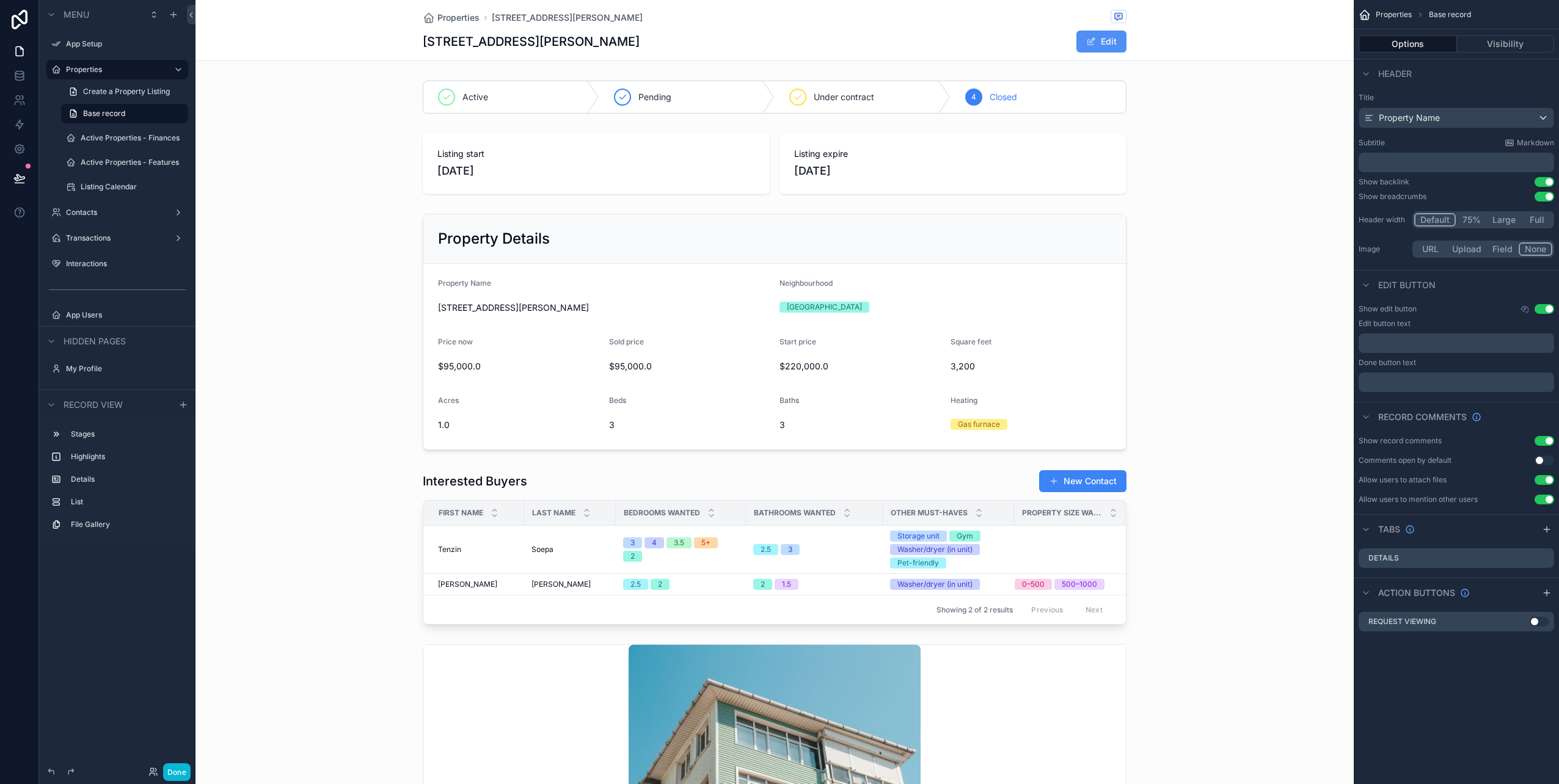
click at [1104, 38] on button "Edit" at bounding box center [1102, 42] width 50 height 22
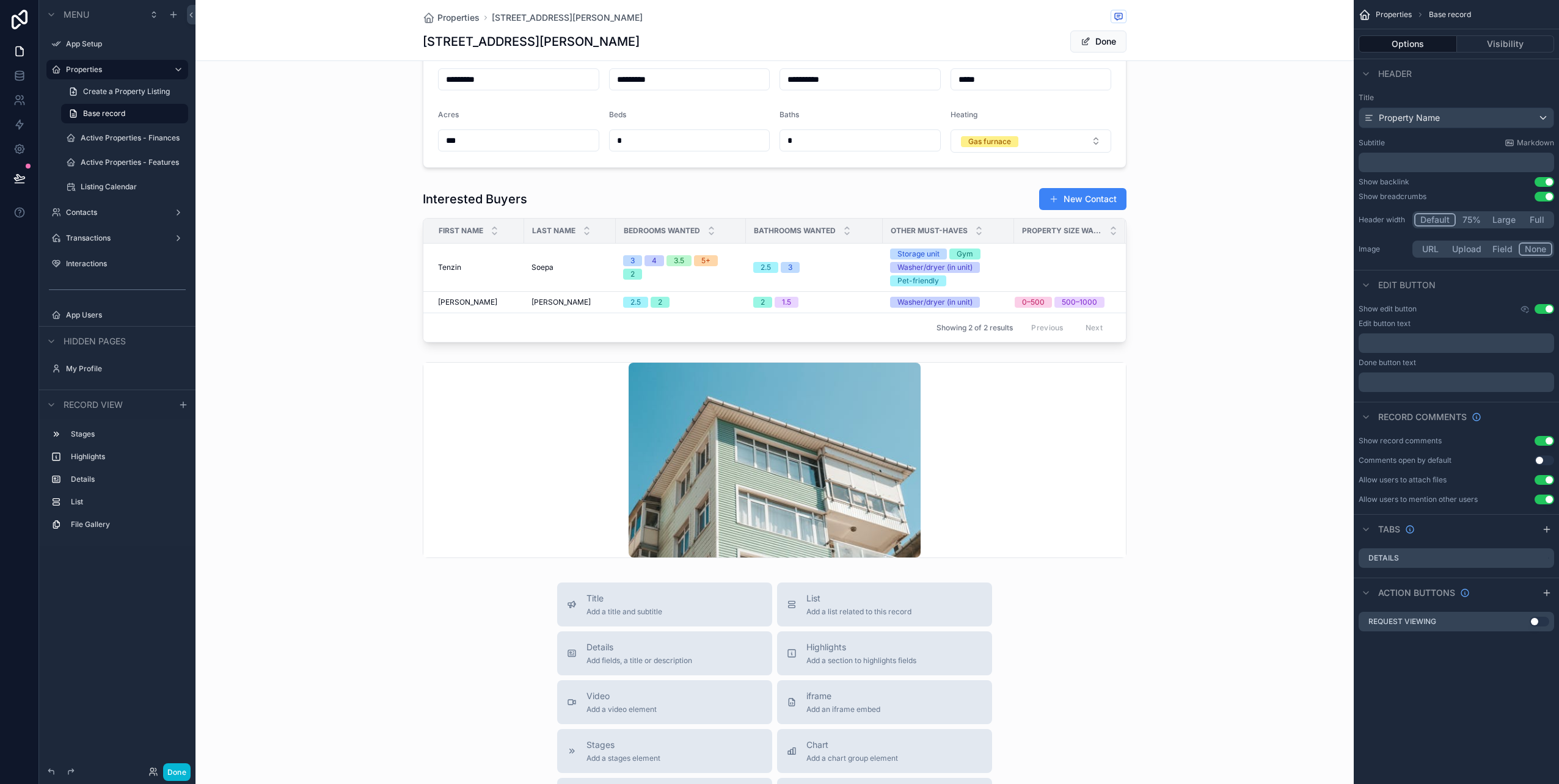
scroll to position [122, 0]
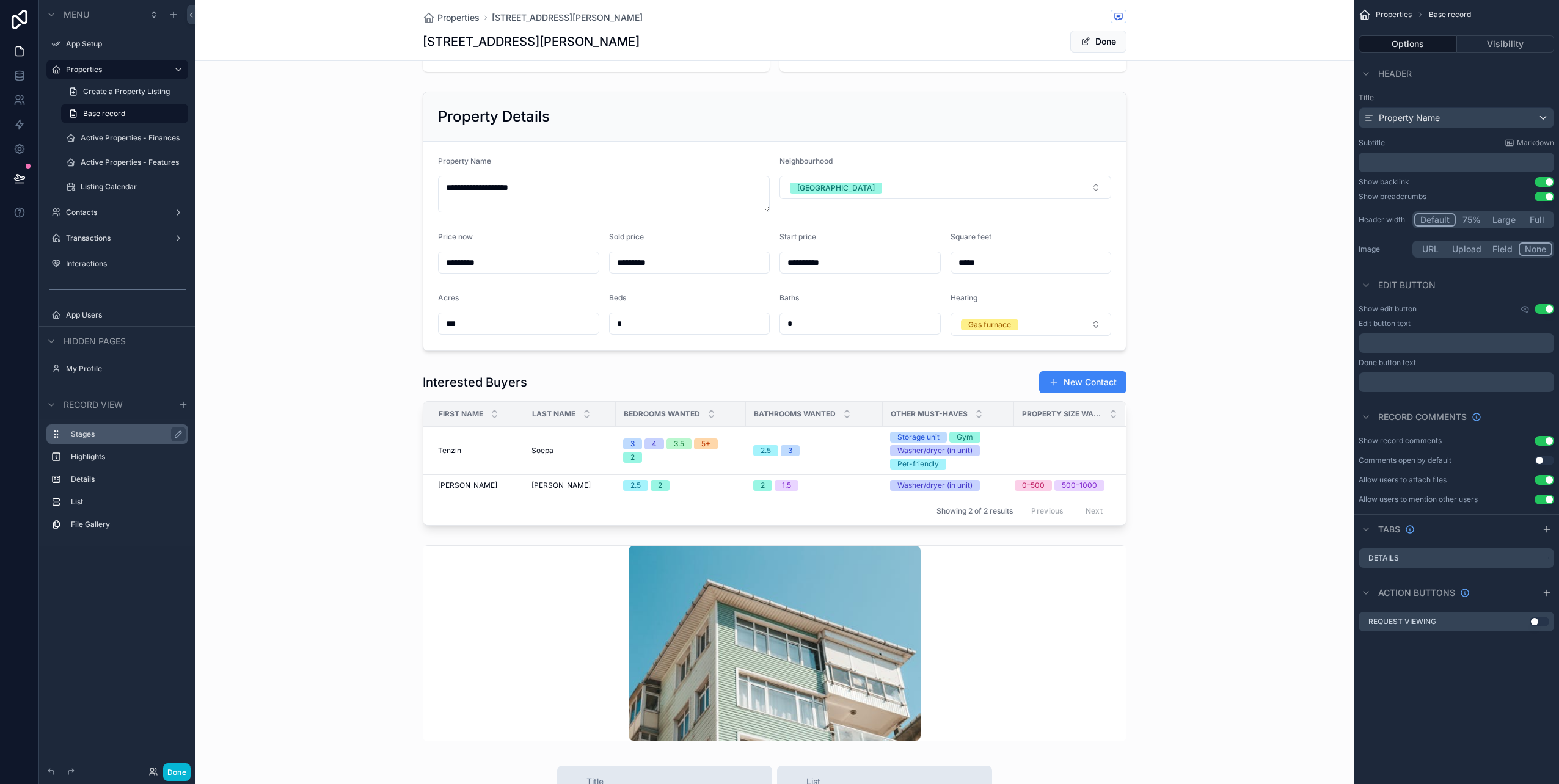
click at [62, 435] on div "Stages" at bounding box center [117, 434] width 142 height 20
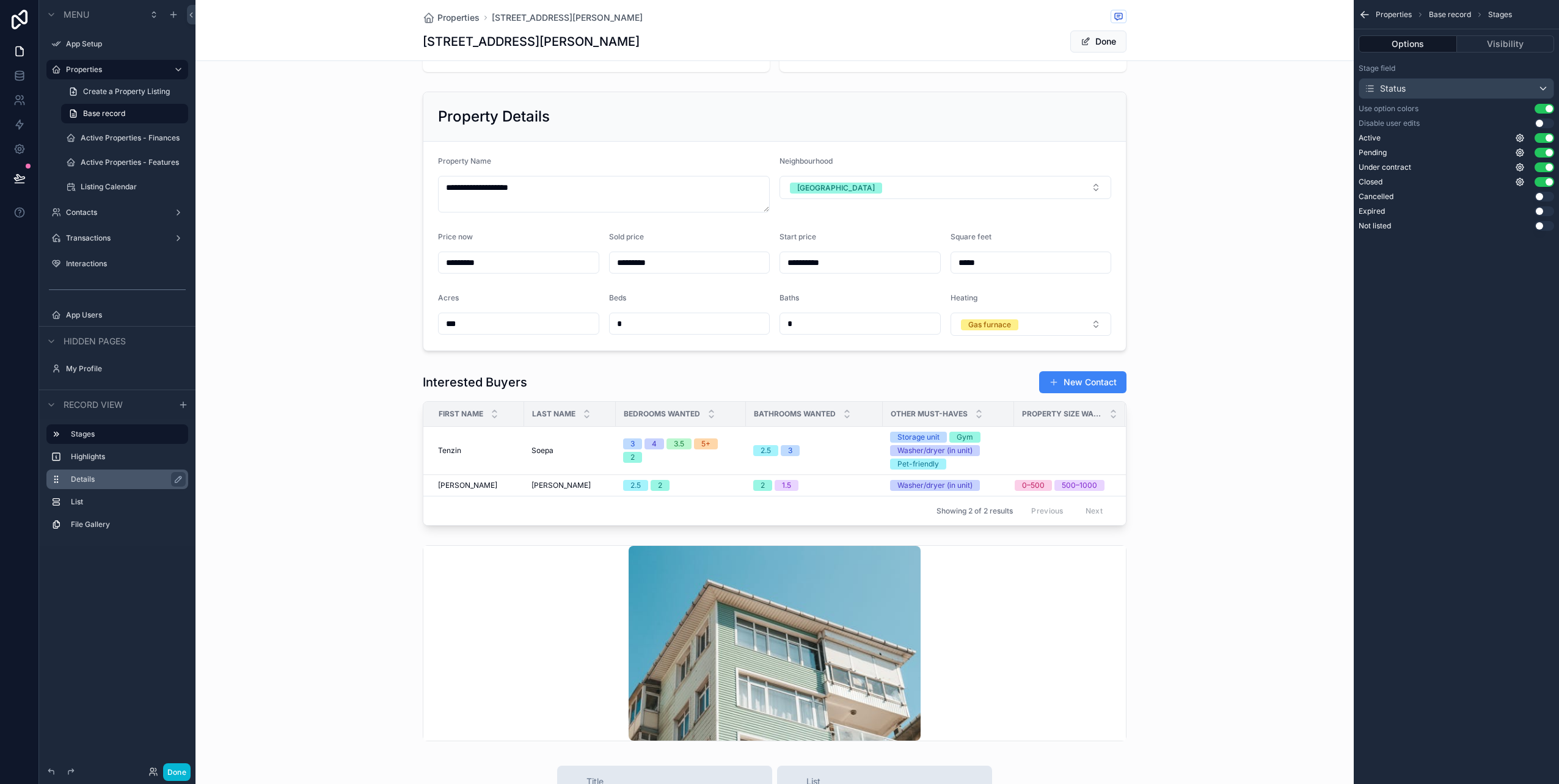
click at [96, 476] on label "Details" at bounding box center [125, 480] width 108 height 10
